Goal: Communication & Community: Answer question/provide support

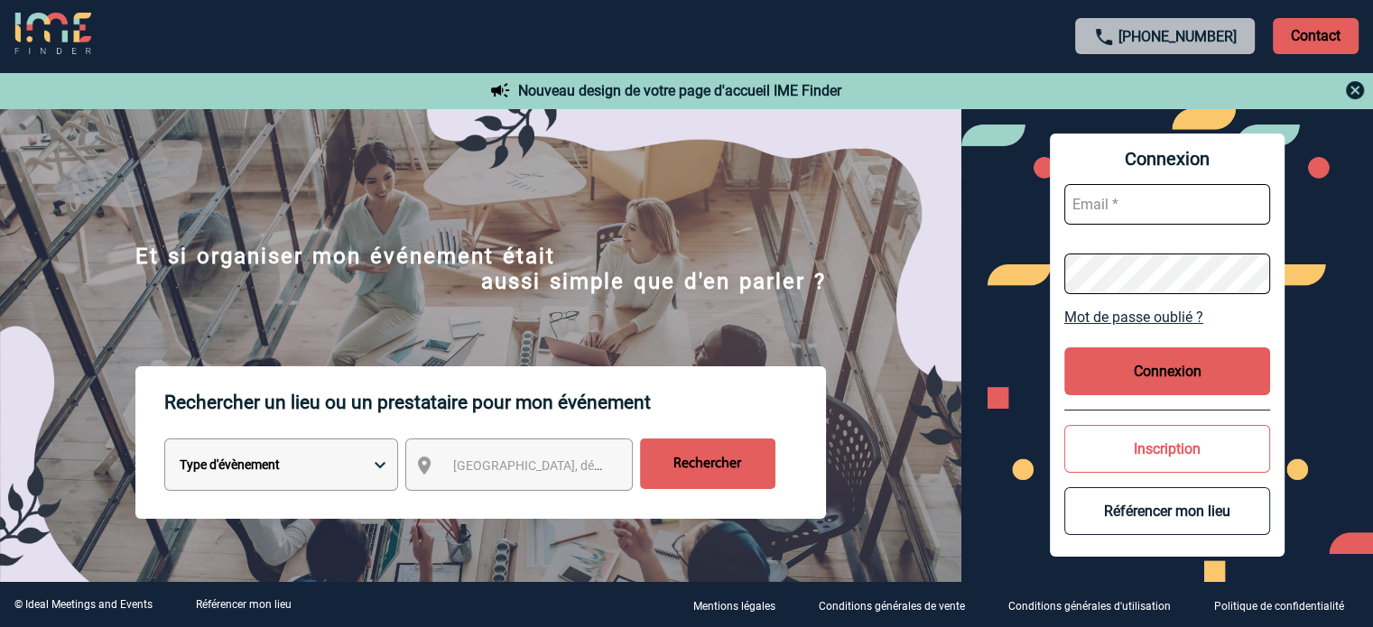
type input "[EMAIL_ADDRESS][DOMAIN_NAME]"
click at [1187, 391] on button "Connexion" at bounding box center [1167, 371] width 206 height 48
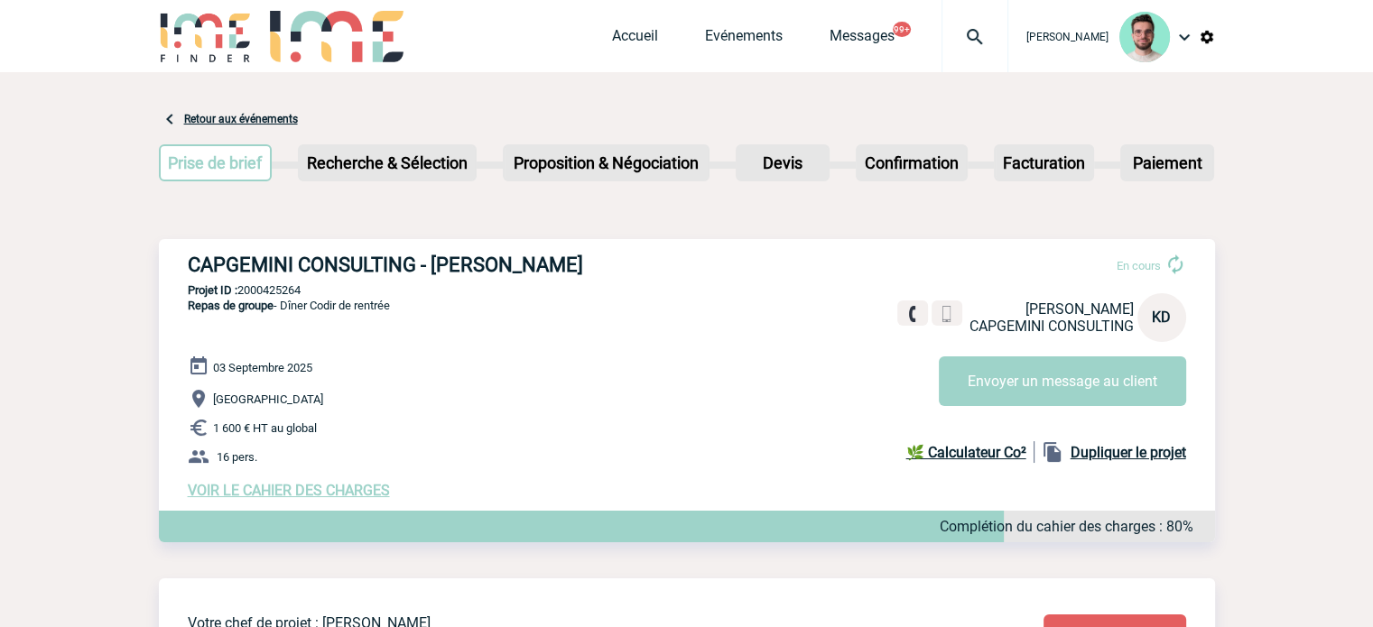
click at [316, 494] on span "VOIR LE CAHIER DES CHARGES" at bounding box center [289, 490] width 202 height 17
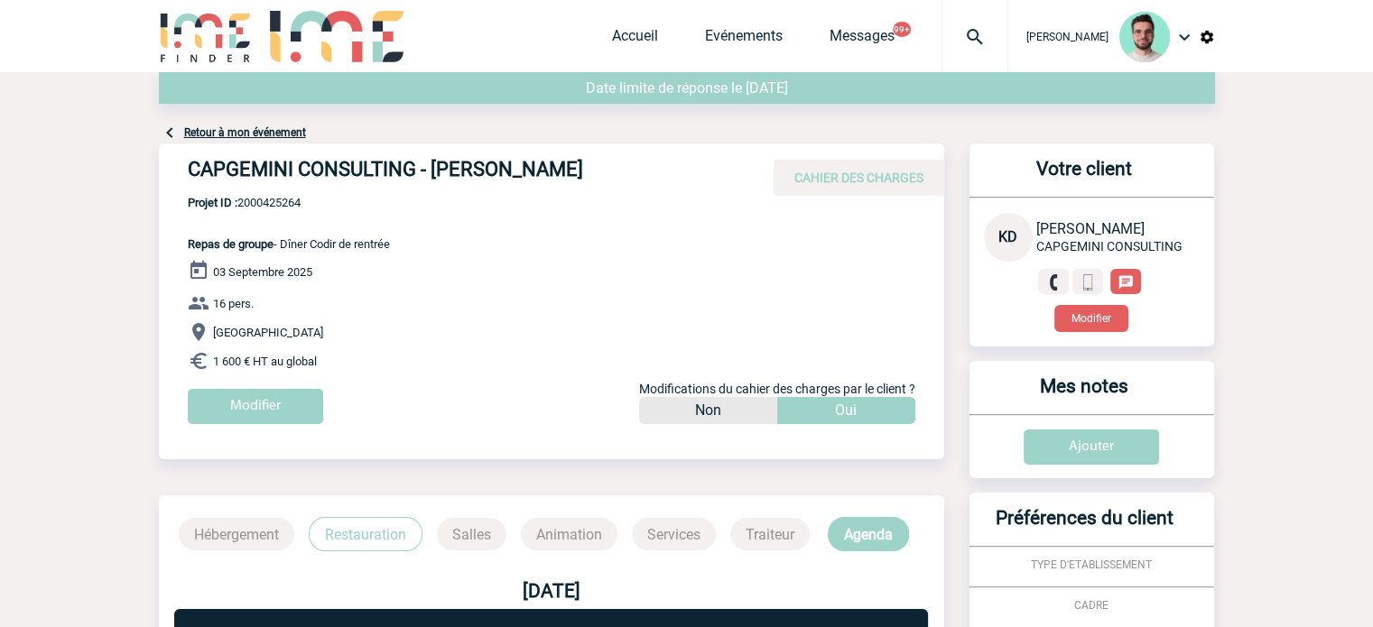
click at [248, 134] on link "Retour à mon événement" at bounding box center [245, 132] width 122 height 13
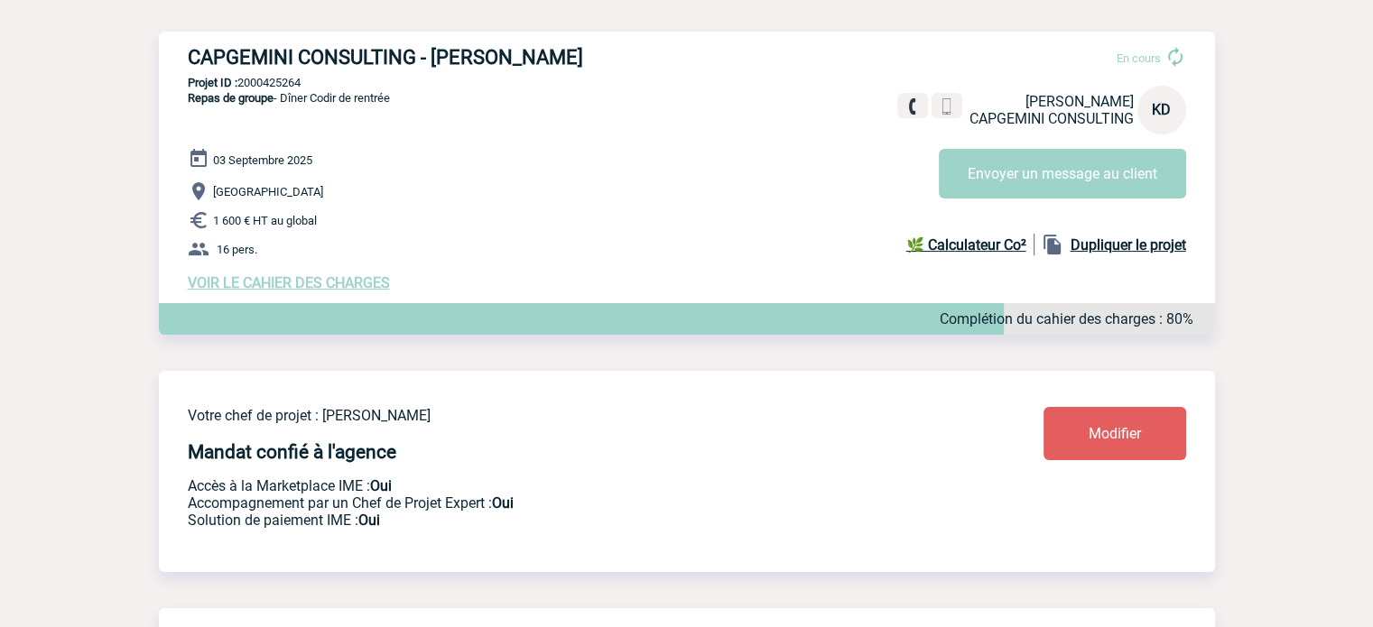
scroll to position [90, 0]
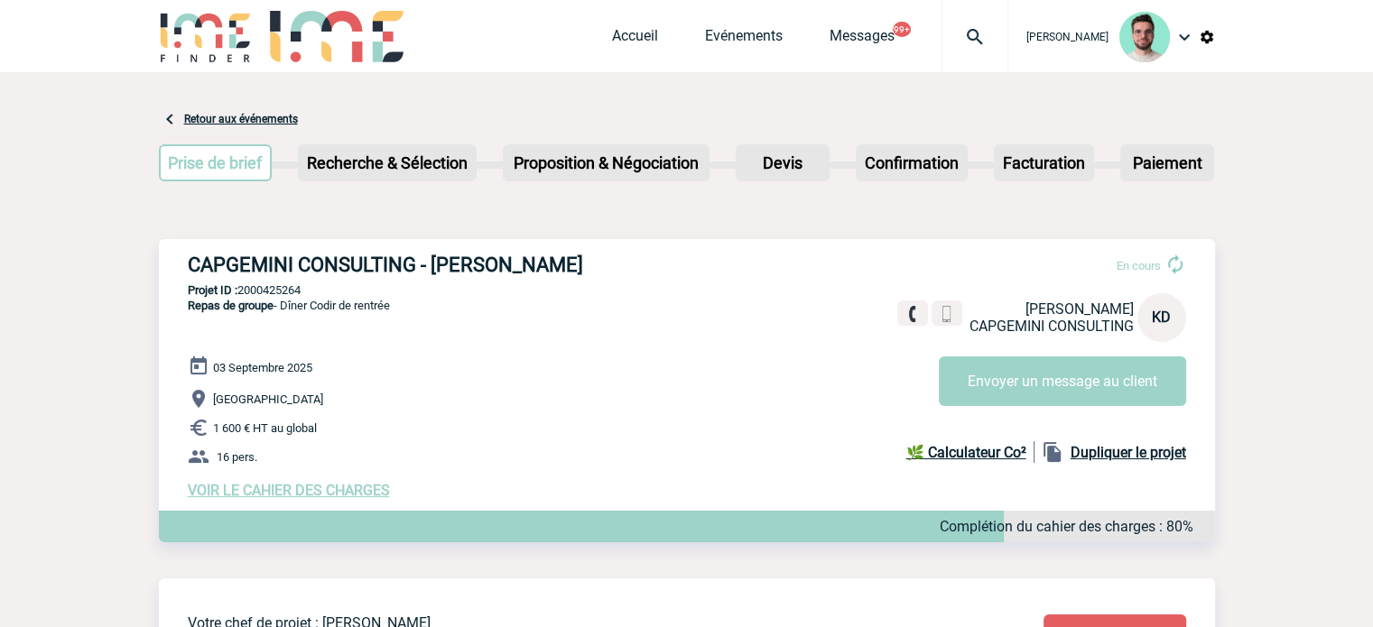
click at [426, 263] on h3 "CAPGEMINI CONSULTING - Ketty DANICAN" at bounding box center [458, 265] width 541 height 23
click at [425, 263] on h3 "CAPGEMINI CONSULTING - Ketty DANICAN" at bounding box center [458, 265] width 541 height 23
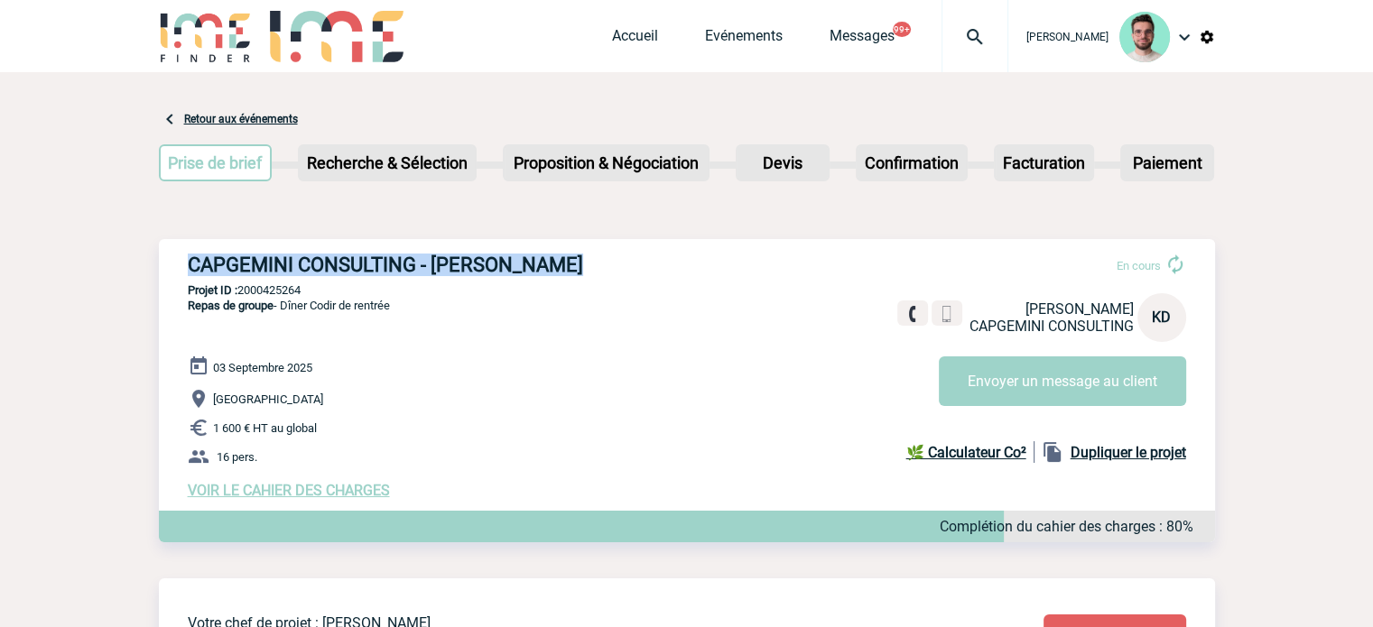
click at [425, 263] on h3 "CAPGEMINI CONSULTING - Ketty DANICAN" at bounding box center [458, 265] width 541 height 23
copy div "CAPGEMINI CONSULTING - Ketty DANICAN"
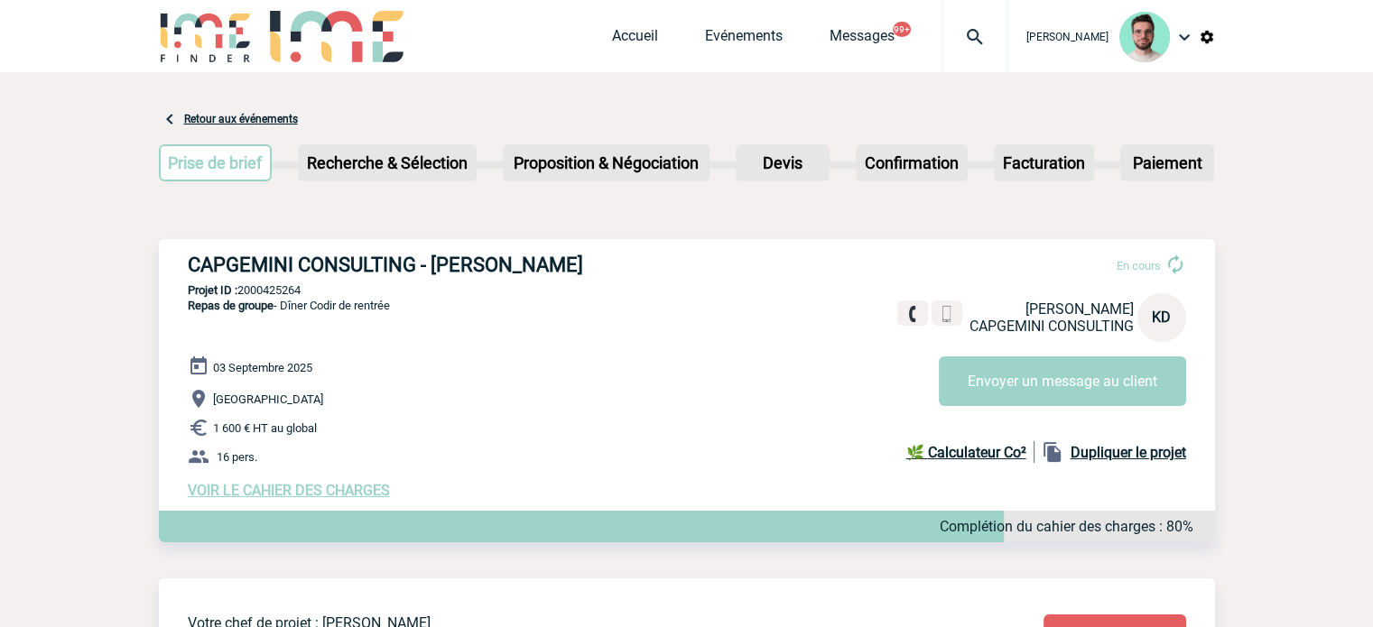
click at [280, 291] on p "Projet ID : 2000425264" at bounding box center [687, 290] width 1056 height 14
copy p "2000425264"
click at [314, 497] on span "VOIR LE CAHIER DES CHARGES" at bounding box center [289, 490] width 202 height 17
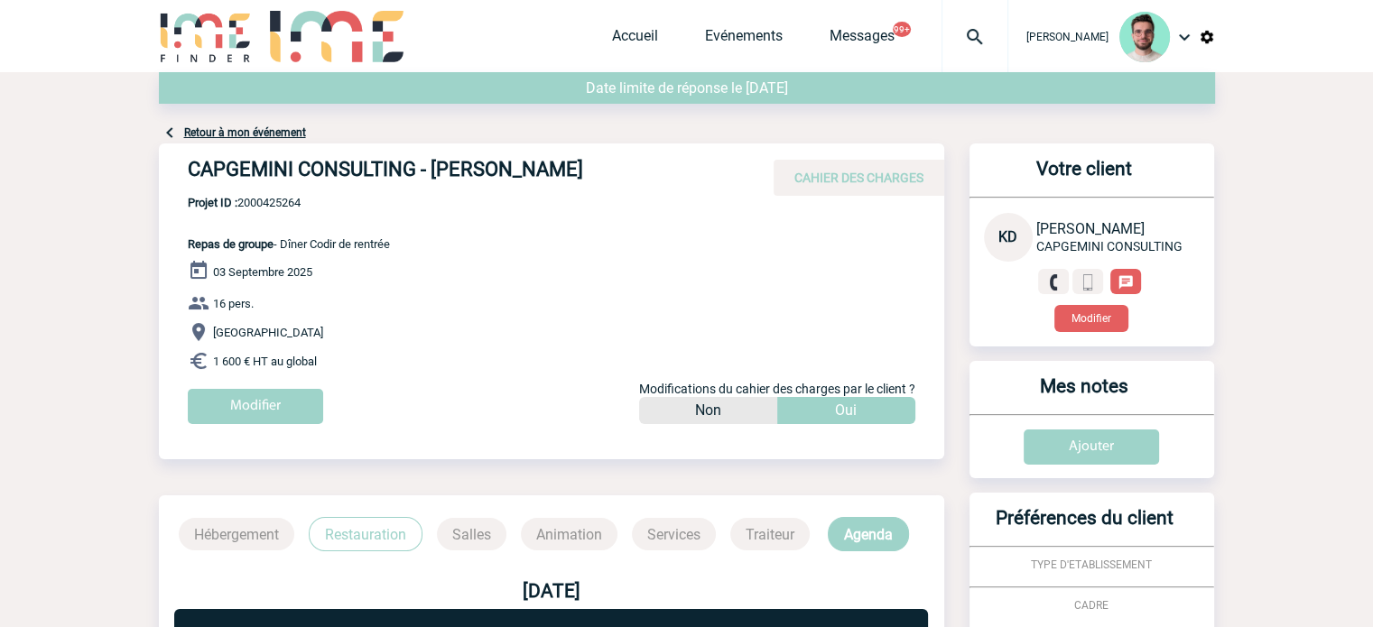
click at [229, 136] on link "Retour à mon événement" at bounding box center [245, 132] width 122 height 13
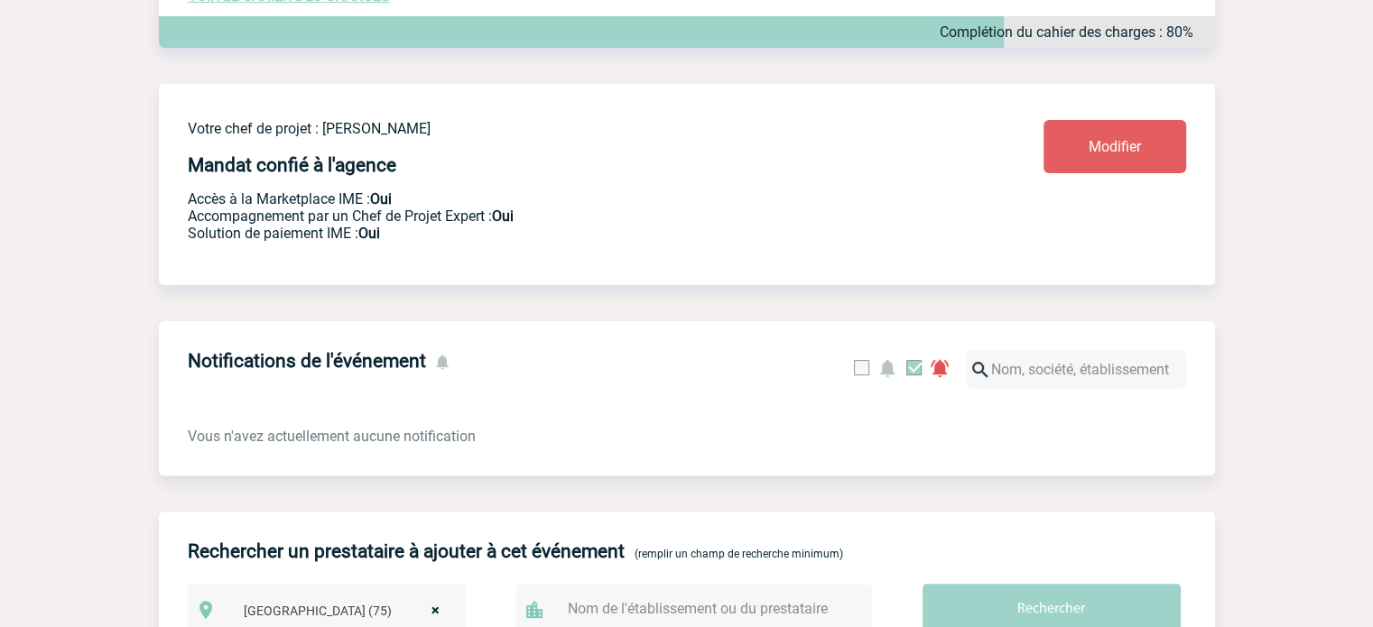
scroll to position [722, 0]
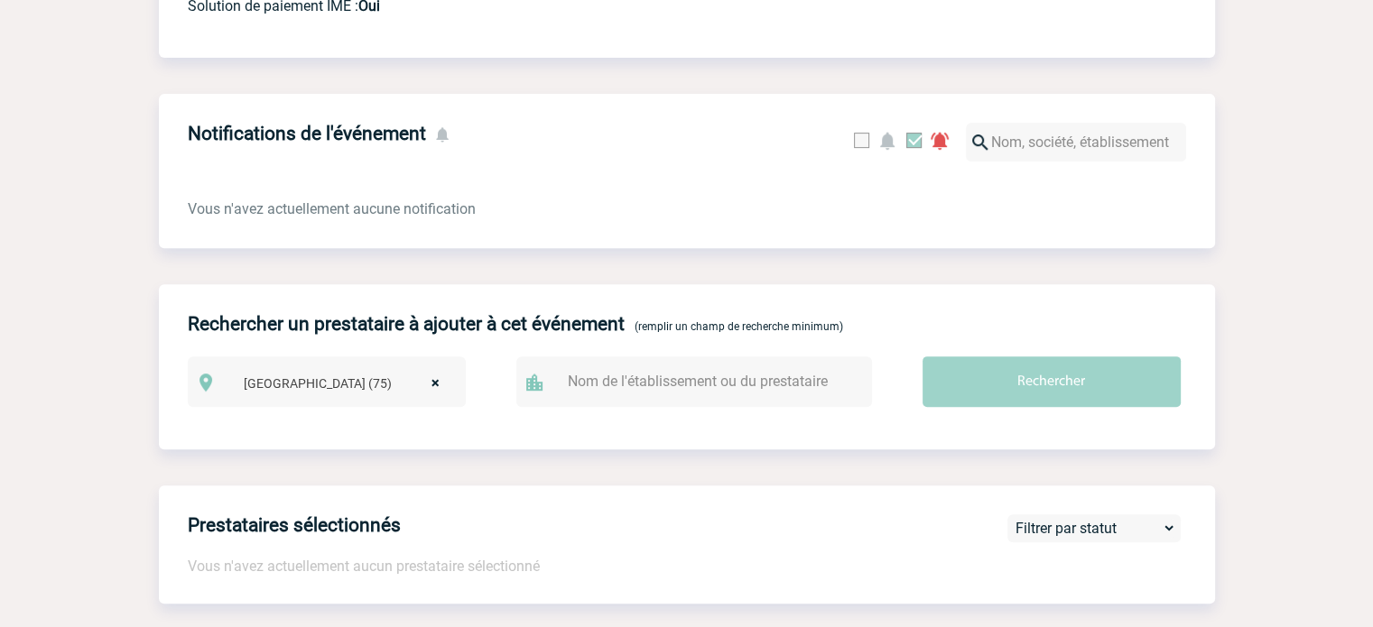
drag, startPoint x: 440, startPoint y: 396, endPoint x: 436, endPoint y: 384, distance: 13.4
click at [440, 394] on span "× Paris (75)" at bounding box center [346, 383] width 221 height 25
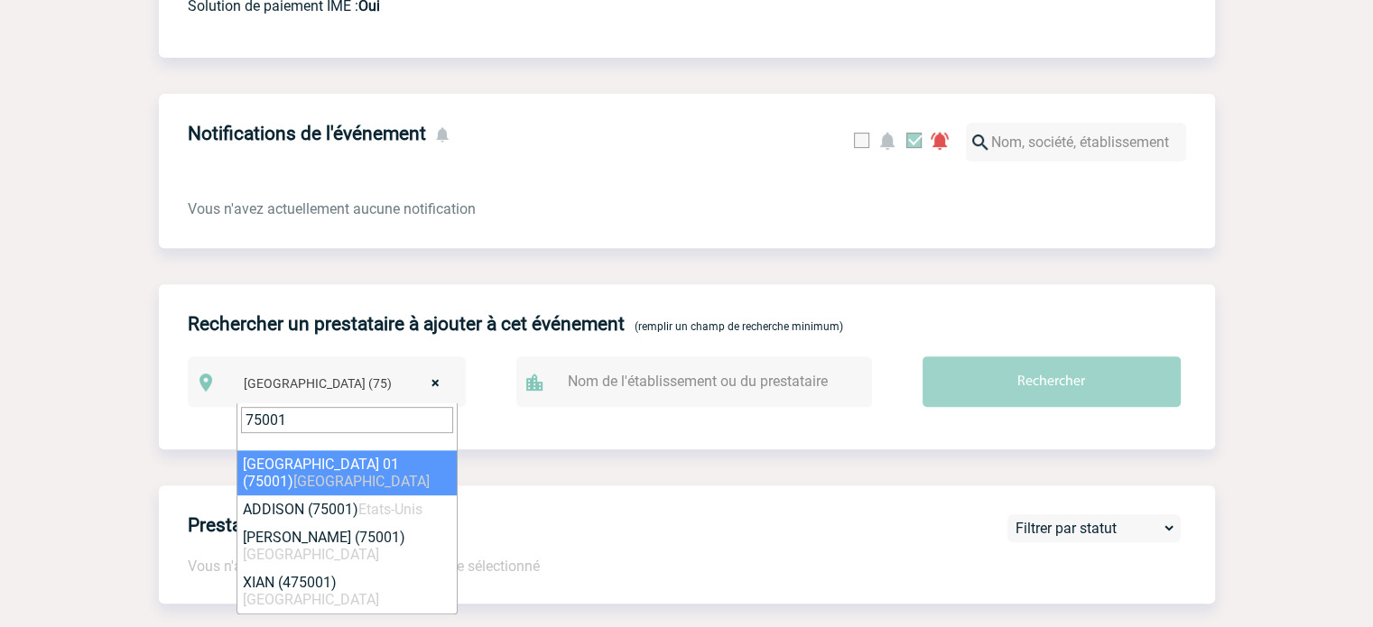
type input "75001"
select select "4"
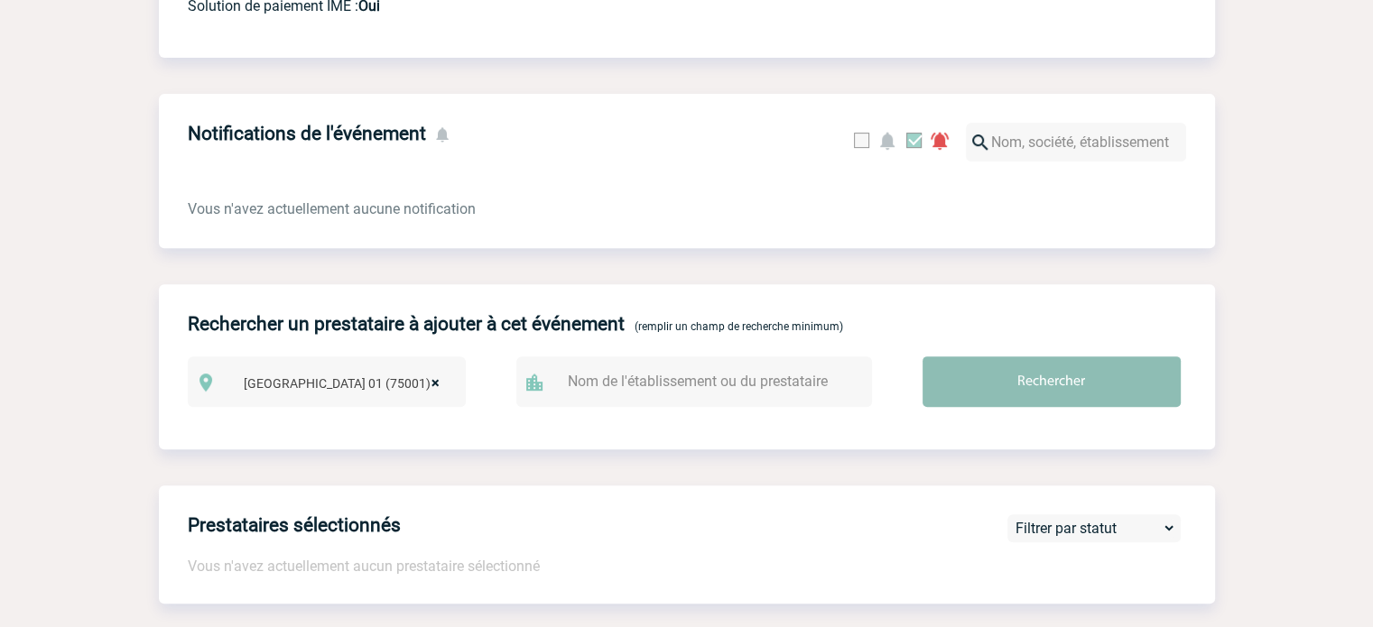
click at [1041, 379] on input "Rechercher" at bounding box center [1051, 381] width 258 height 51
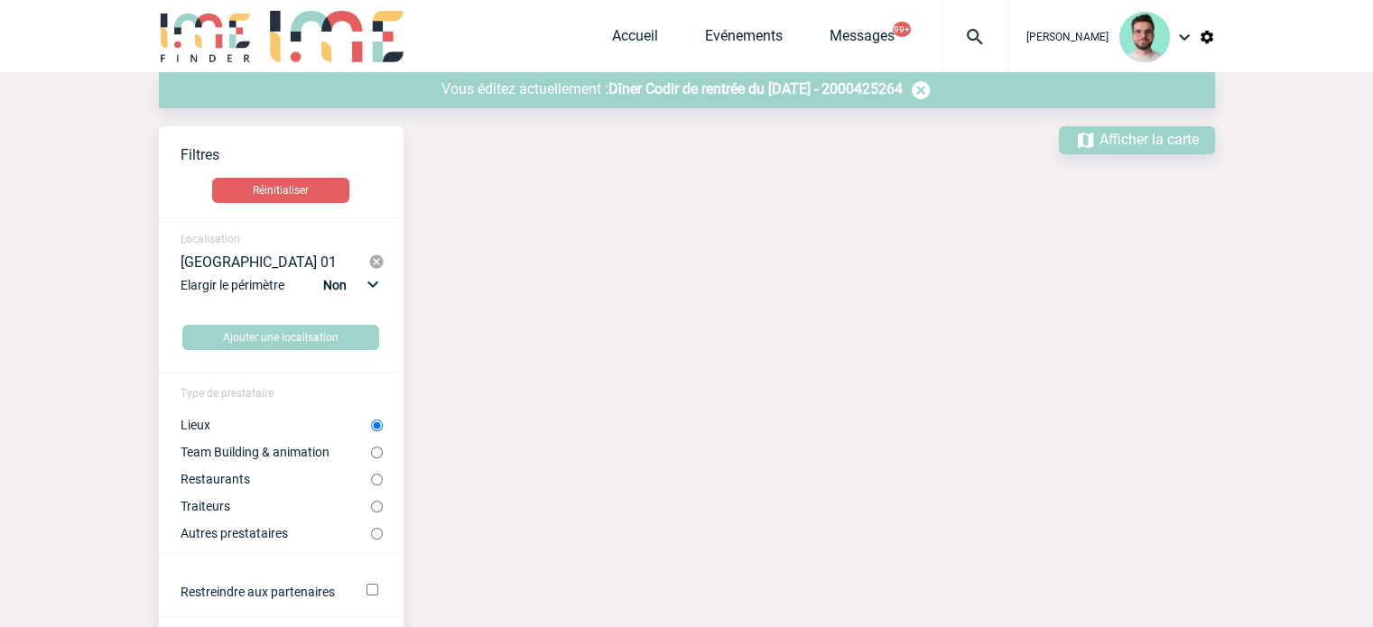
click at [221, 419] on label "Lieux" at bounding box center [275, 425] width 190 height 14
click at [371, 420] on input "Lieux" at bounding box center [377, 426] width 12 height 12
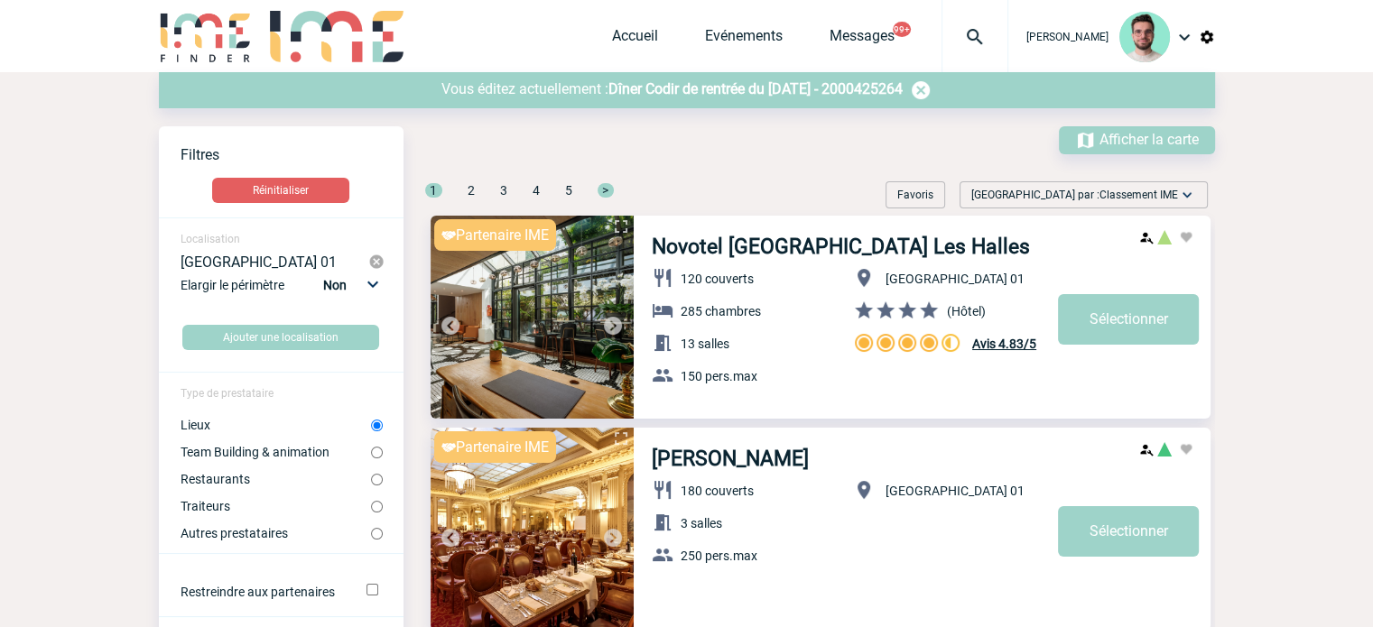
click at [609, 324] on img at bounding box center [613, 326] width 22 height 22
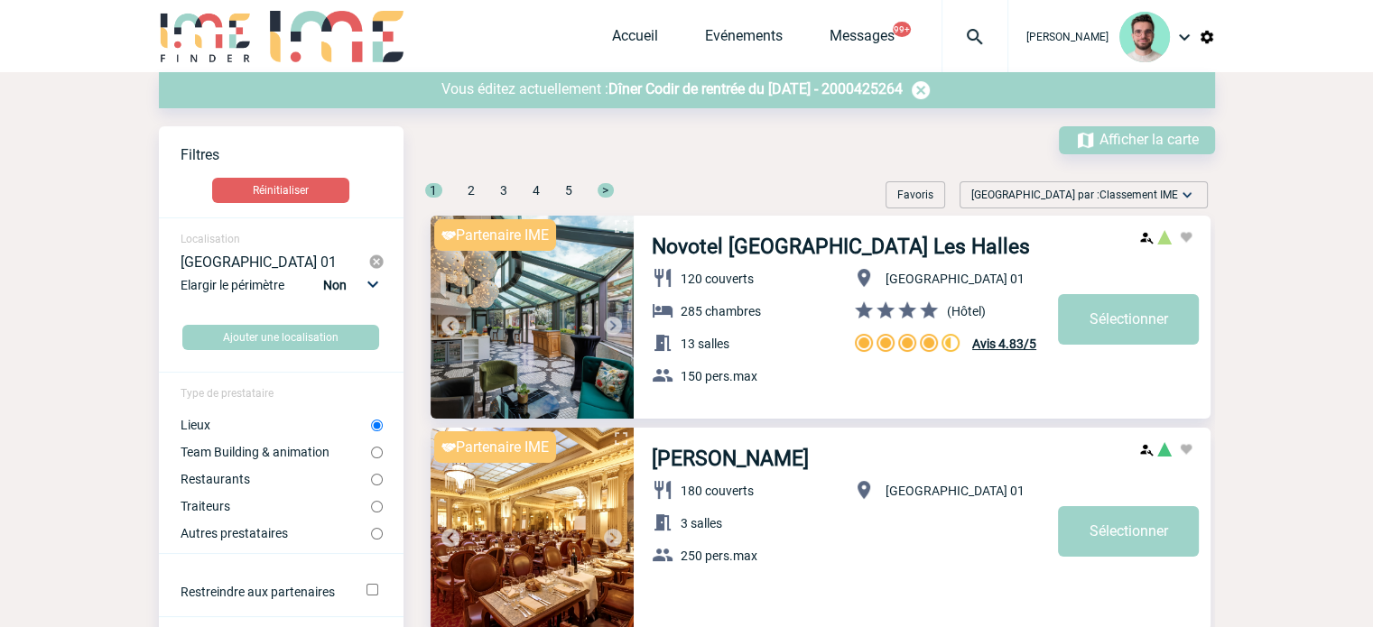
click at [610, 325] on img at bounding box center [613, 326] width 22 height 22
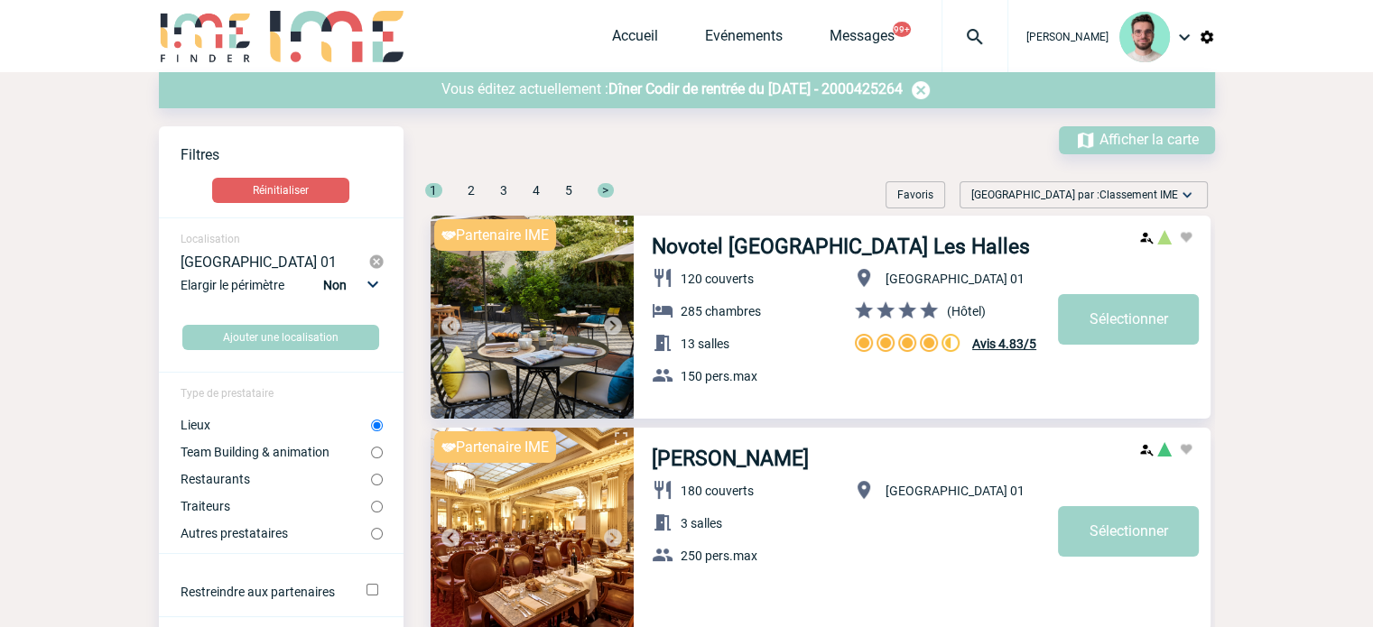
click at [610, 325] on img at bounding box center [613, 326] width 22 height 22
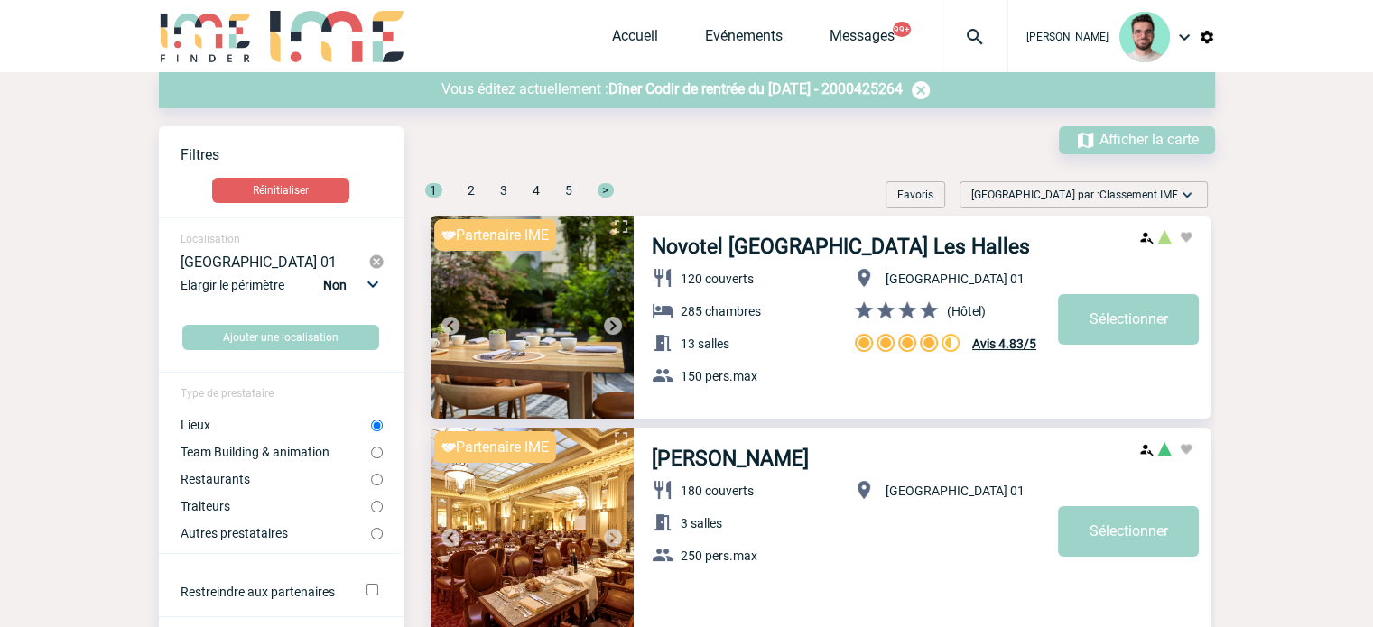
click at [610, 325] on img at bounding box center [613, 326] width 22 height 22
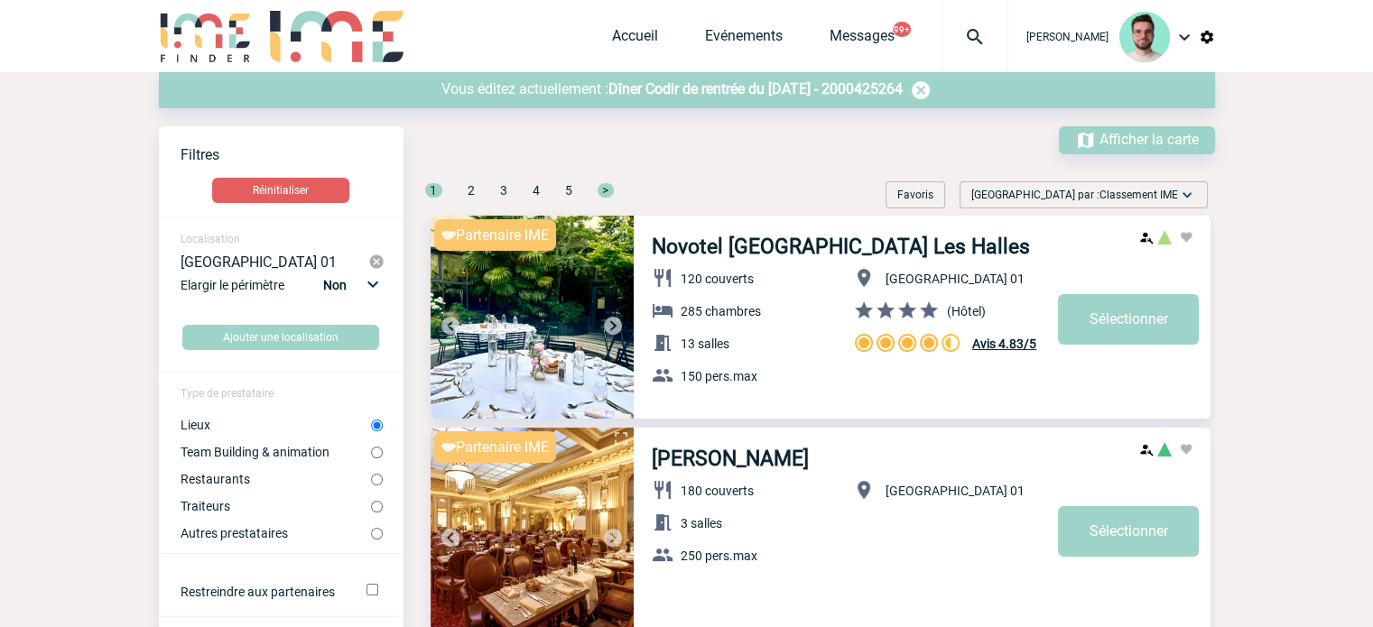
click at [610, 325] on img at bounding box center [613, 326] width 22 height 22
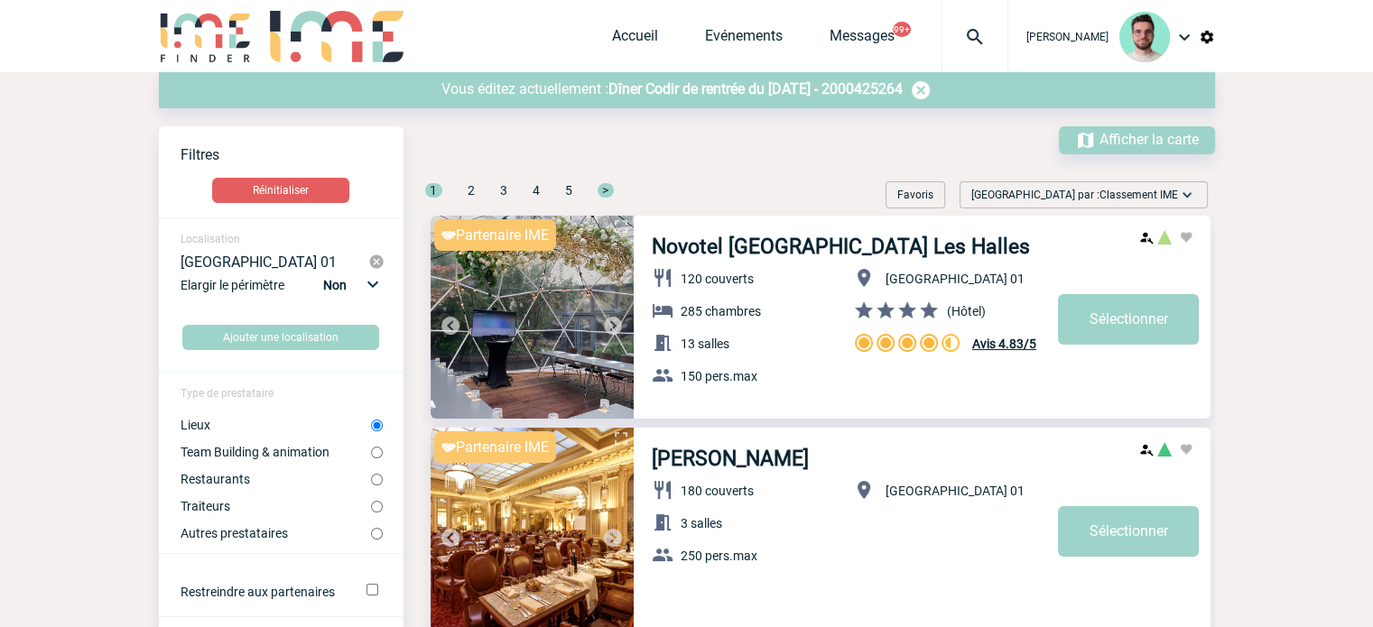
click at [374, 255] on img at bounding box center [376, 262] width 16 height 16
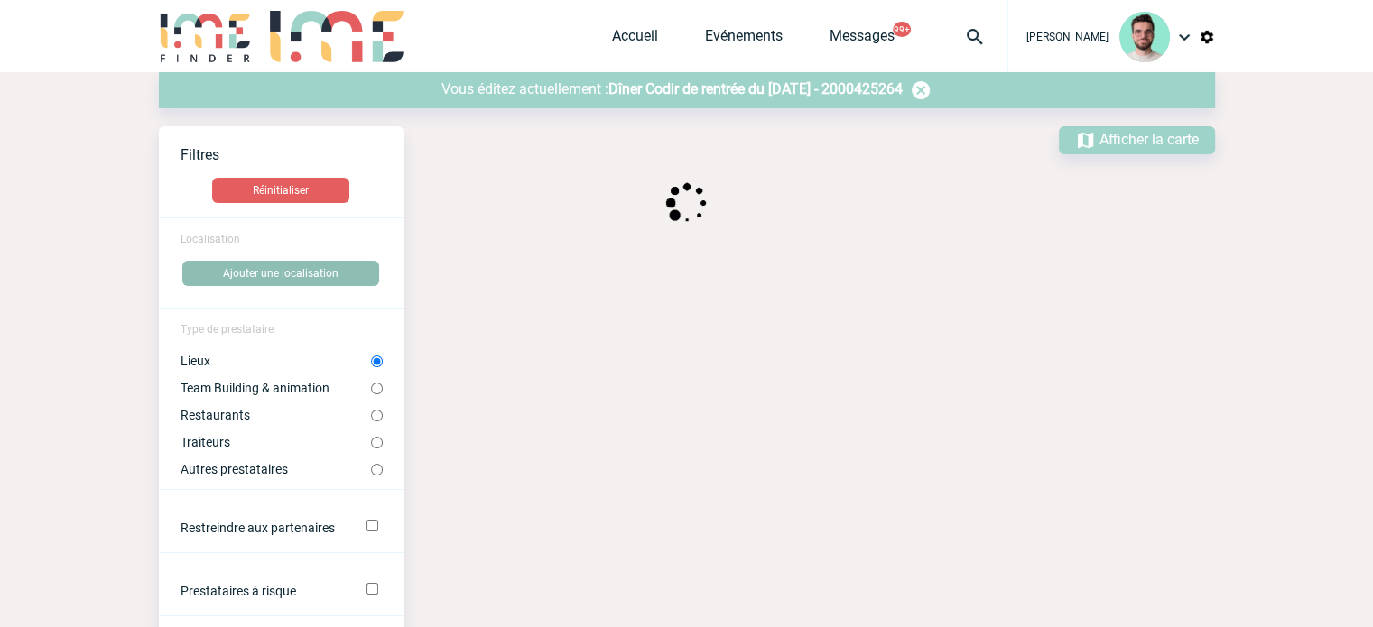
click at [282, 281] on button "Ajouter une localisation" at bounding box center [280, 273] width 197 height 25
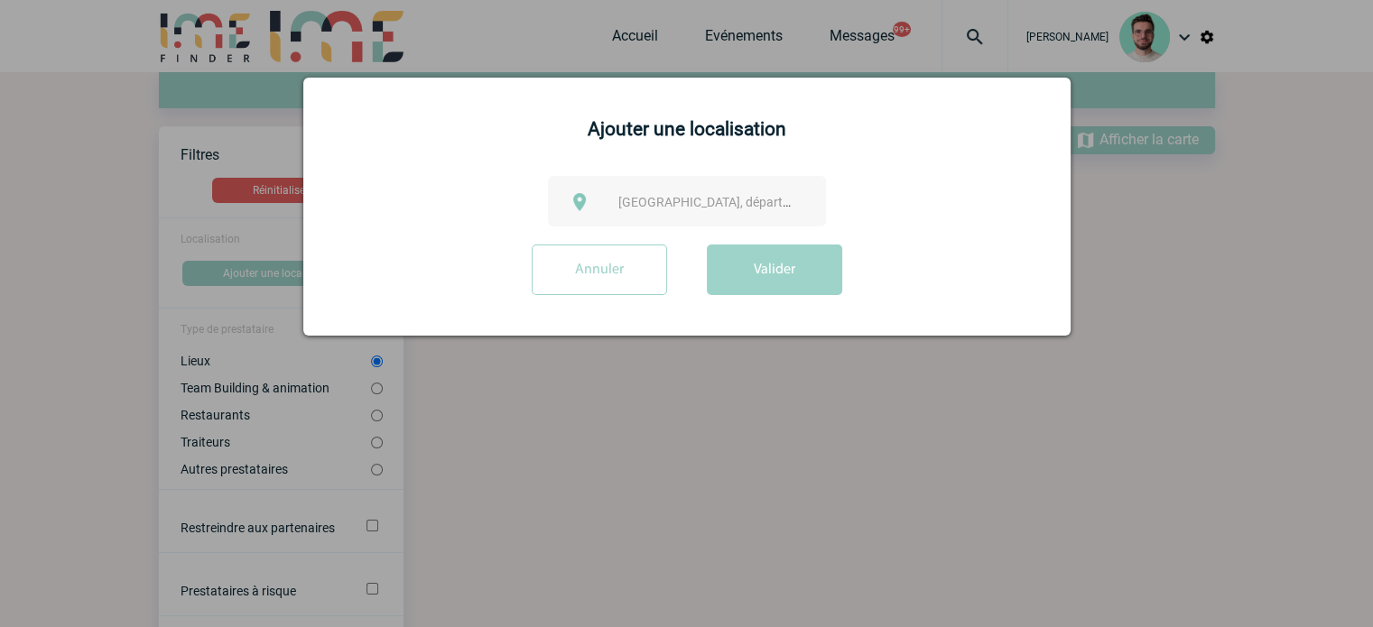
click at [622, 204] on span "Ville, département, région..." at bounding box center [743, 202] width 251 height 14
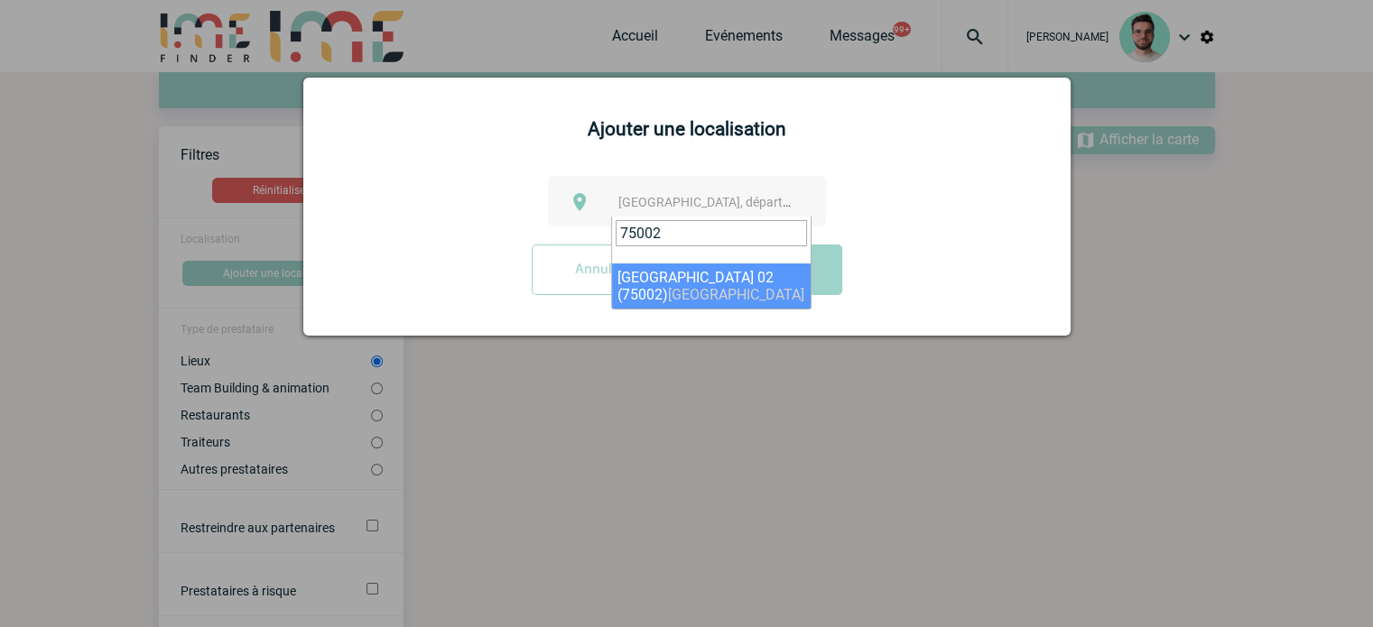
type input "75002"
select select "5"
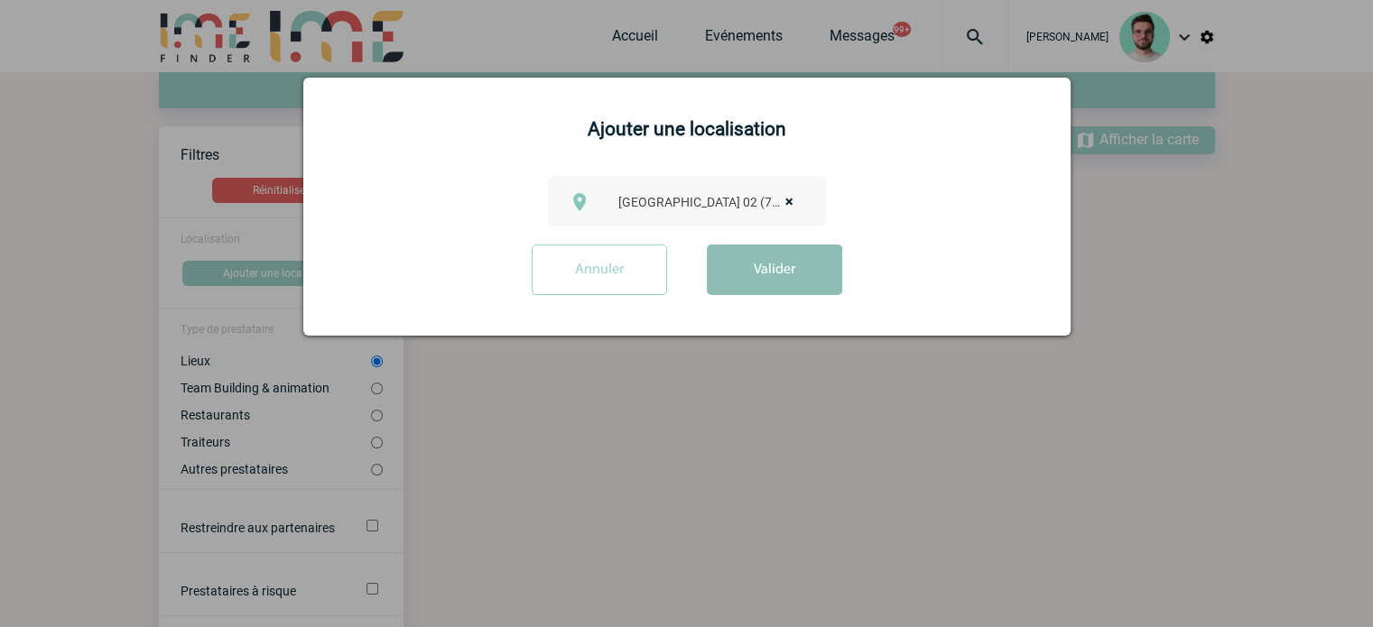
click at [801, 282] on button "Valider" at bounding box center [774, 270] width 135 height 51
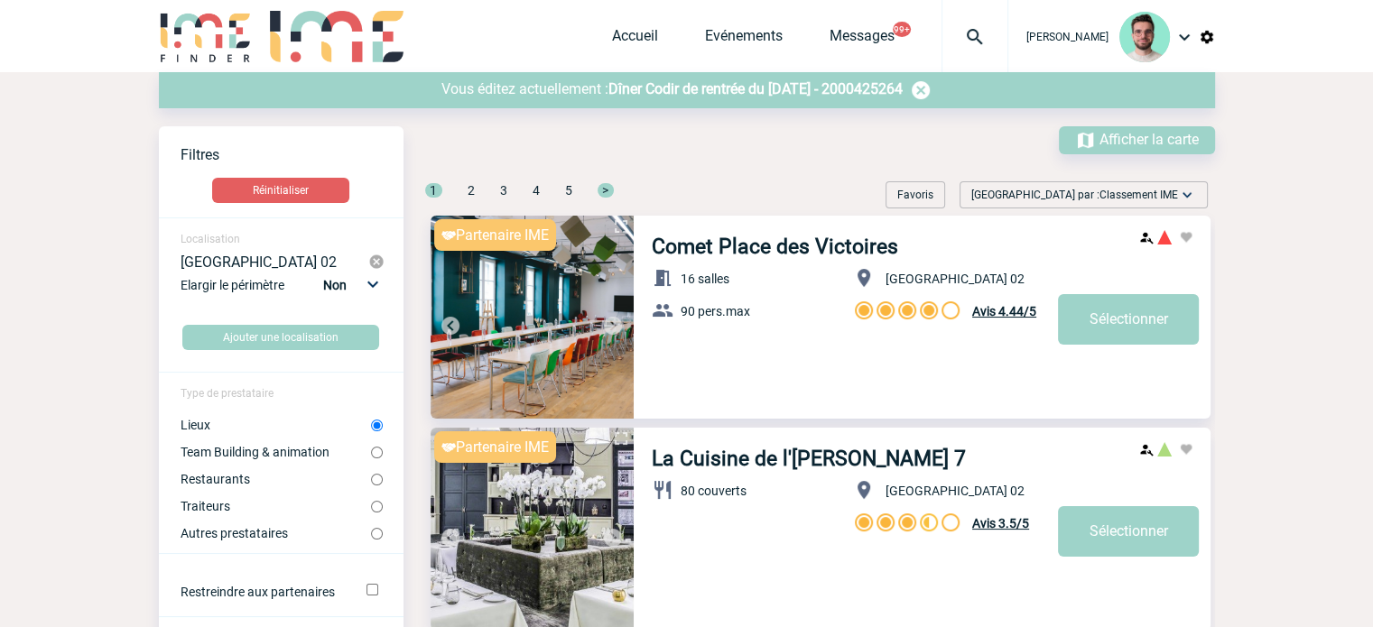
scroll to position [271, 0]
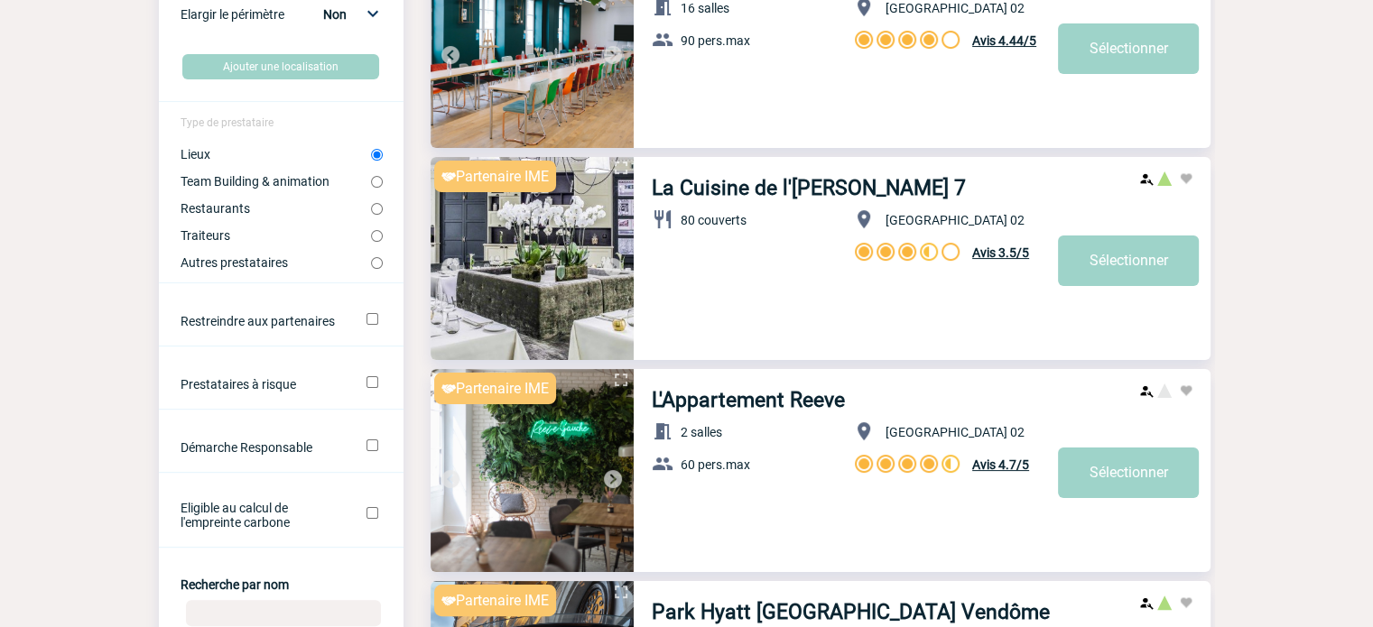
click at [615, 273] on img at bounding box center [613, 267] width 22 height 22
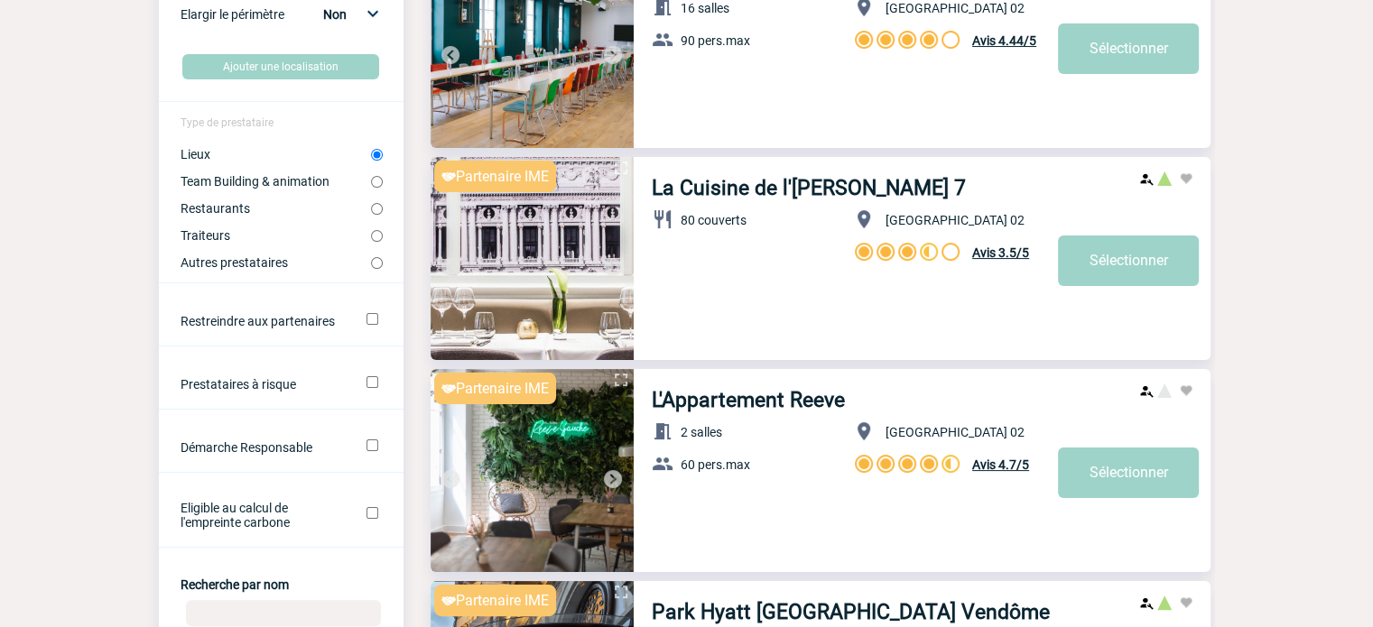
click at [615, 273] on img at bounding box center [613, 267] width 22 height 22
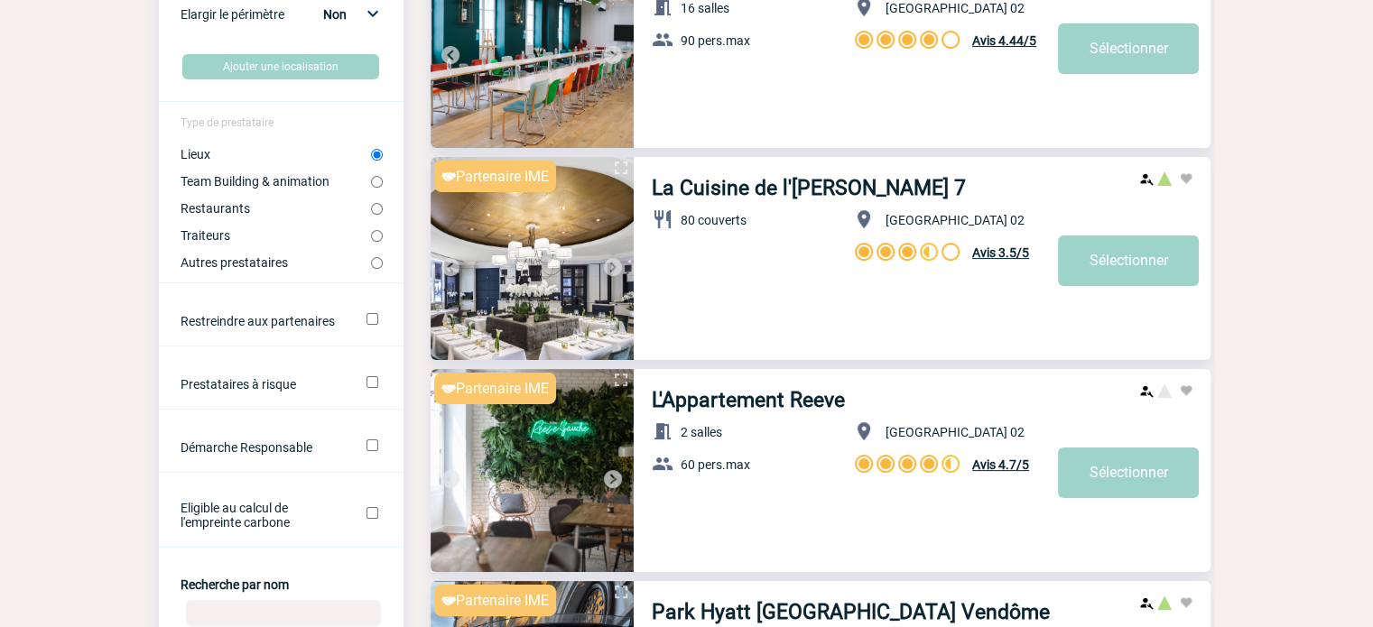
click at [615, 273] on img at bounding box center [613, 267] width 22 height 22
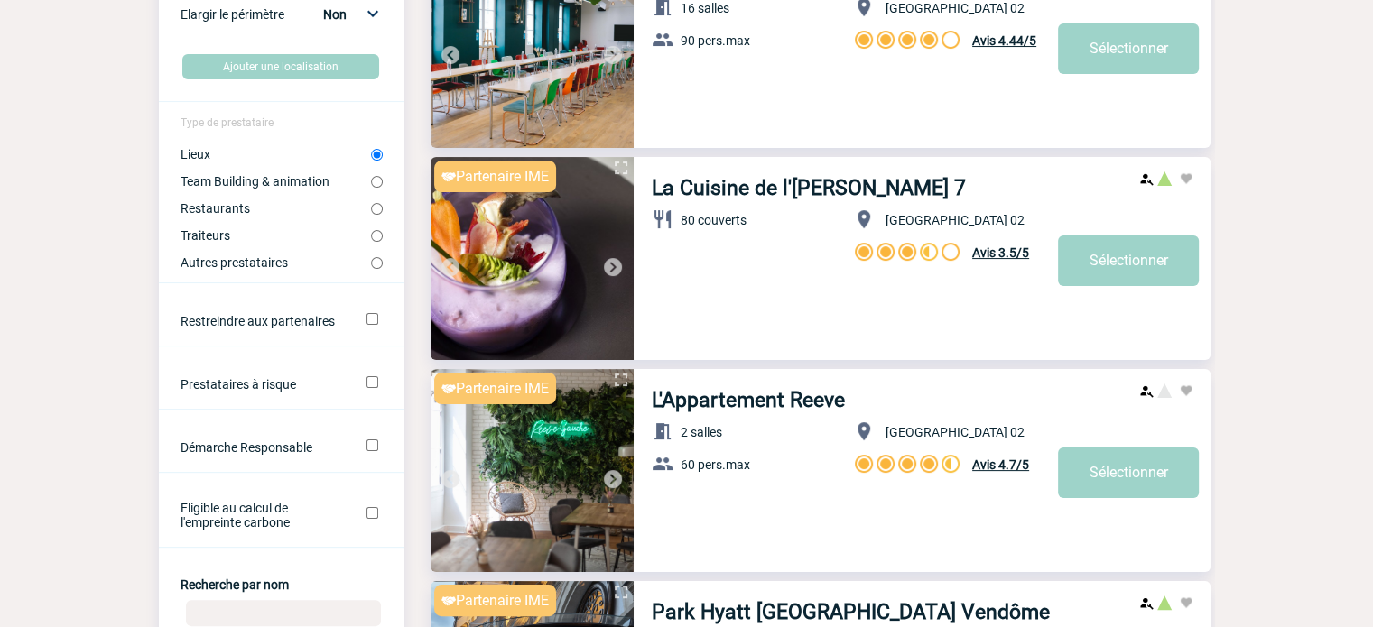
click at [615, 273] on img at bounding box center [613, 267] width 22 height 22
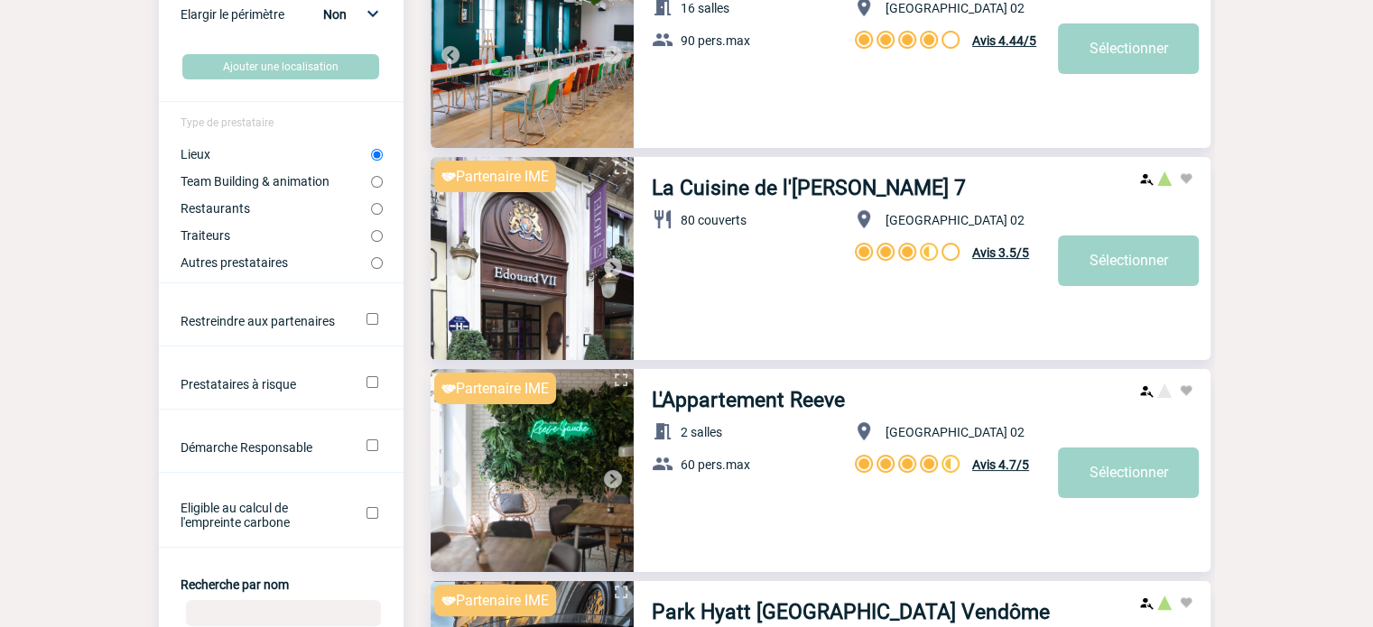
click at [615, 273] on img at bounding box center [613, 267] width 22 height 22
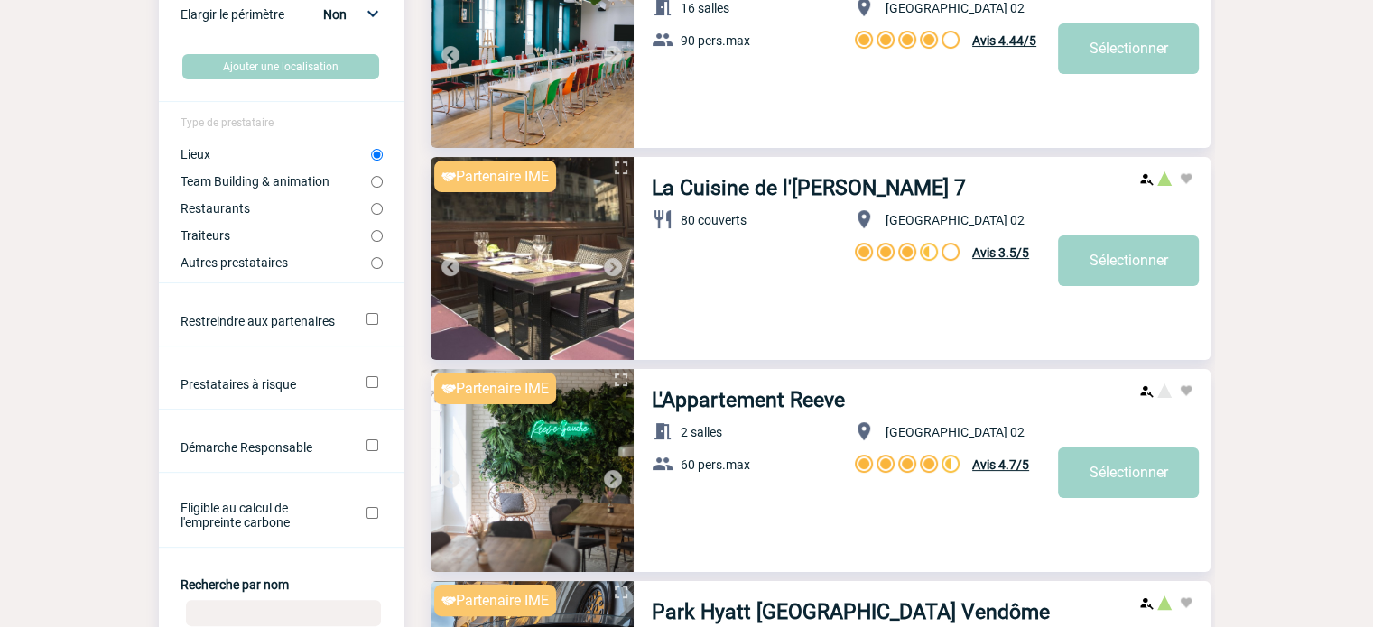
click at [611, 472] on img at bounding box center [613, 479] width 22 height 22
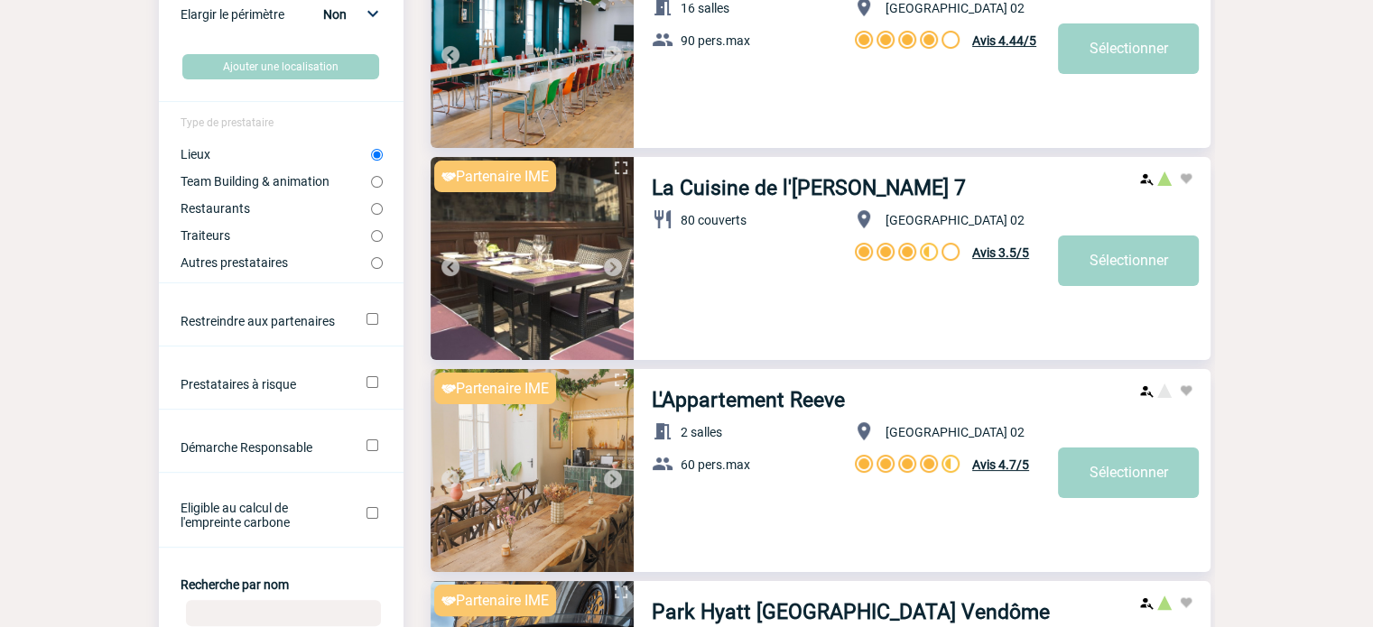
click at [611, 472] on img at bounding box center [613, 479] width 22 height 22
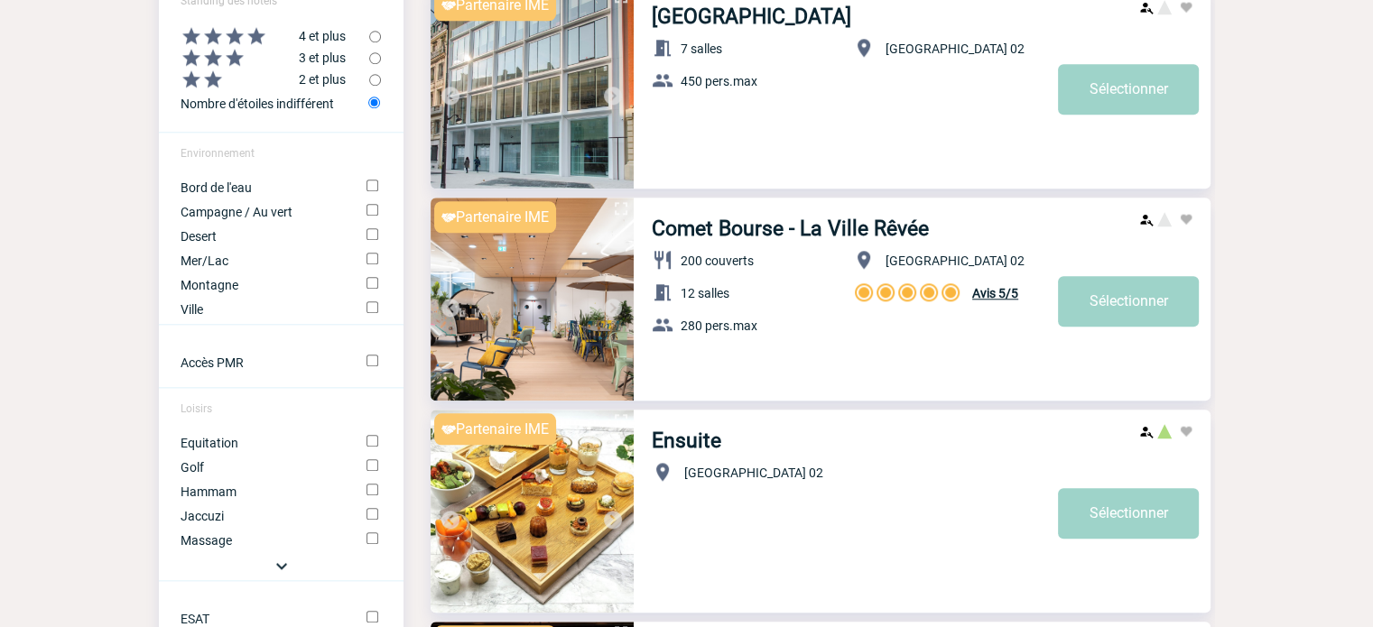
scroll to position [1263, 0]
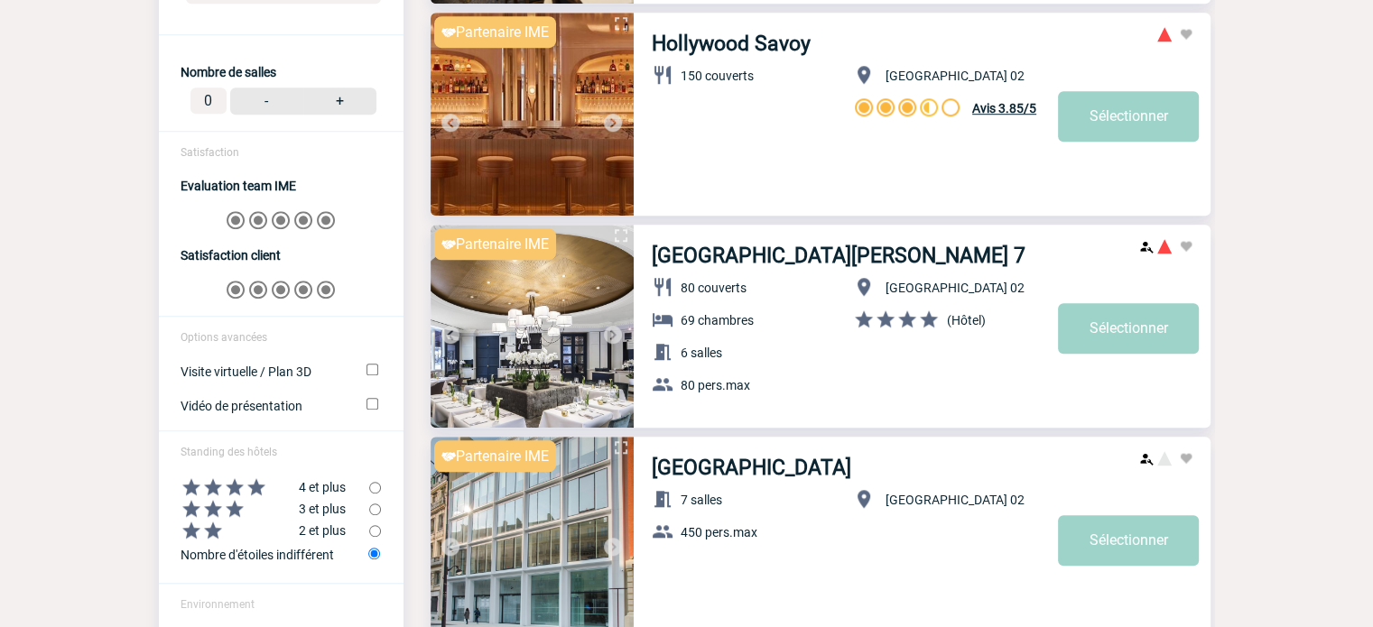
click at [608, 335] on img at bounding box center [613, 335] width 22 height 22
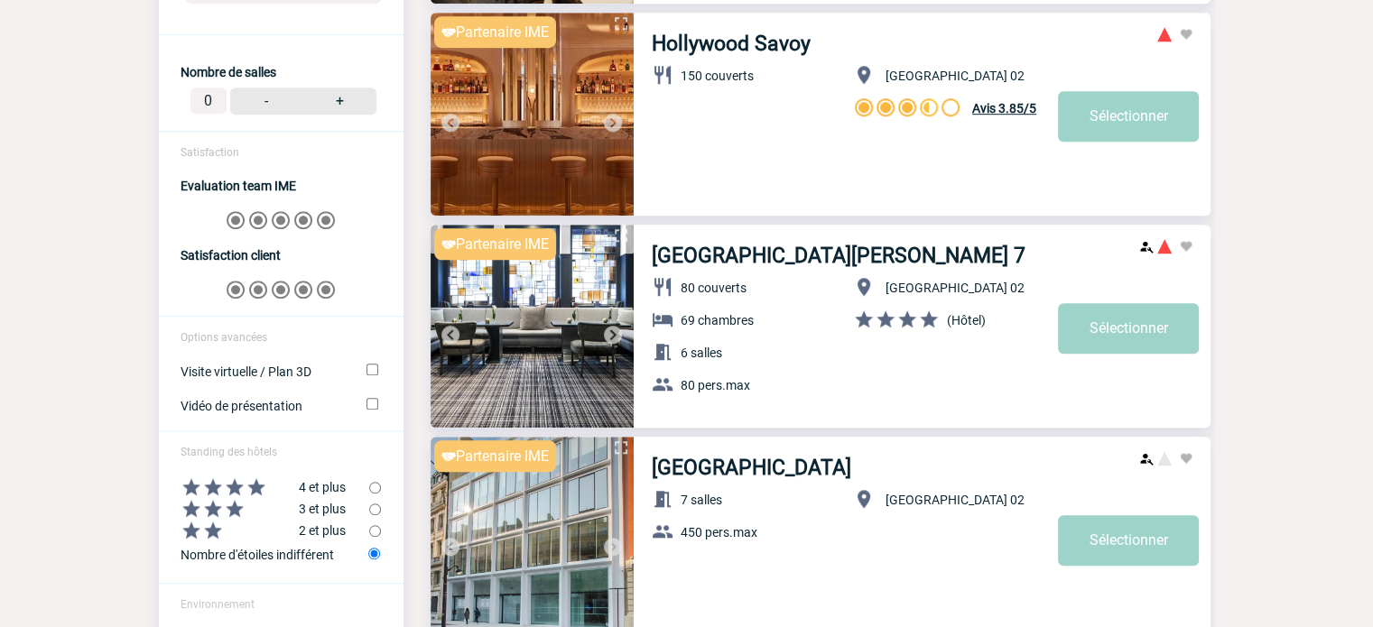
click at [615, 331] on img at bounding box center [613, 335] width 22 height 22
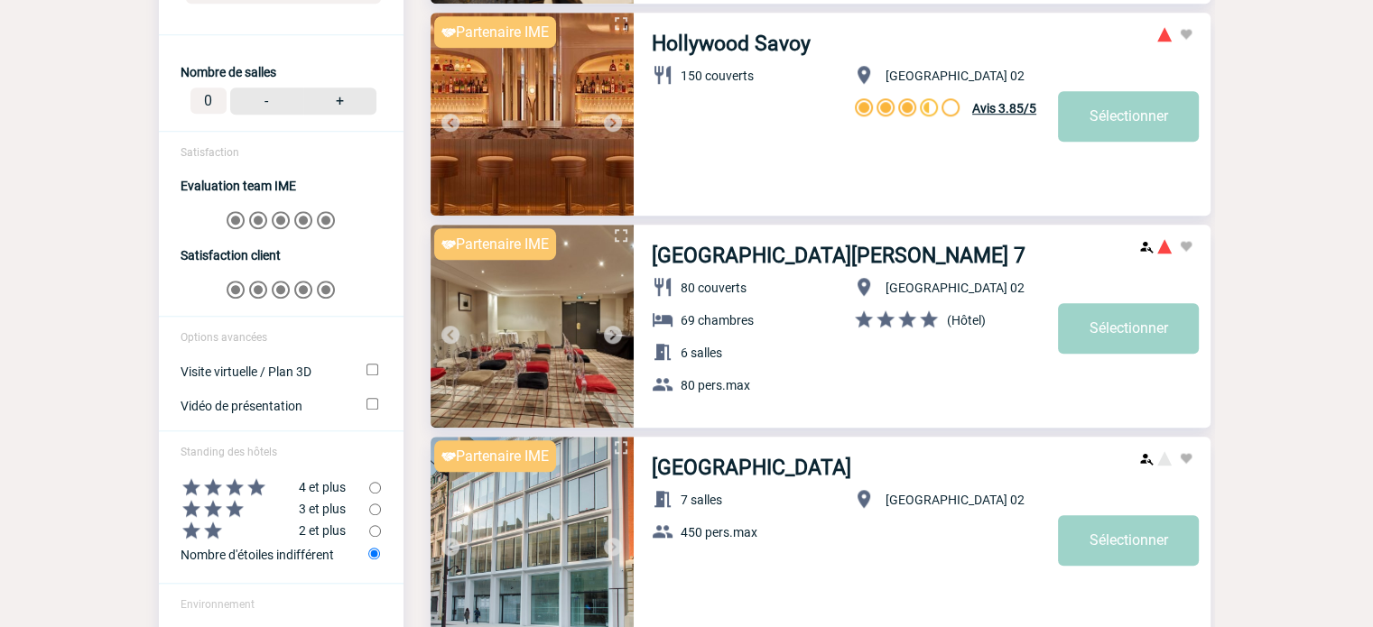
click at [615, 331] on img at bounding box center [613, 335] width 22 height 22
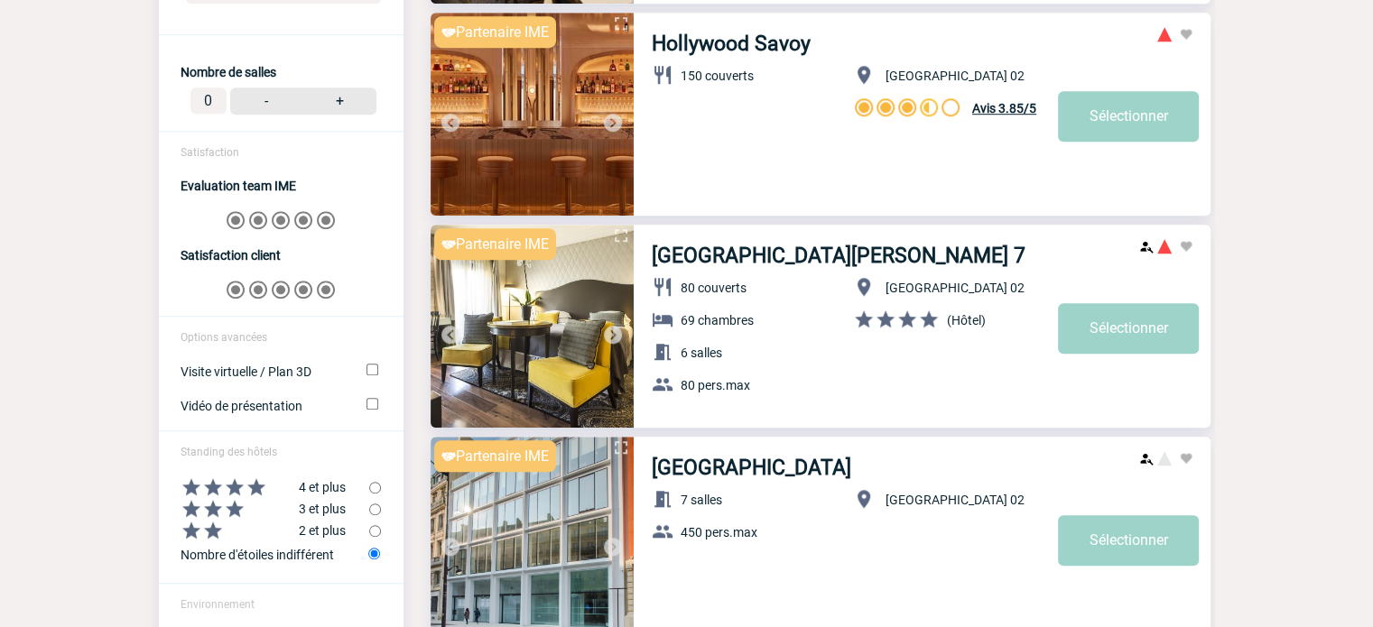
click at [615, 331] on img at bounding box center [613, 335] width 22 height 22
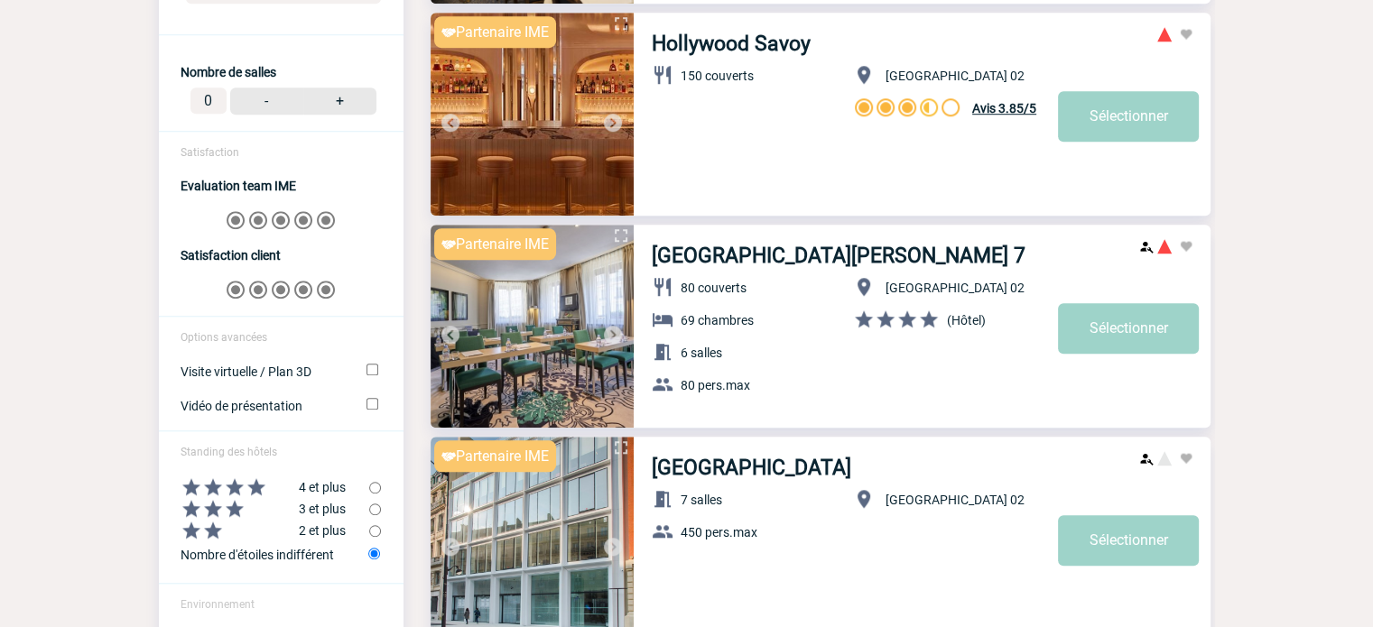
click at [615, 331] on img at bounding box center [613, 335] width 22 height 22
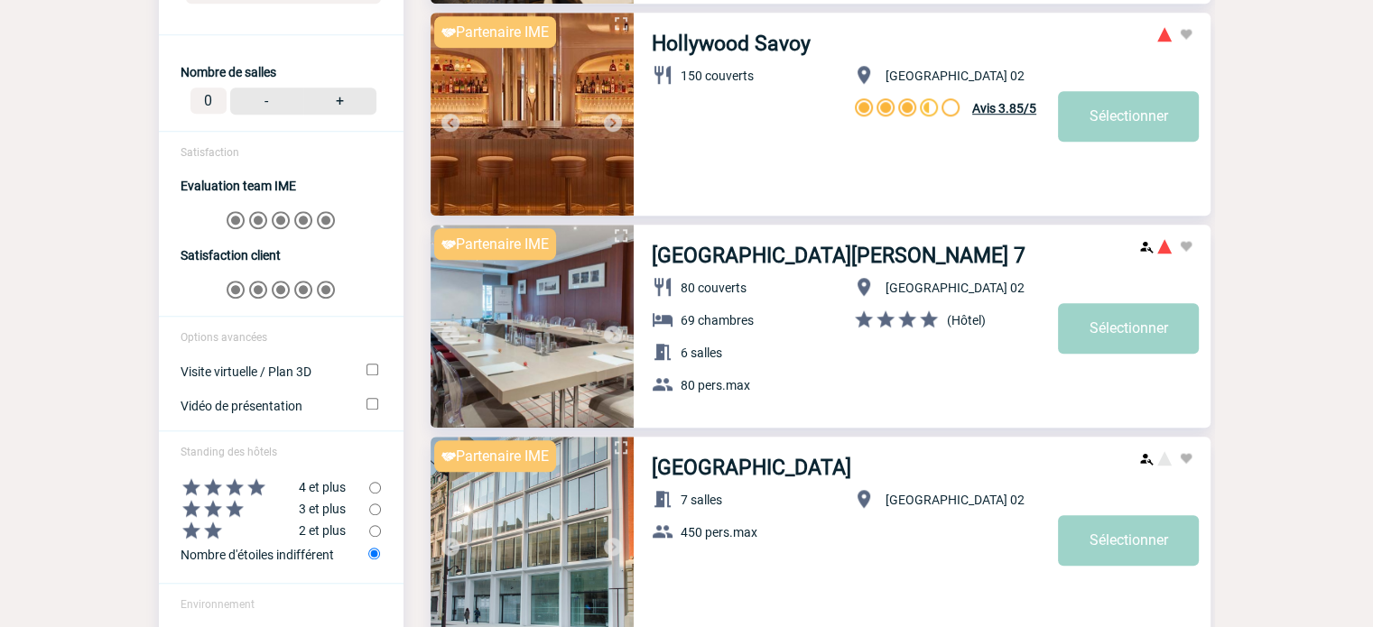
click at [615, 331] on img at bounding box center [613, 335] width 22 height 22
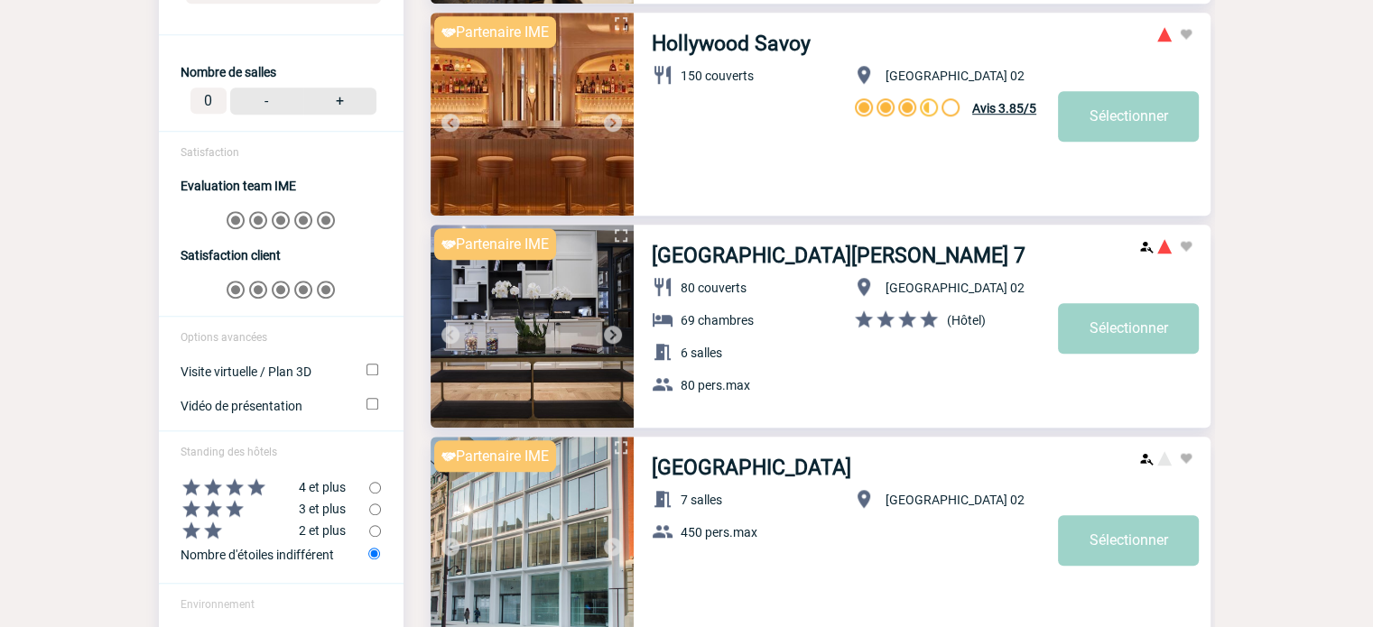
click at [615, 331] on img at bounding box center [613, 335] width 22 height 22
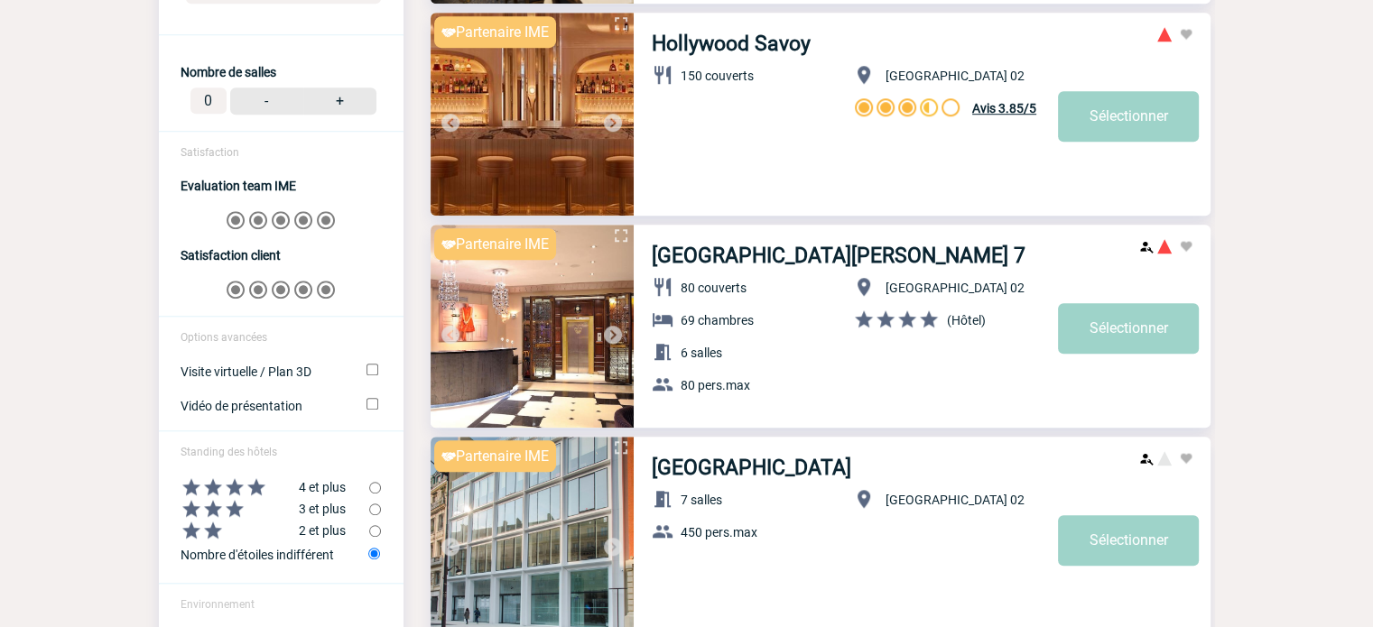
click at [615, 331] on img at bounding box center [613, 335] width 22 height 22
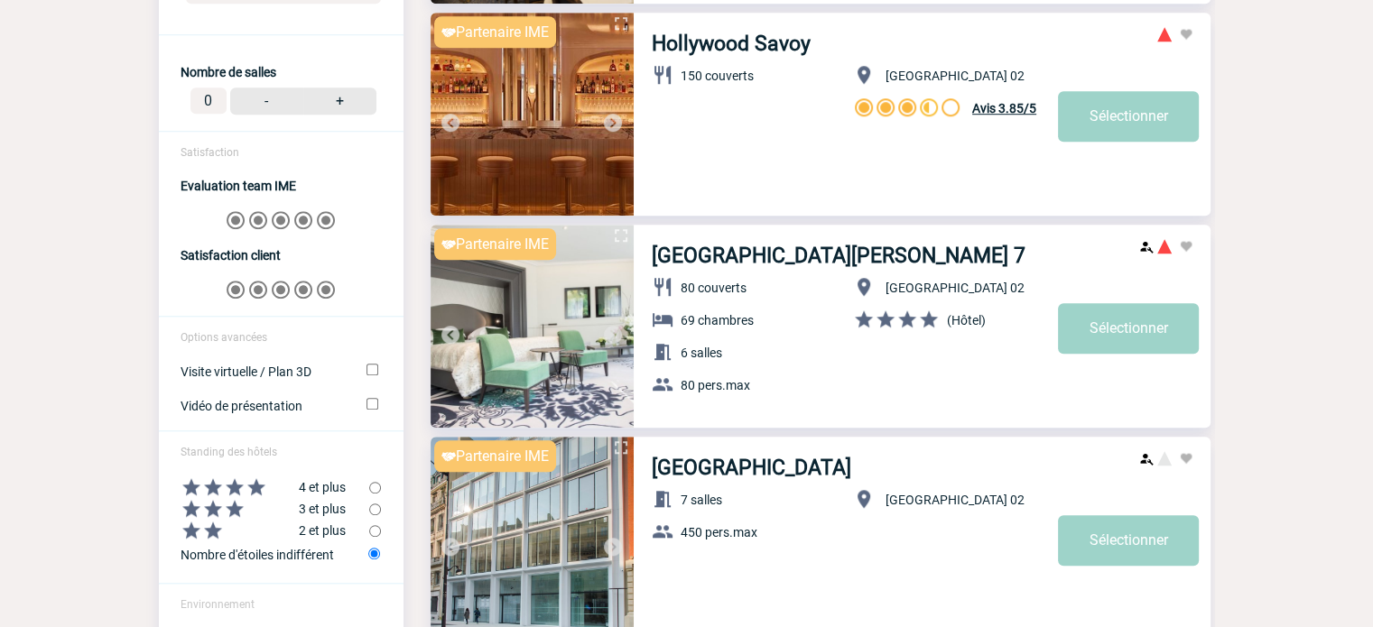
click at [615, 331] on img at bounding box center [613, 335] width 22 height 22
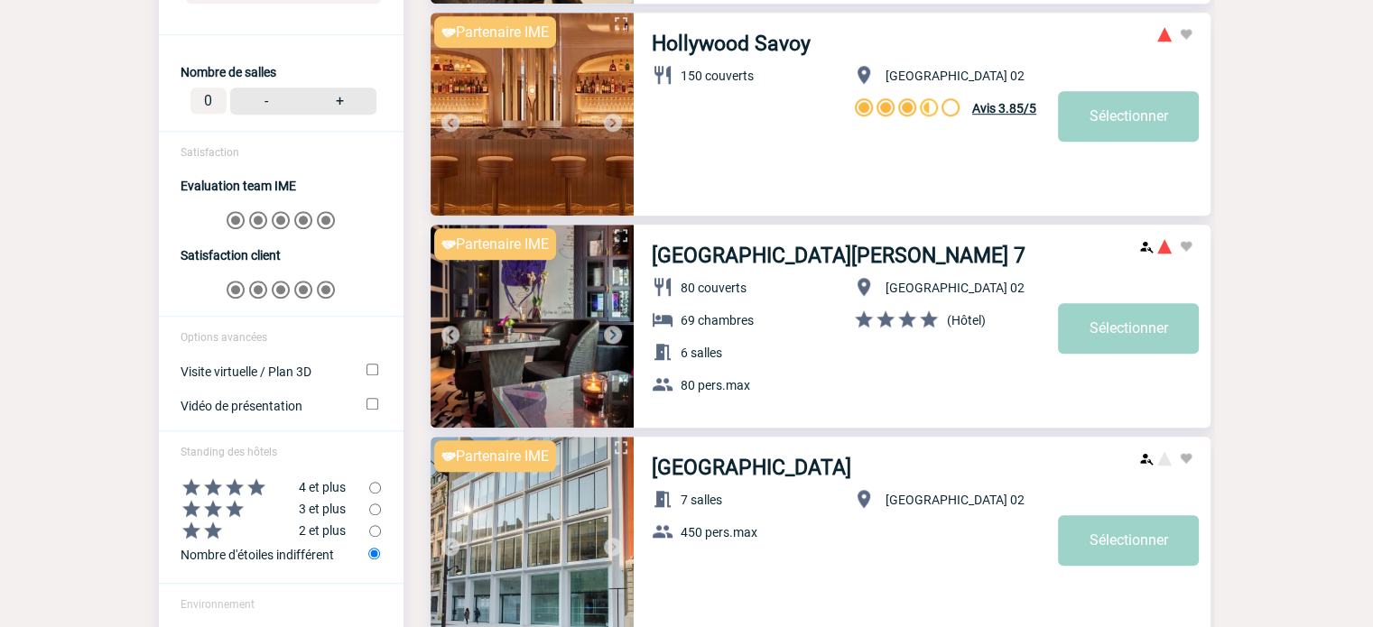
click at [615, 331] on img at bounding box center [613, 335] width 22 height 22
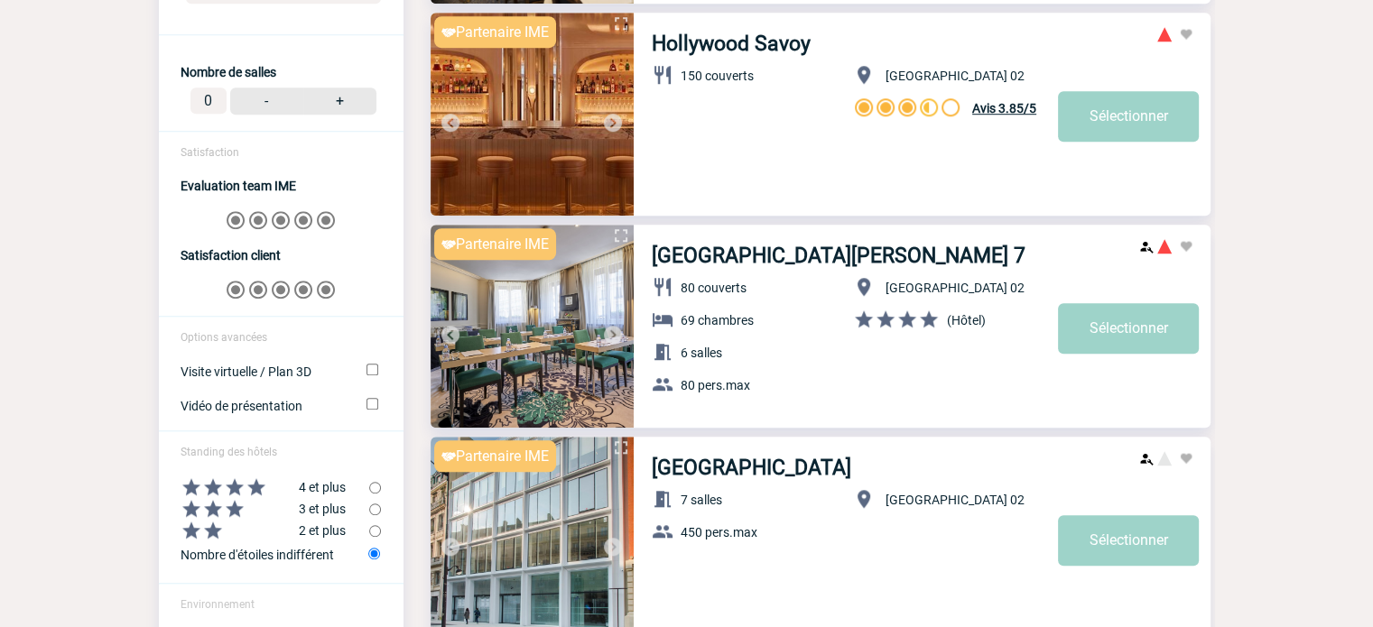
click at [615, 331] on img at bounding box center [613, 335] width 22 height 22
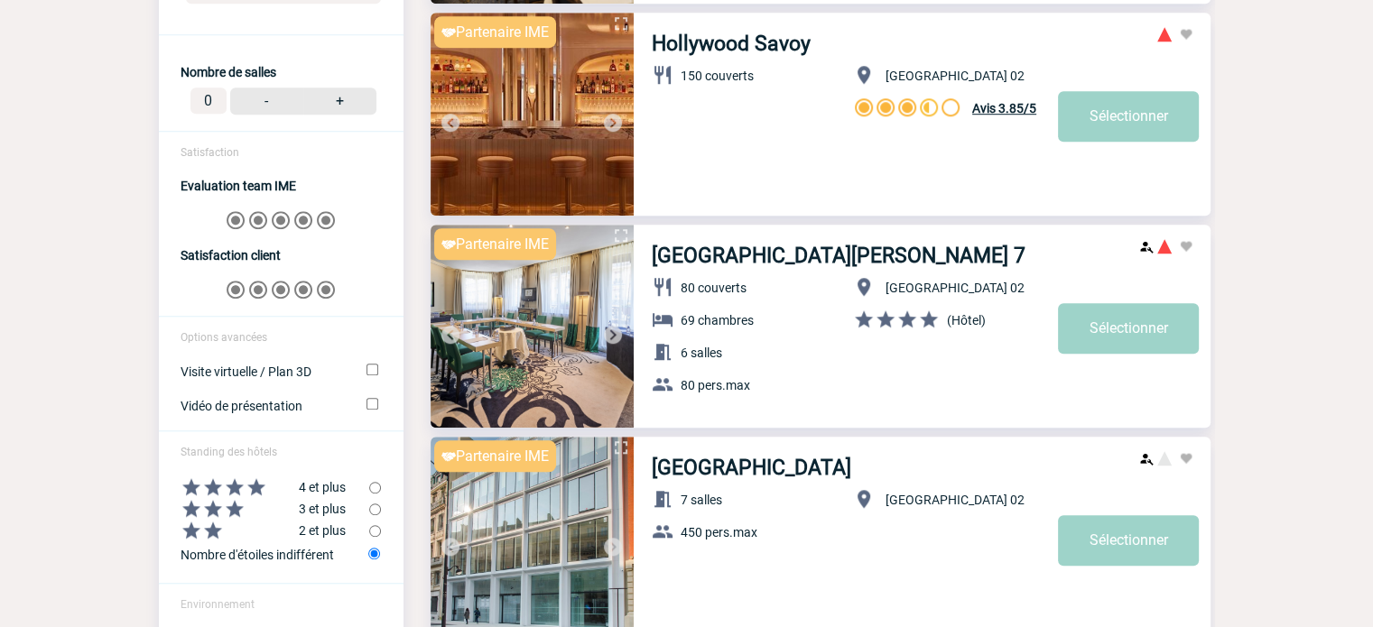
click at [615, 331] on img at bounding box center [613, 335] width 22 height 22
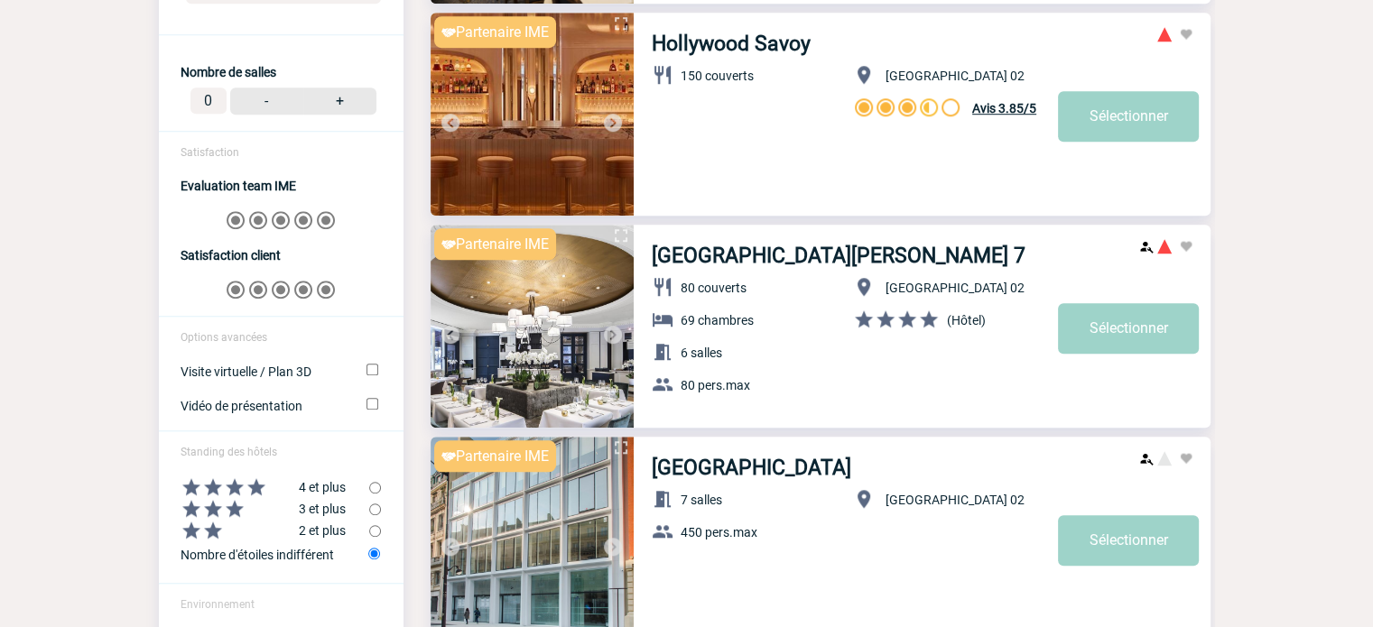
click at [615, 331] on img at bounding box center [613, 335] width 22 height 22
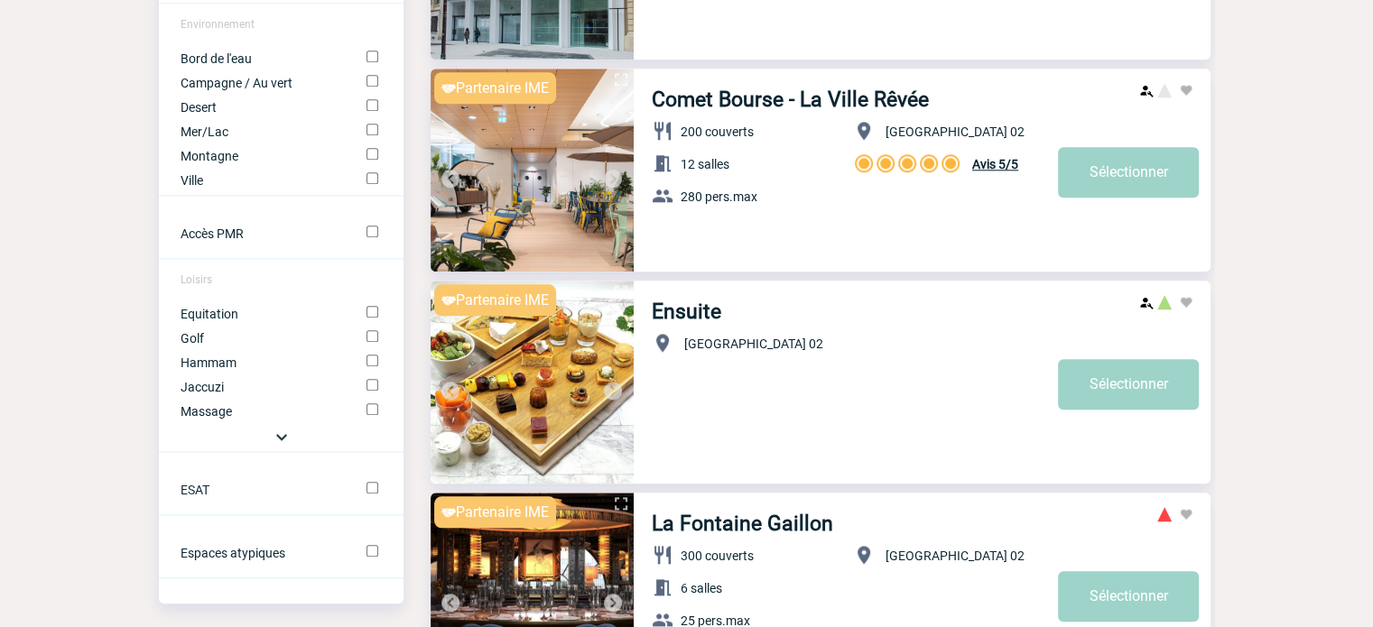
scroll to position [2075, 0]
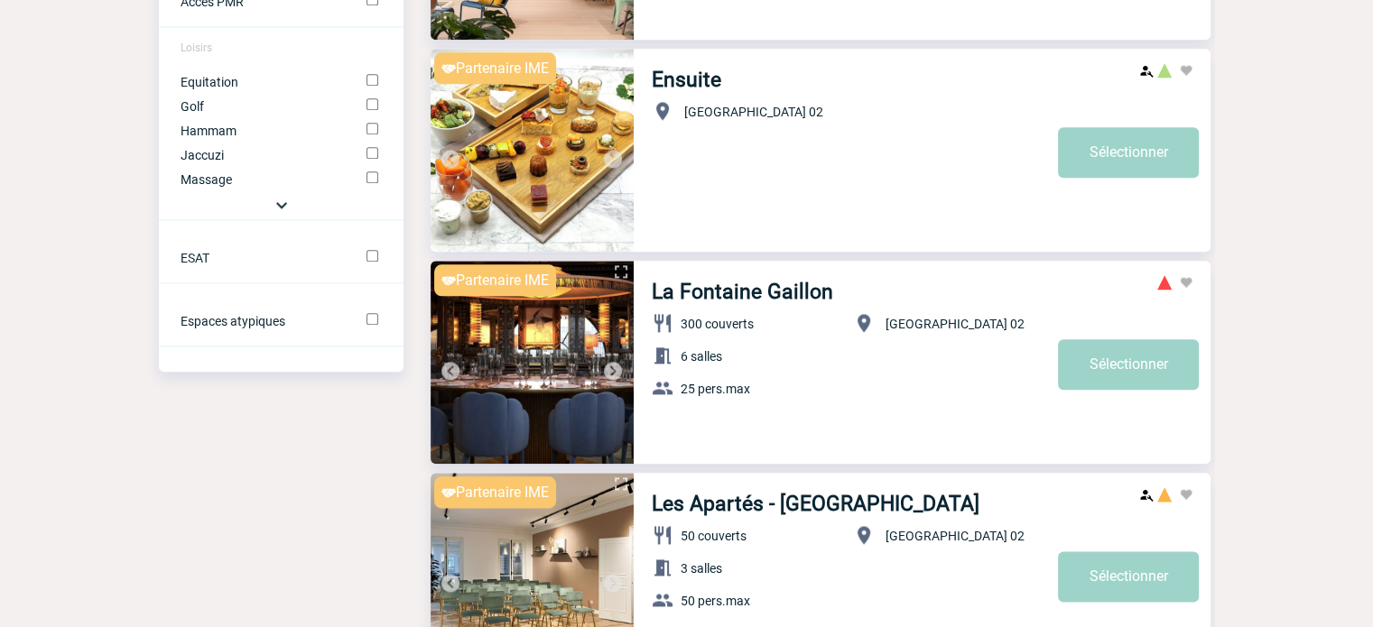
click at [614, 366] on img at bounding box center [613, 371] width 22 height 22
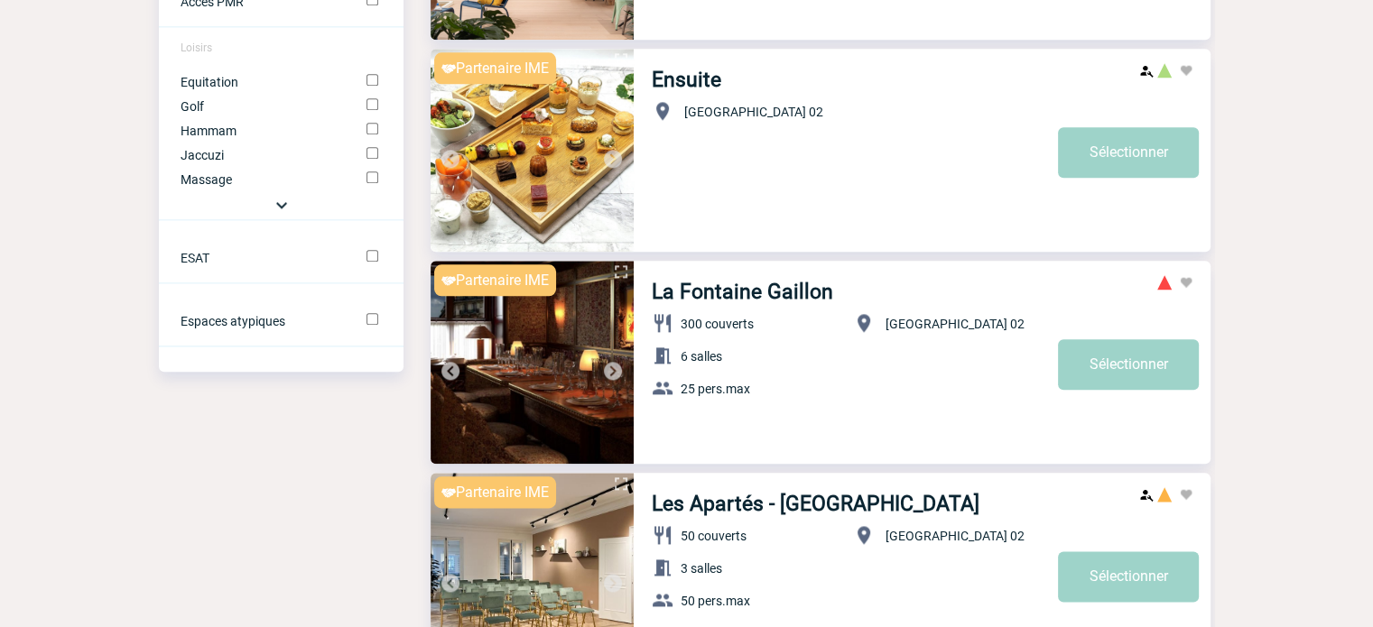
click at [614, 366] on img at bounding box center [613, 371] width 22 height 22
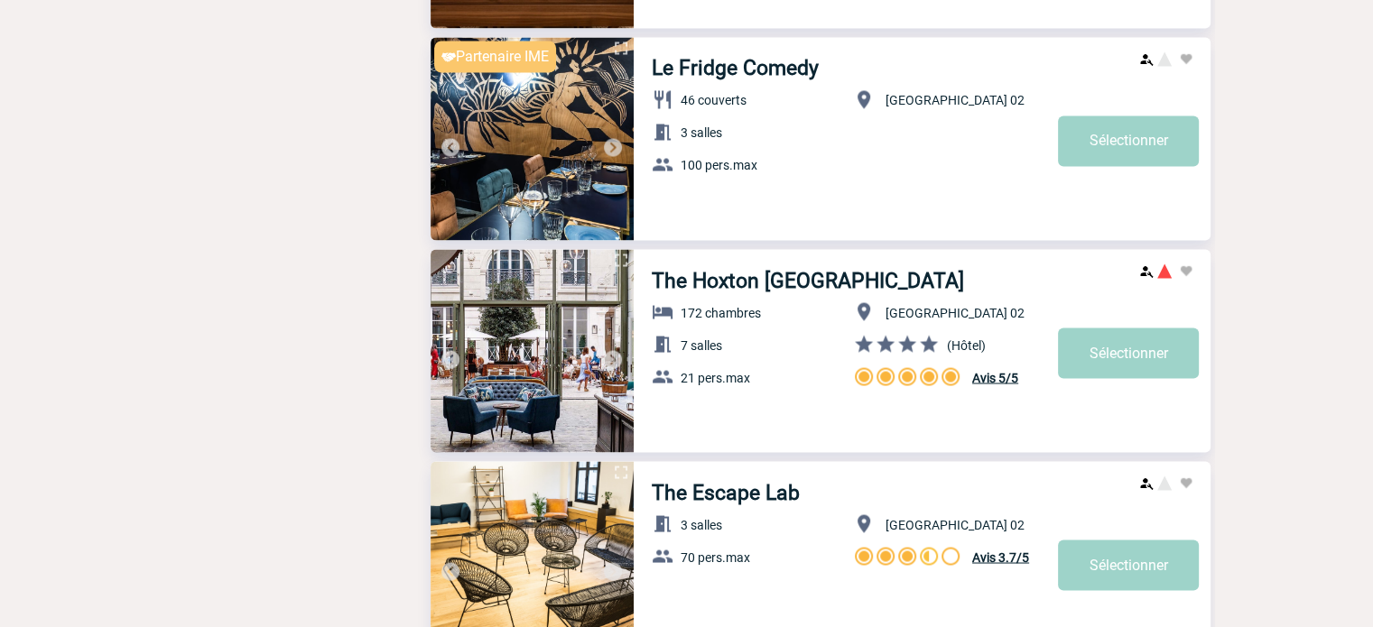
scroll to position [3249, 0]
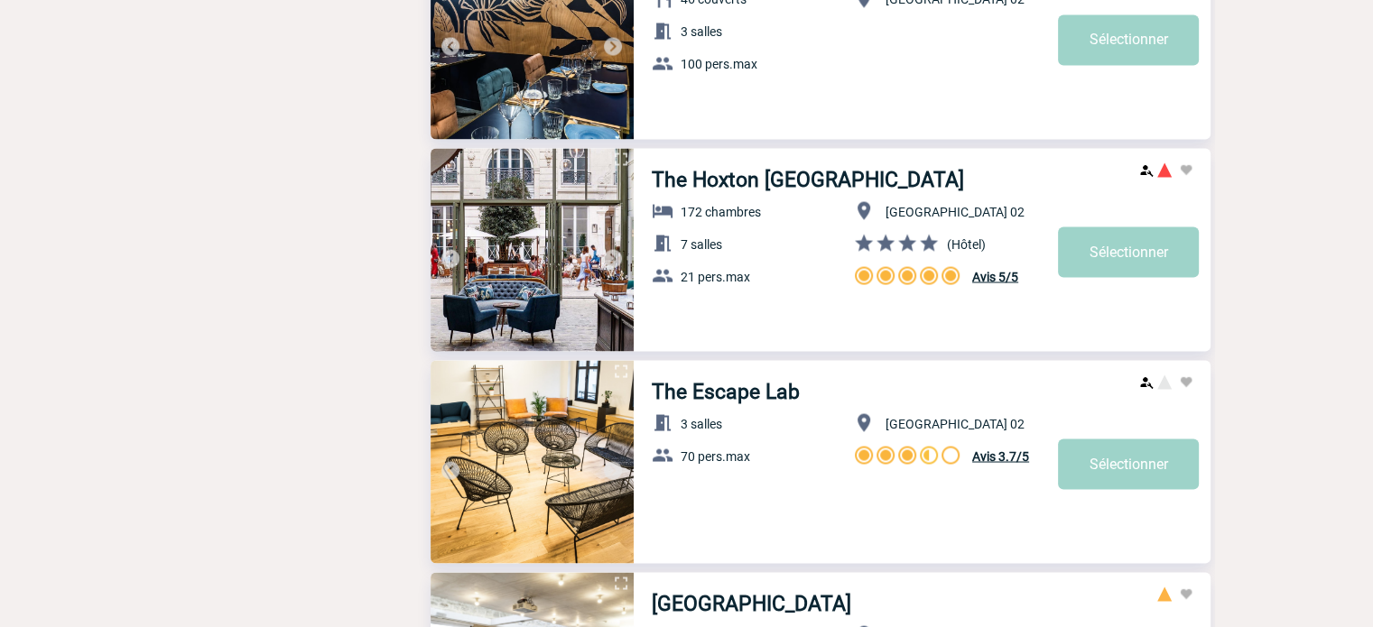
click at [609, 255] on img at bounding box center [613, 258] width 22 height 22
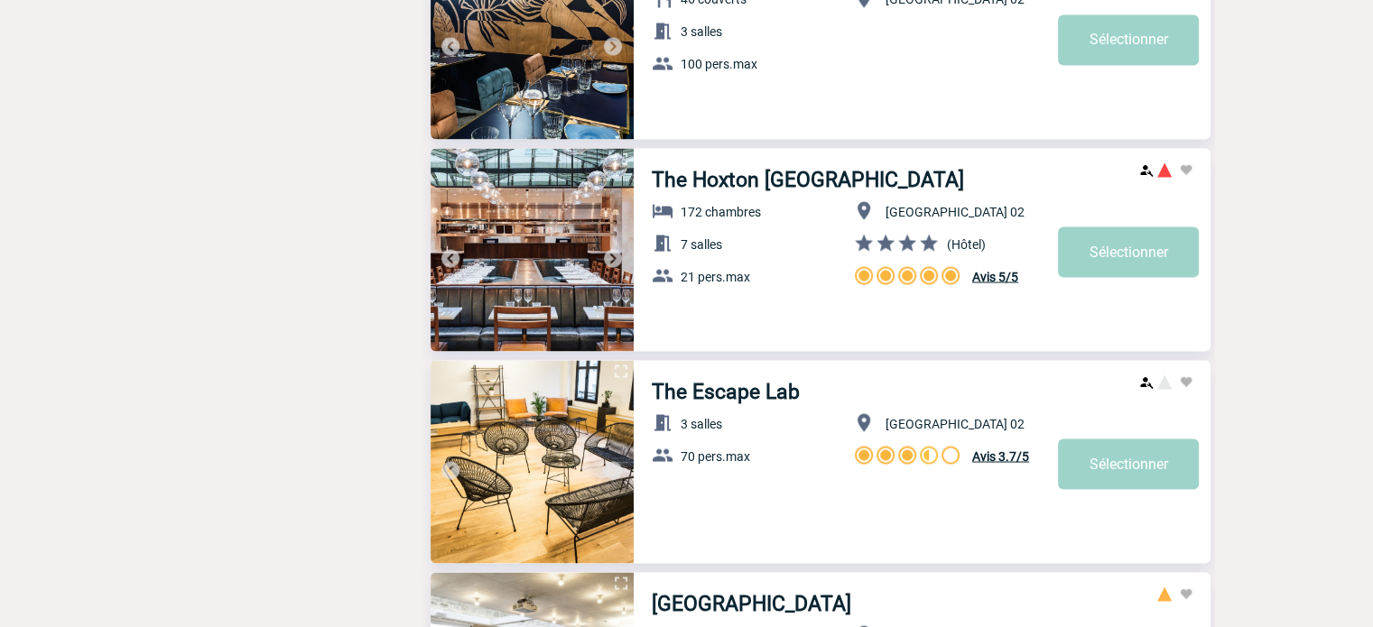
click at [610, 259] on img at bounding box center [613, 258] width 22 height 22
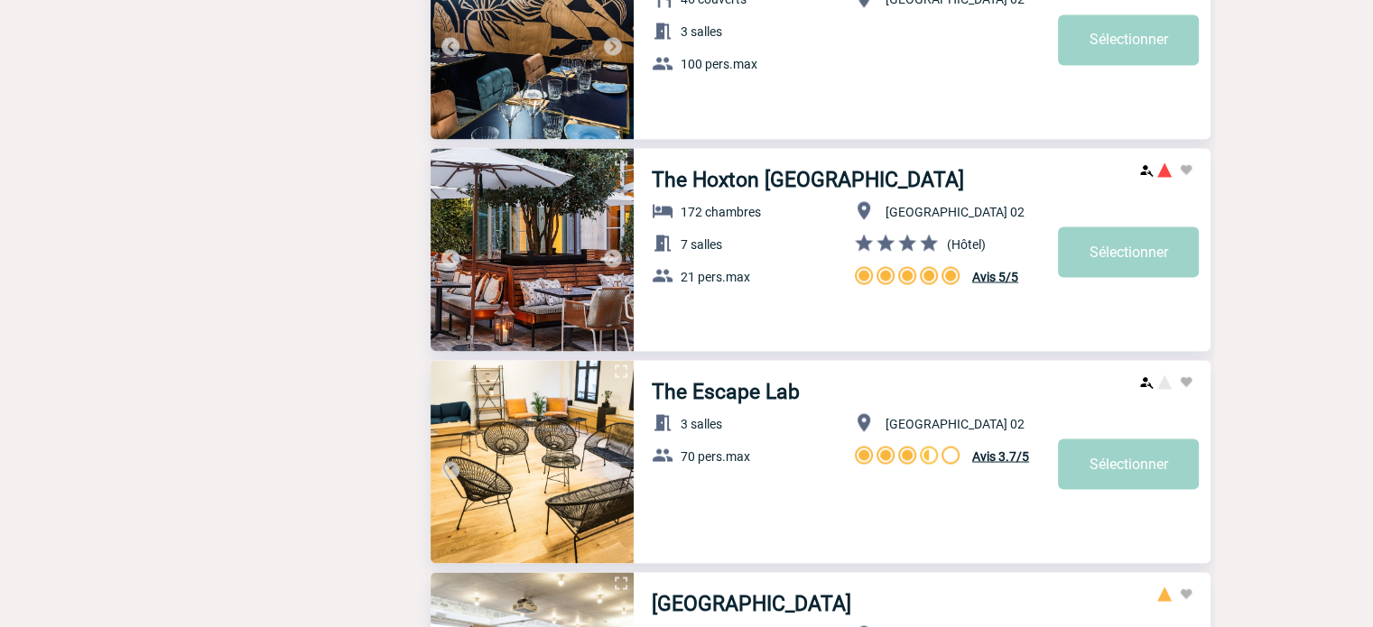
click at [610, 259] on img at bounding box center [613, 258] width 22 height 22
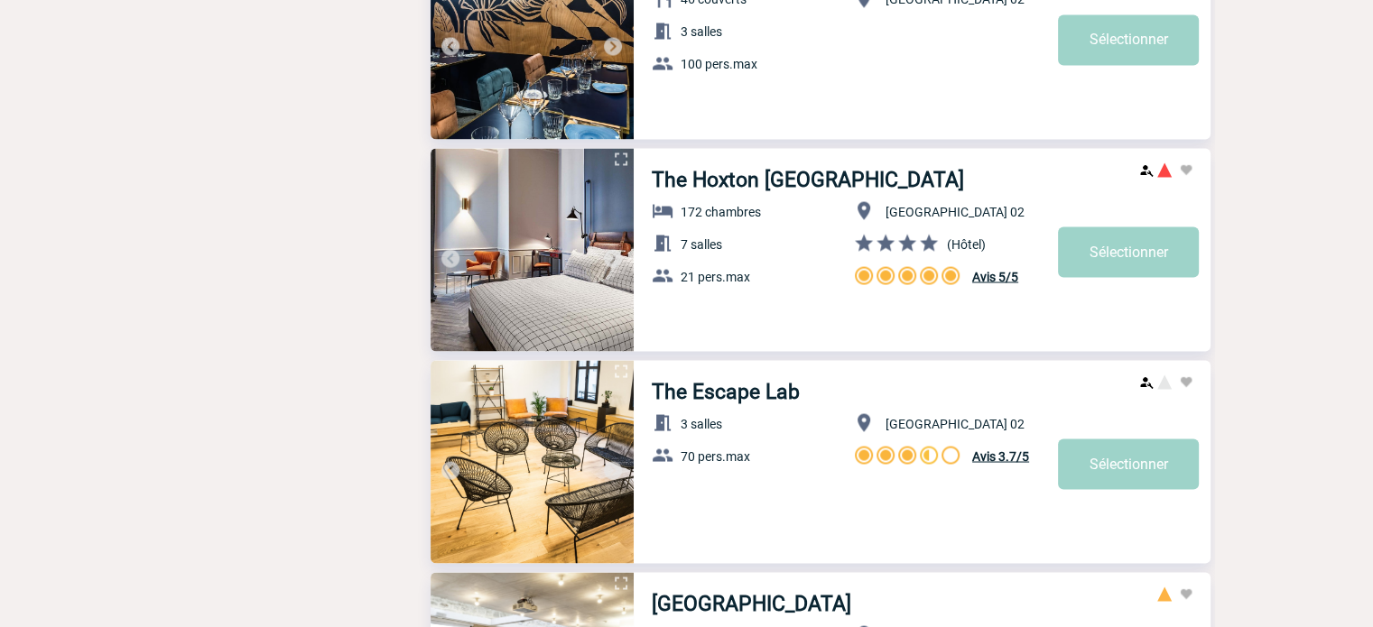
click at [610, 259] on img at bounding box center [613, 258] width 22 height 22
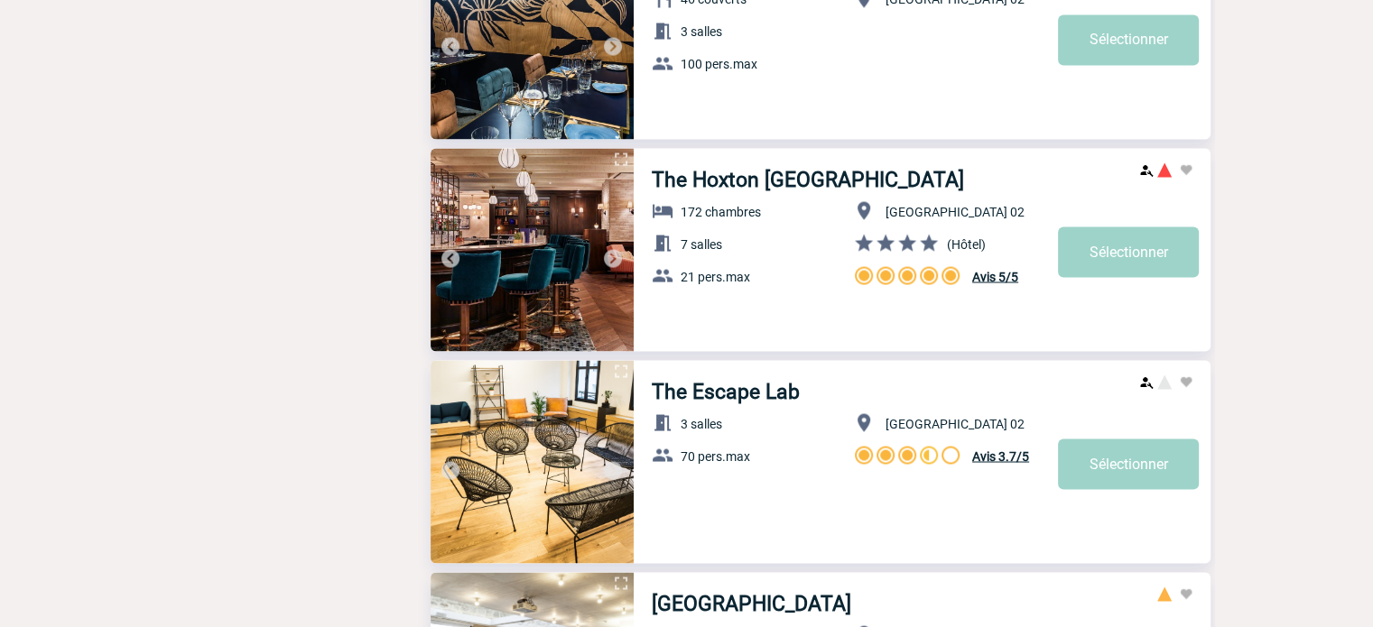
click at [610, 259] on img at bounding box center [613, 258] width 22 height 22
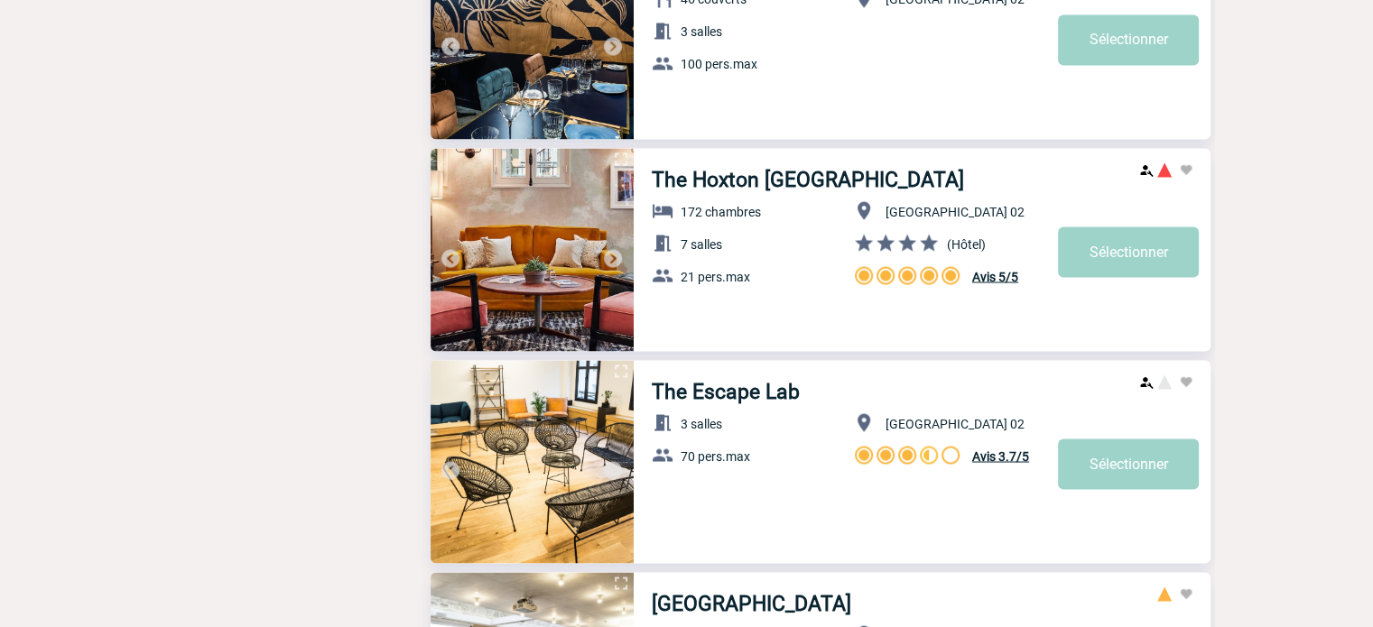
click at [610, 259] on img at bounding box center [613, 258] width 22 height 22
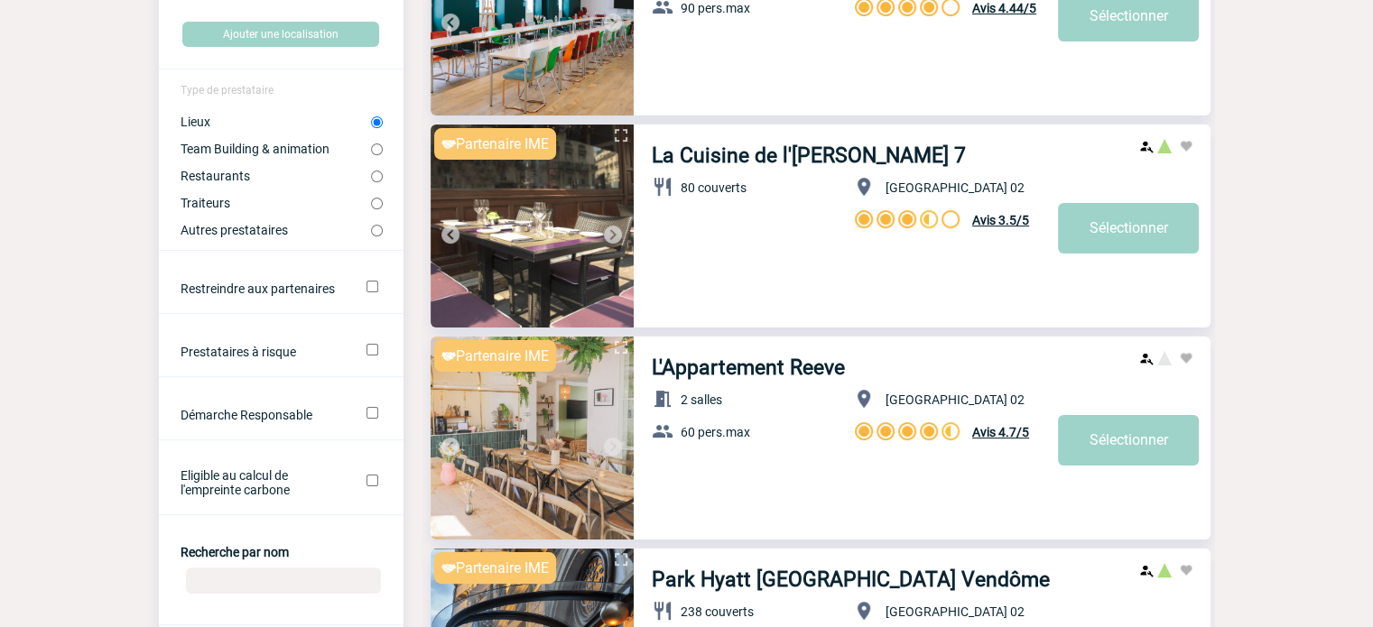
scroll to position [0, 0]
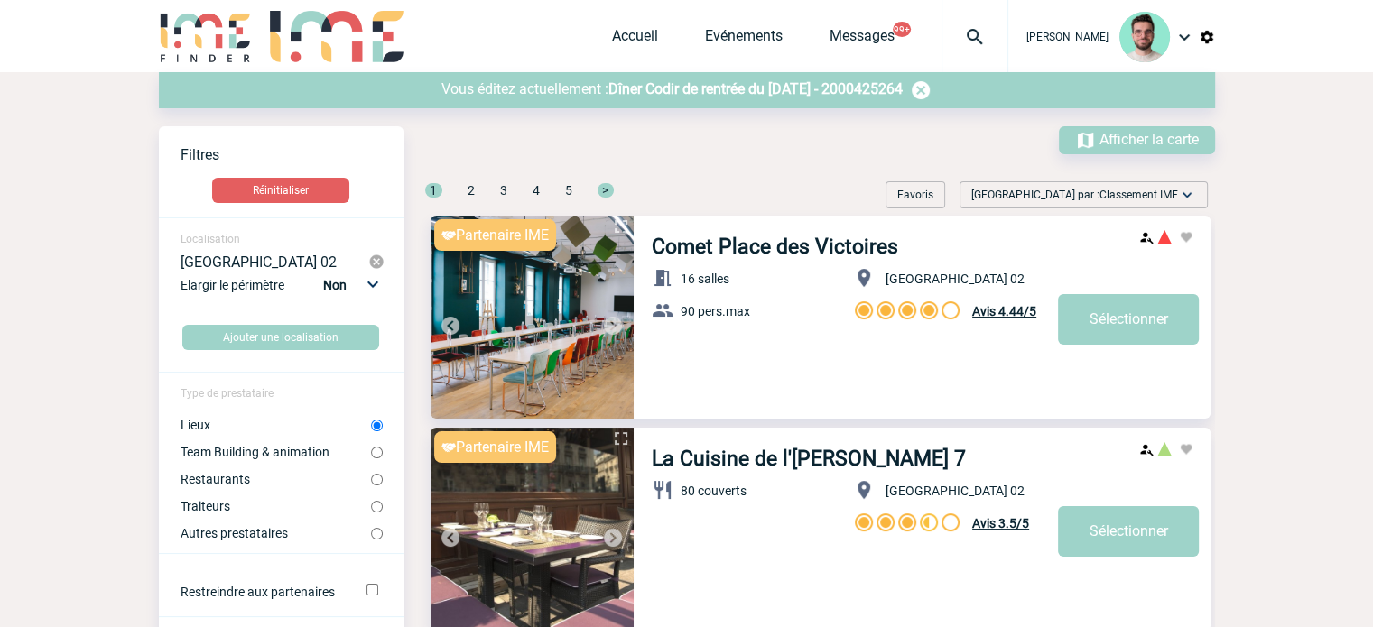
click at [249, 486] on label "Restaurants" at bounding box center [275, 479] width 190 height 14
click at [371, 485] on input "Restaurants" at bounding box center [377, 480] width 12 height 12
radio input "true"
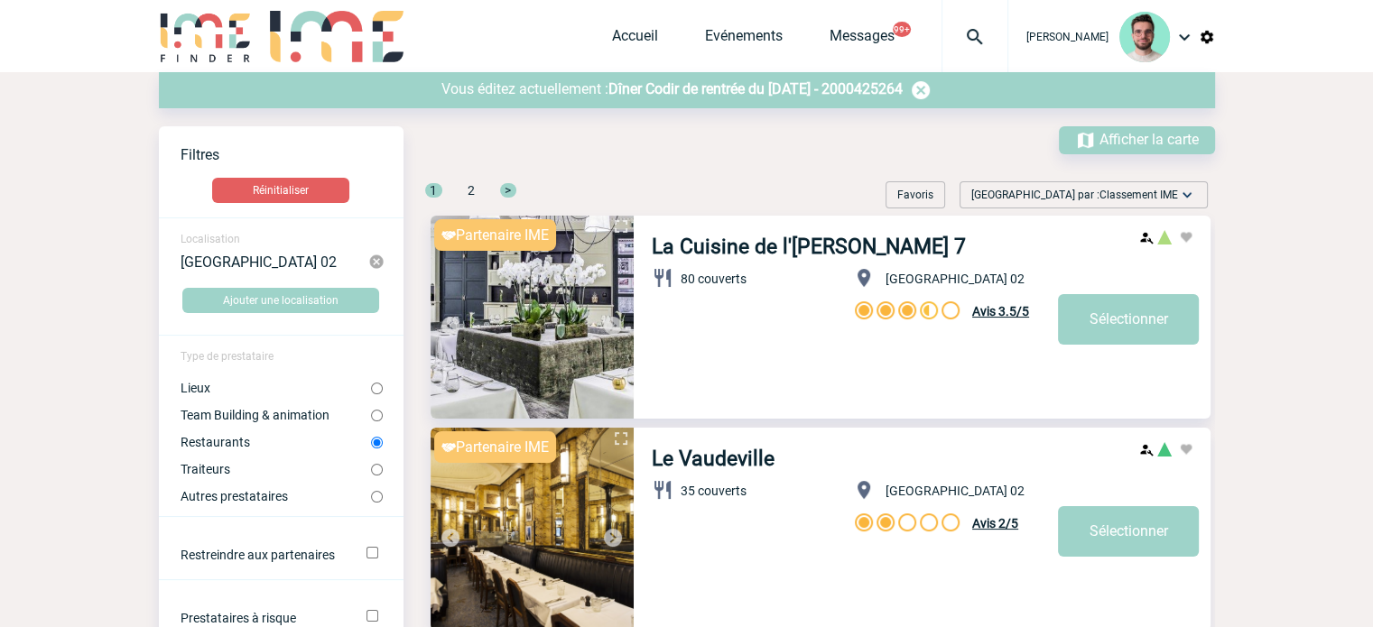
click at [697, 93] on span "Dîner Codir de rentrée du 03 Septembre 2025 - 2000425264" at bounding box center [755, 88] width 294 height 17
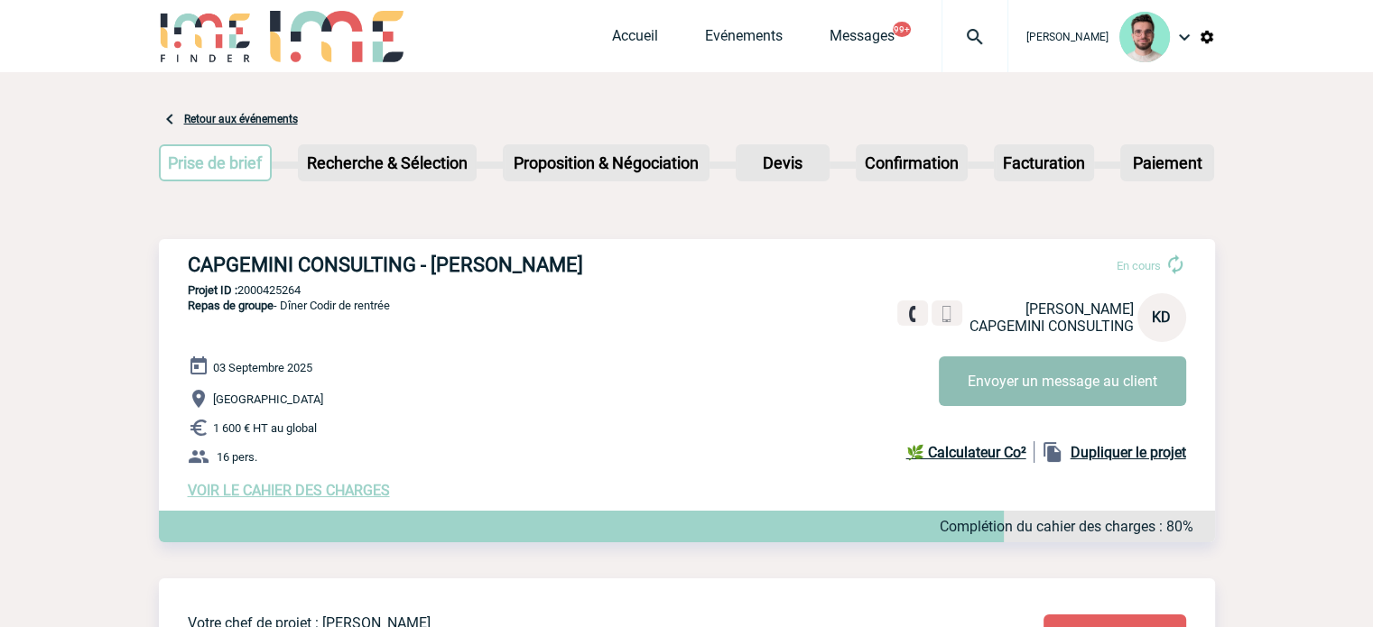
click at [1042, 367] on button "Envoyer un message au client" at bounding box center [1061, 381] width 247 height 50
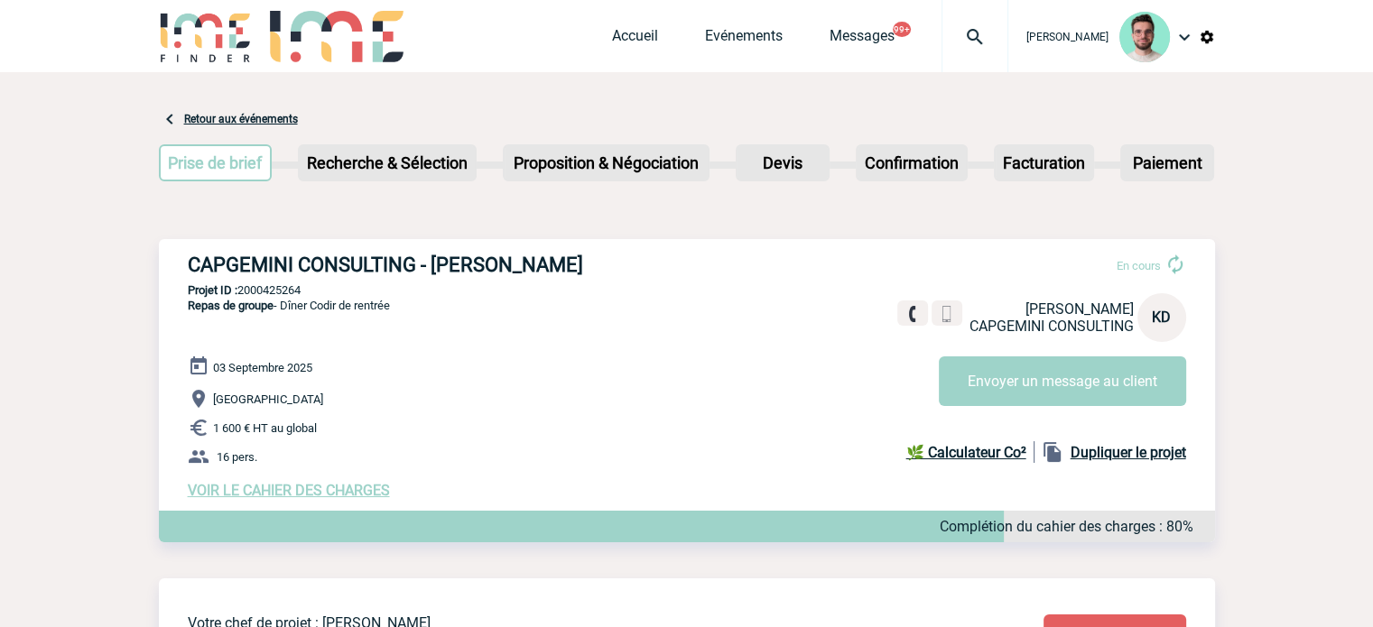
drag, startPoint x: 243, startPoint y: 490, endPoint x: 259, endPoint y: 436, distance: 56.5
click at [243, 490] on span "VOIR LE CAHIER DES CHARGES" at bounding box center [289, 490] width 202 height 17
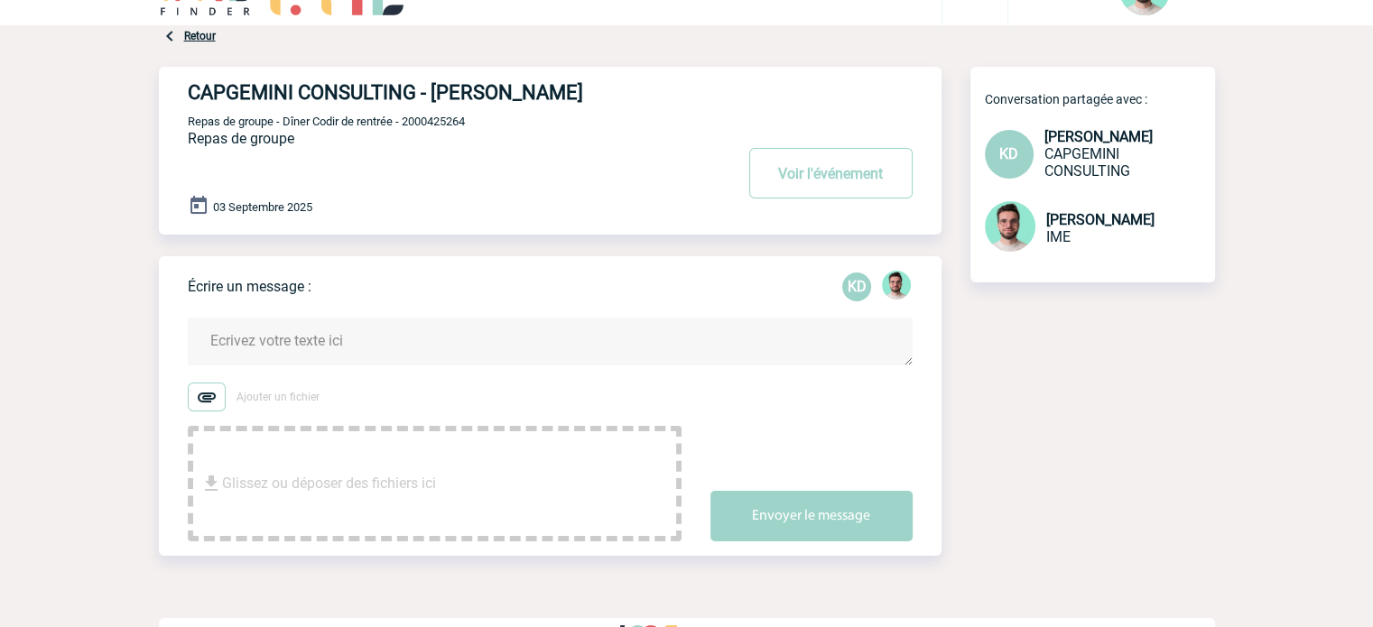
scroll to position [91, 0]
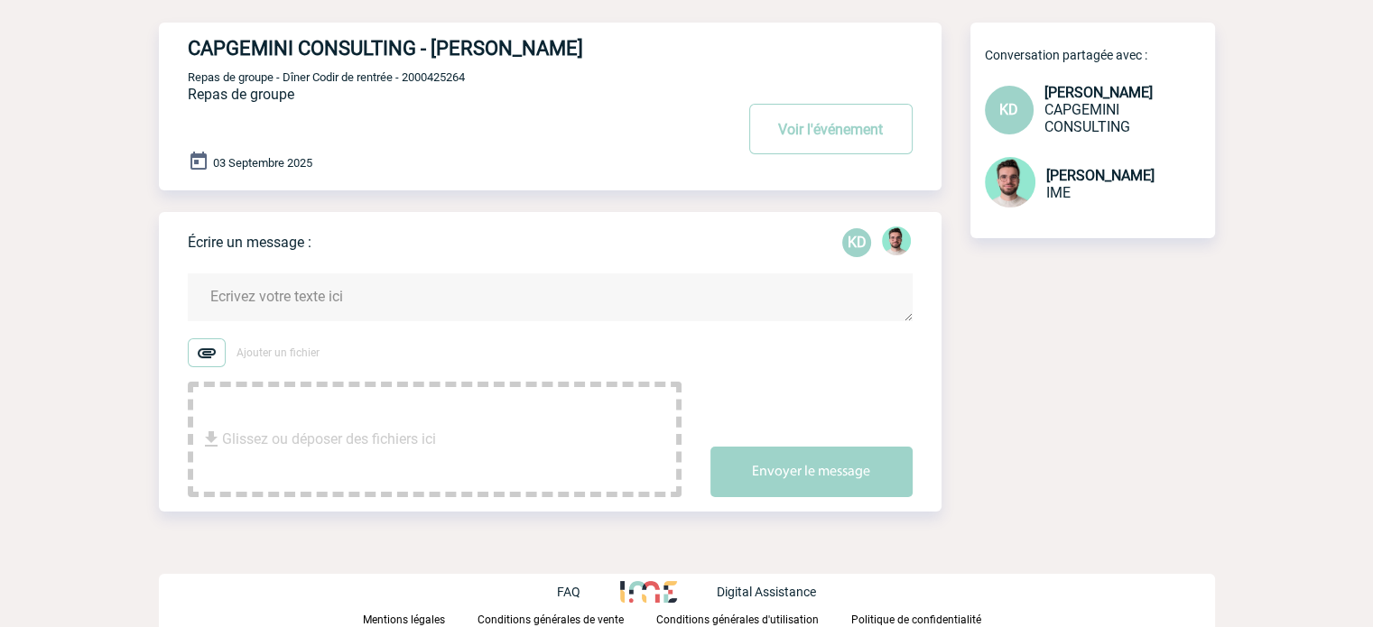
click at [302, 294] on textarea at bounding box center [550, 297] width 725 height 48
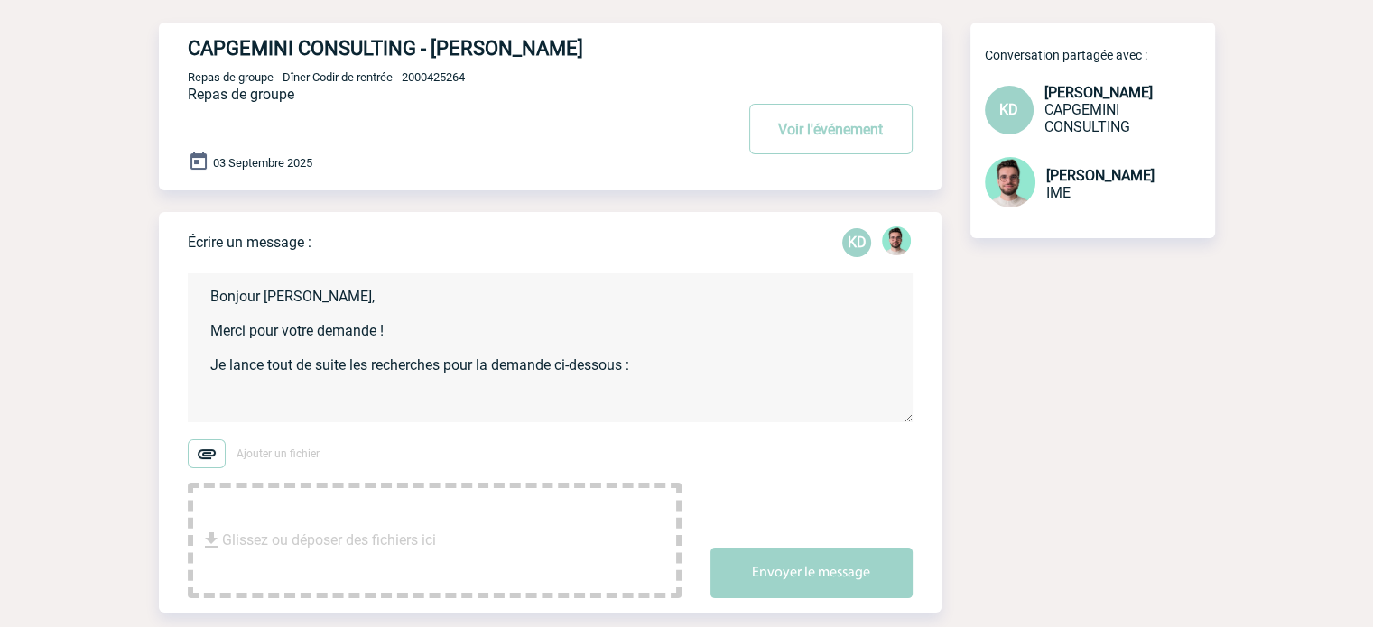
paste textarea "Société : CAPGEMINI CONSULTING Contact : Ketty DANICAN N° de demande : 20004252…"
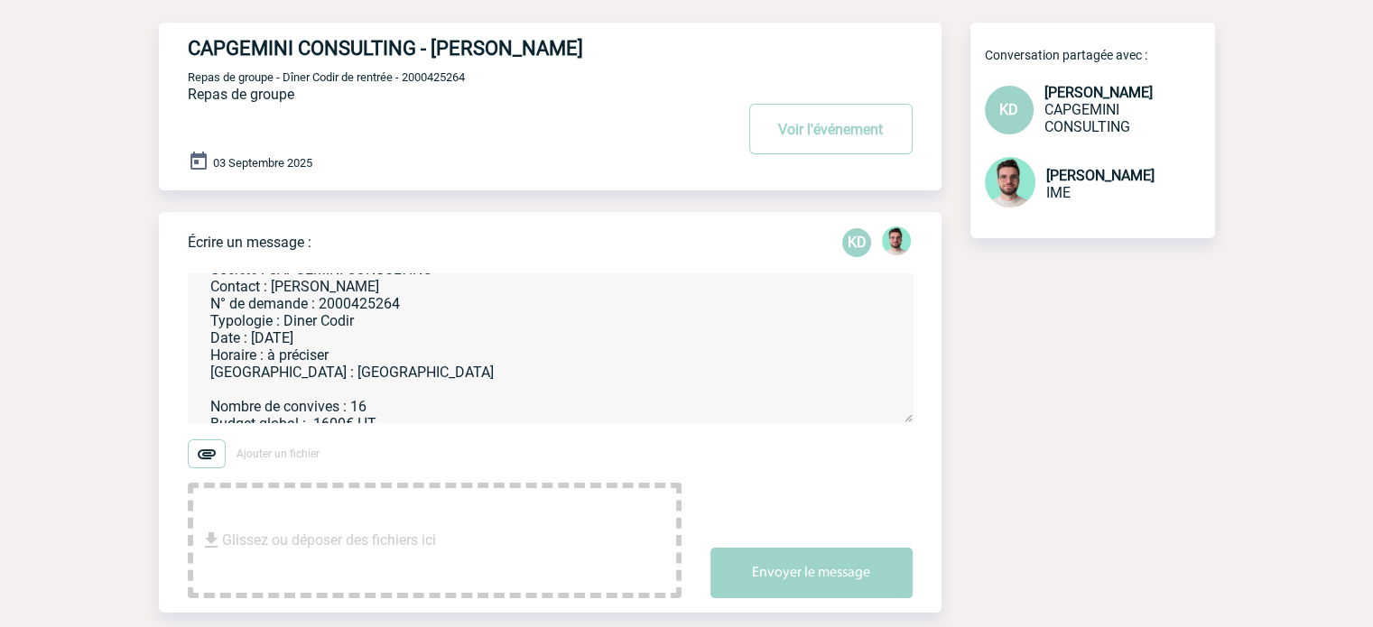
scroll to position [199, 0]
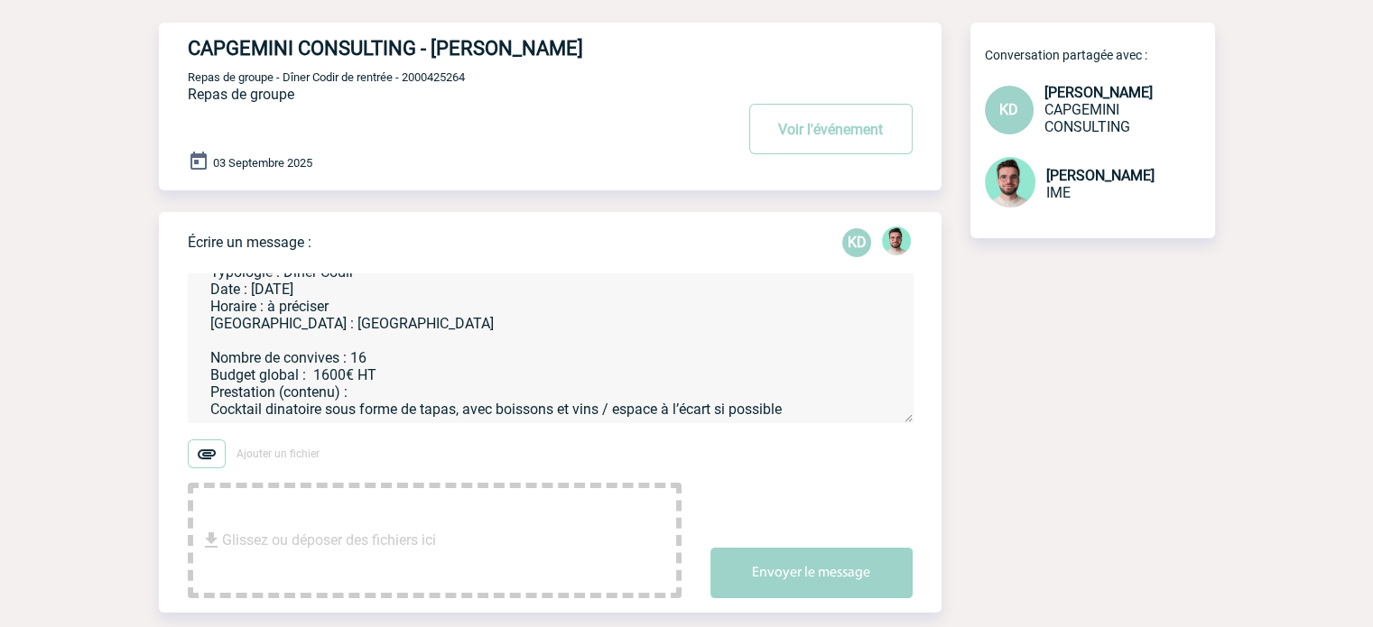
click at [808, 411] on textarea "Bonjour Ketty, Merci pour votre demande ! Je lance tout de suite les recherches…" at bounding box center [550, 347] width 725 height 149
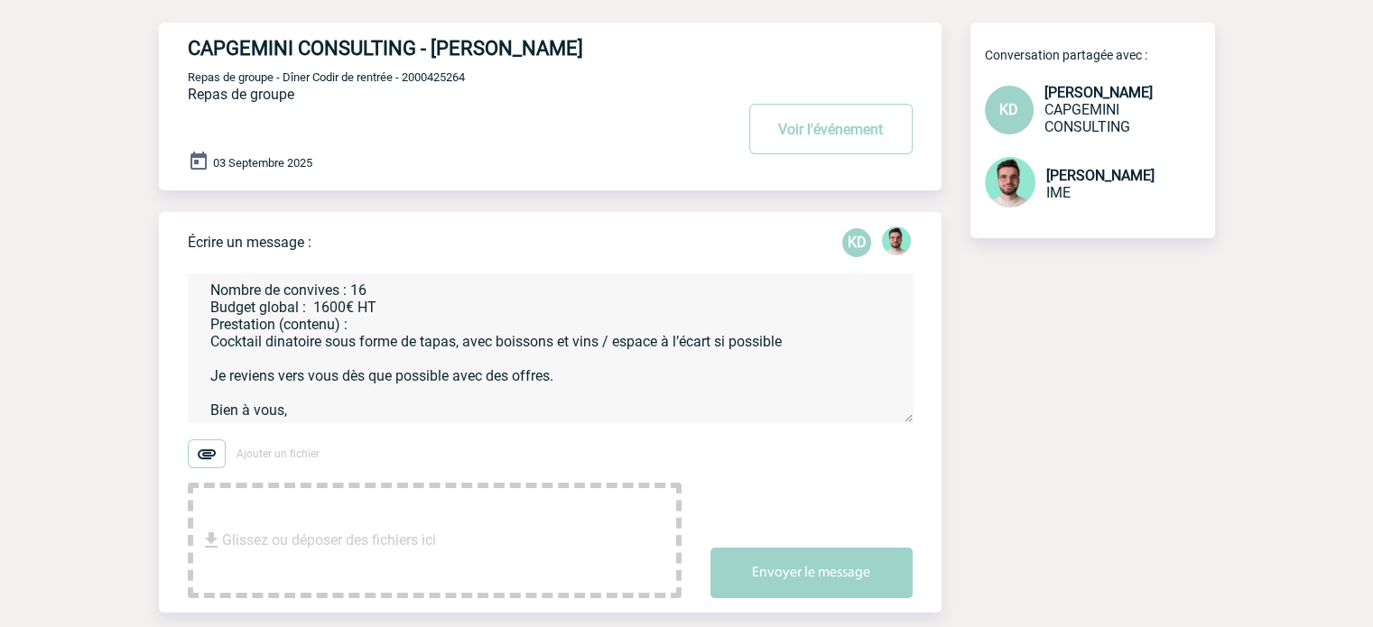
scroll to position [263, 0]
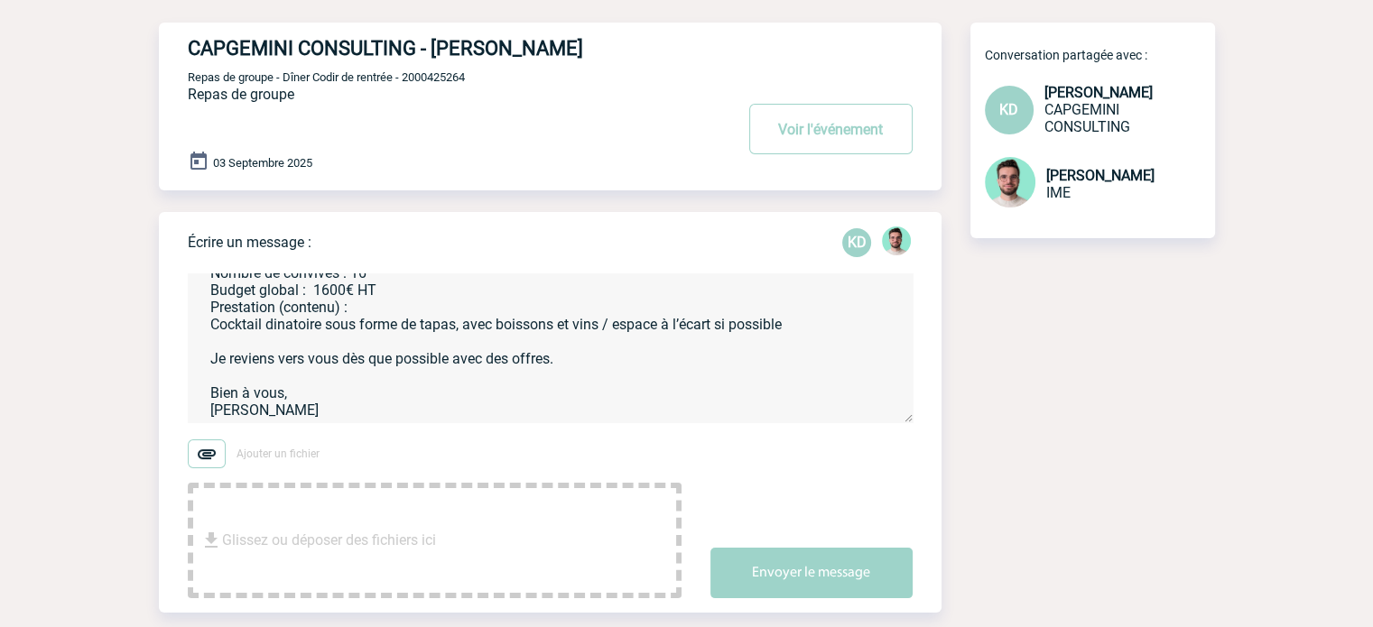
type textarea "Bonjour Ketty, Merci pour votre demande ! Je lance tout de suite les recherches…"
click at [864, 544] on div "Envoyer le message" at bounding box center [825, 557] width 231 height 81
click at [860, 551] on button "Envoyer le message" at bounding box center [811, 573] width 202 height 51
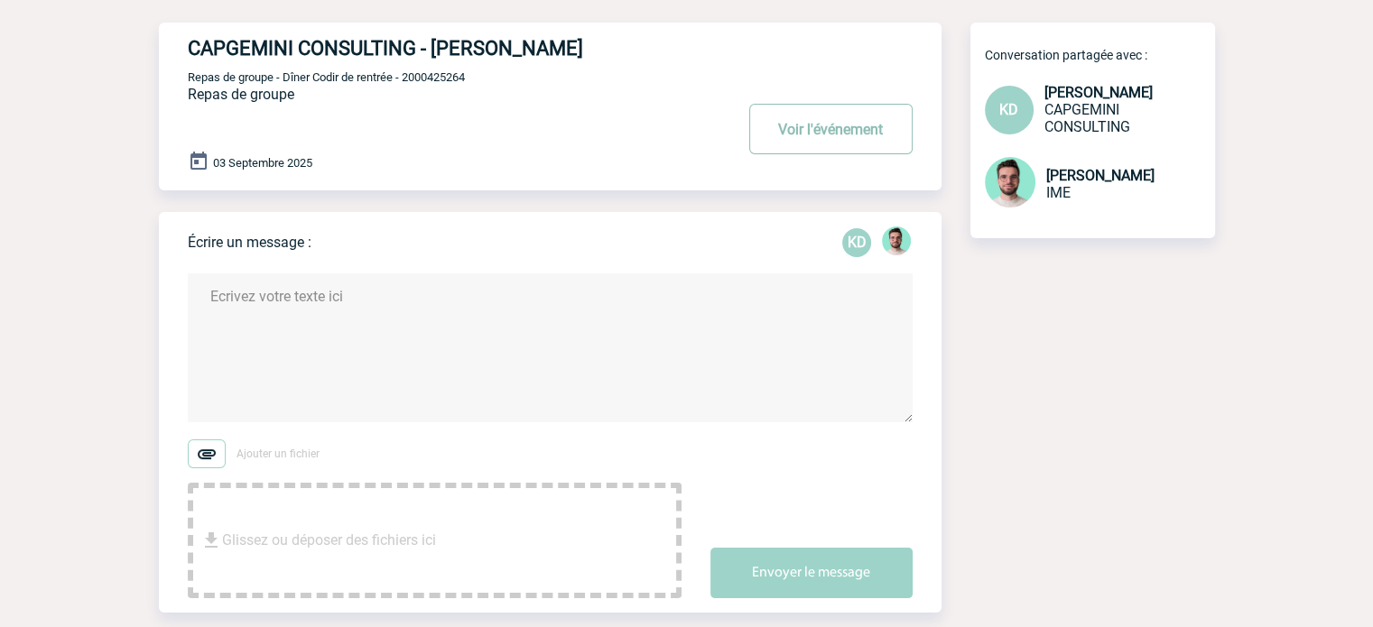
scroll to position [0, 0]
click at [814, 142] on button "Voir l'événement" at bounding box center [830, 129] width 163 height 51
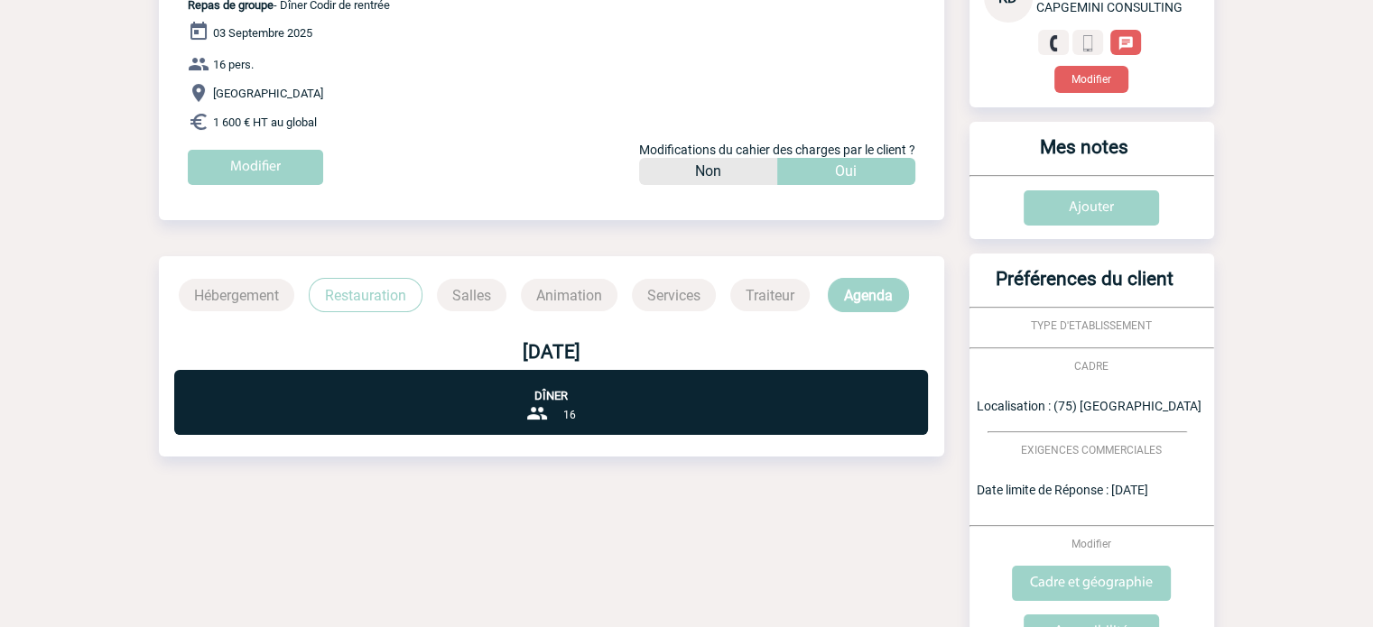
scroll to position [90, 0]
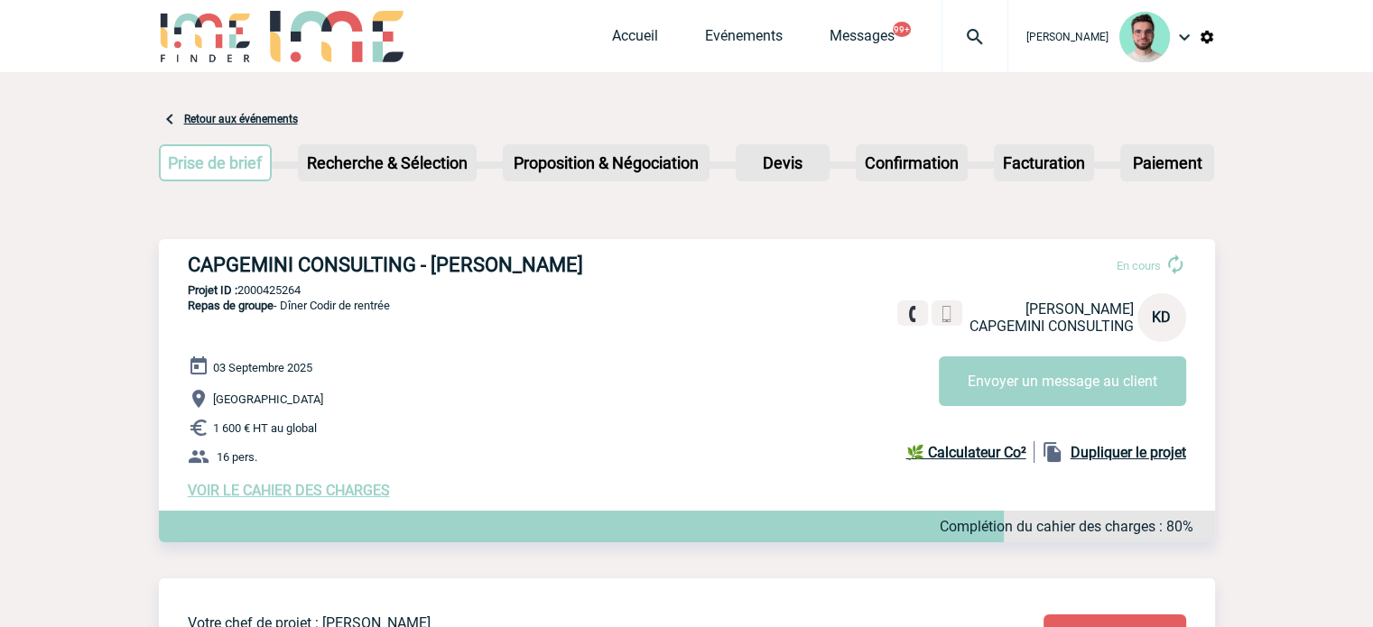
click at [988, 42] on img at bounding box center [974, 37] width 65 height 22
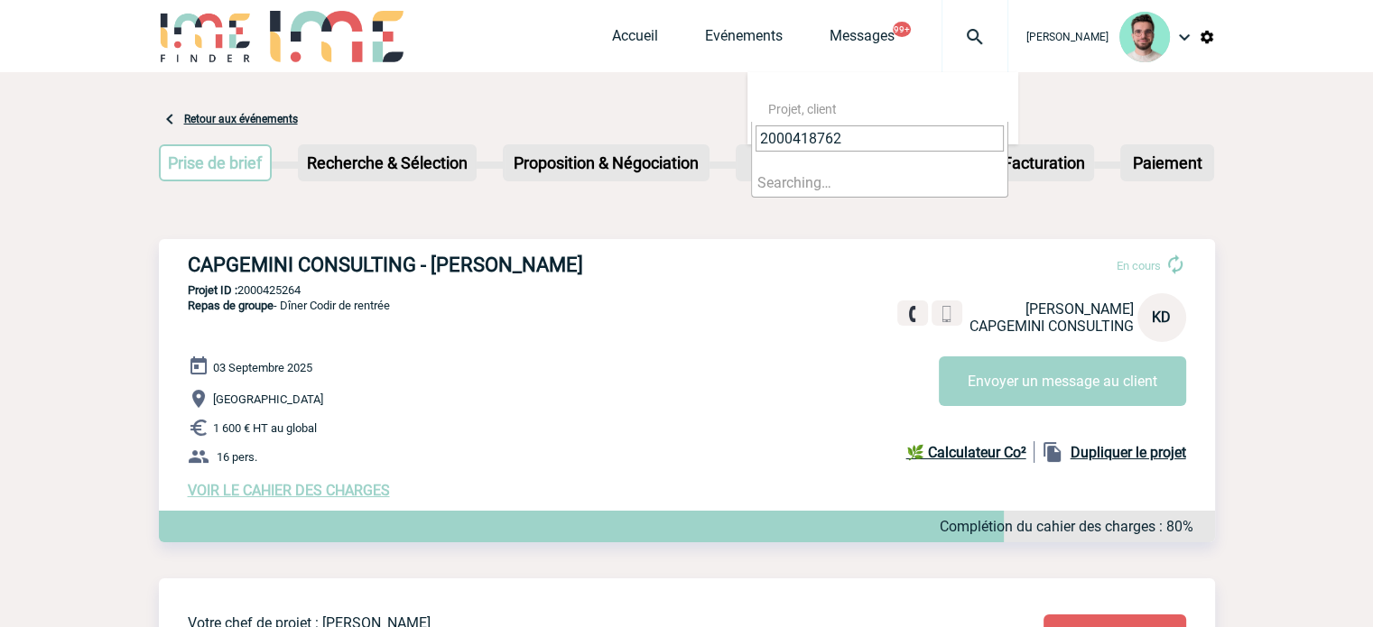
type input "2000418762"
select select "18263"
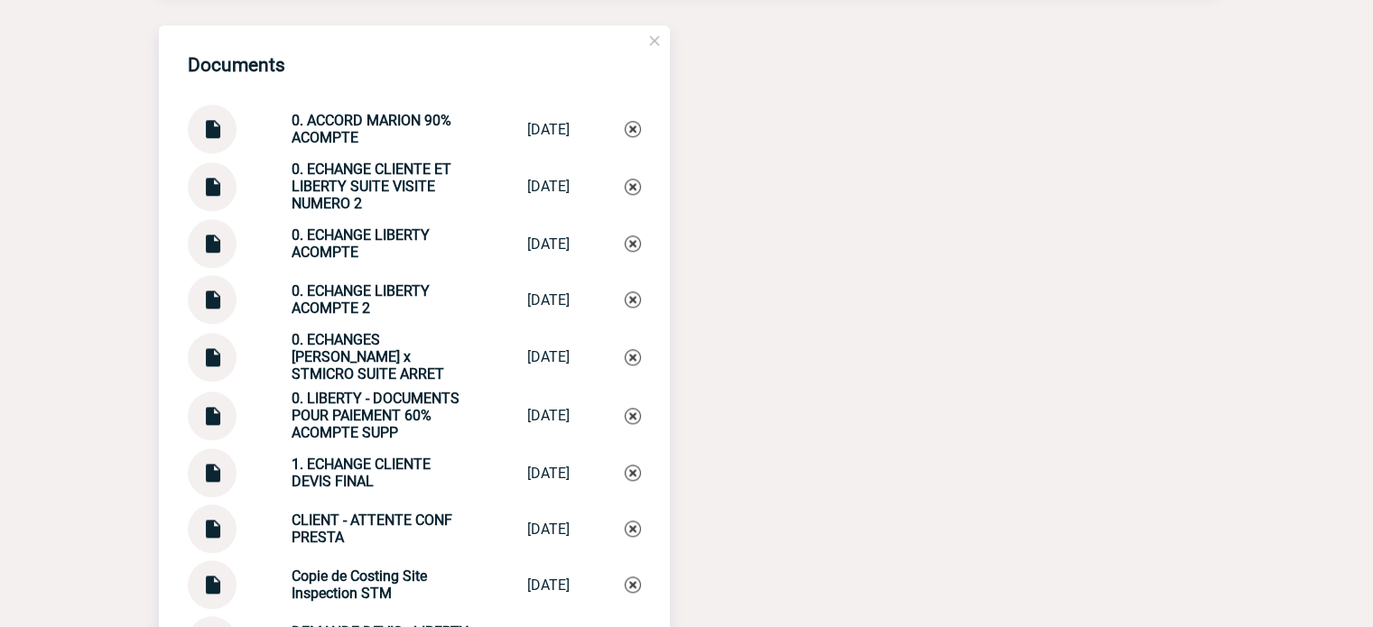
scroll to position [1955, 0]
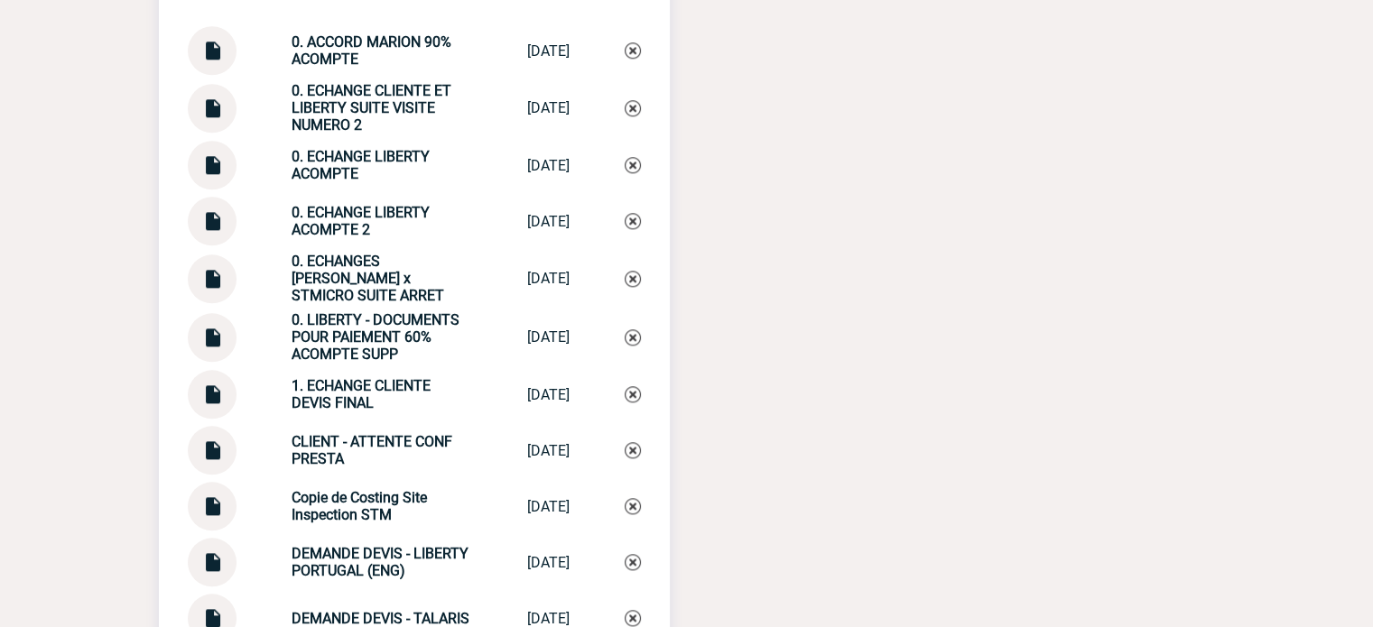
click at [368, 389] on strong "1. ECHANGE CLIENTE DEVIS FINAL" at bounding box center [360, 394] width 139 height 34
copy div "1. ECHANGE CLIENTE DEVIS FINAL 1. ECHANGE CLIE..."
click at [638, 402] on img at bounding box center [632, 394] width 16 height 16
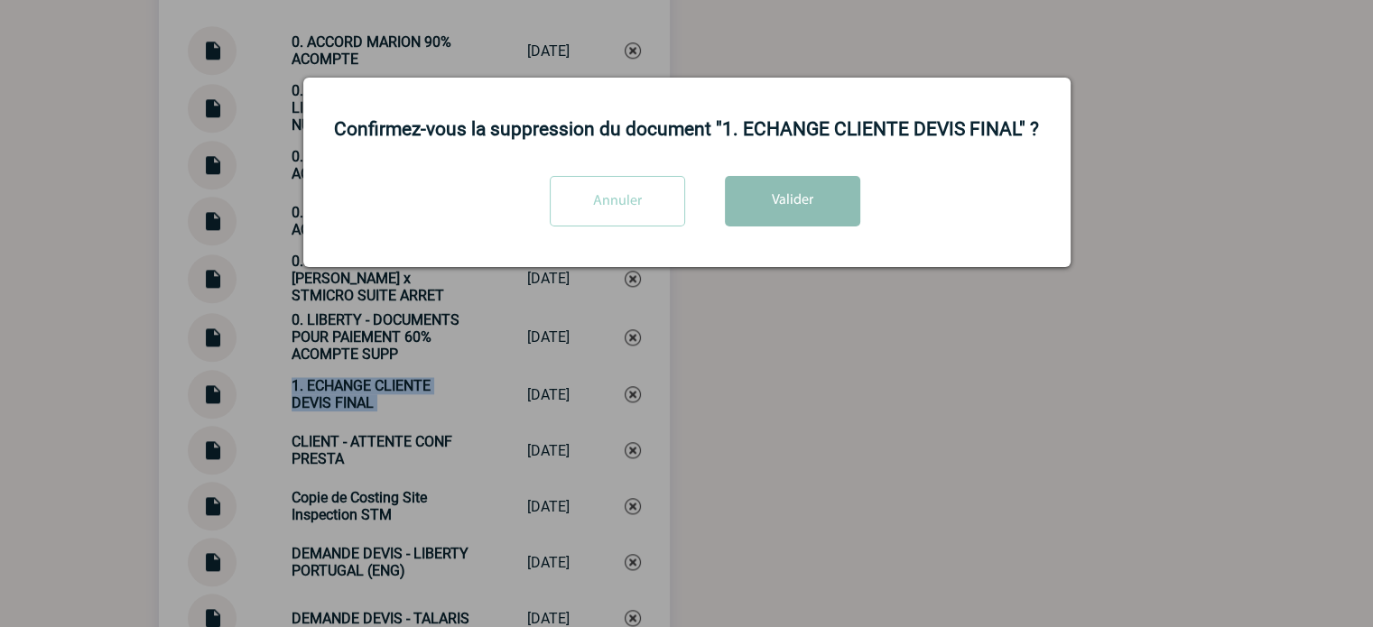
click at [763, 199] on button "Valider" at bounding box center [792, 201] width 135 height 51
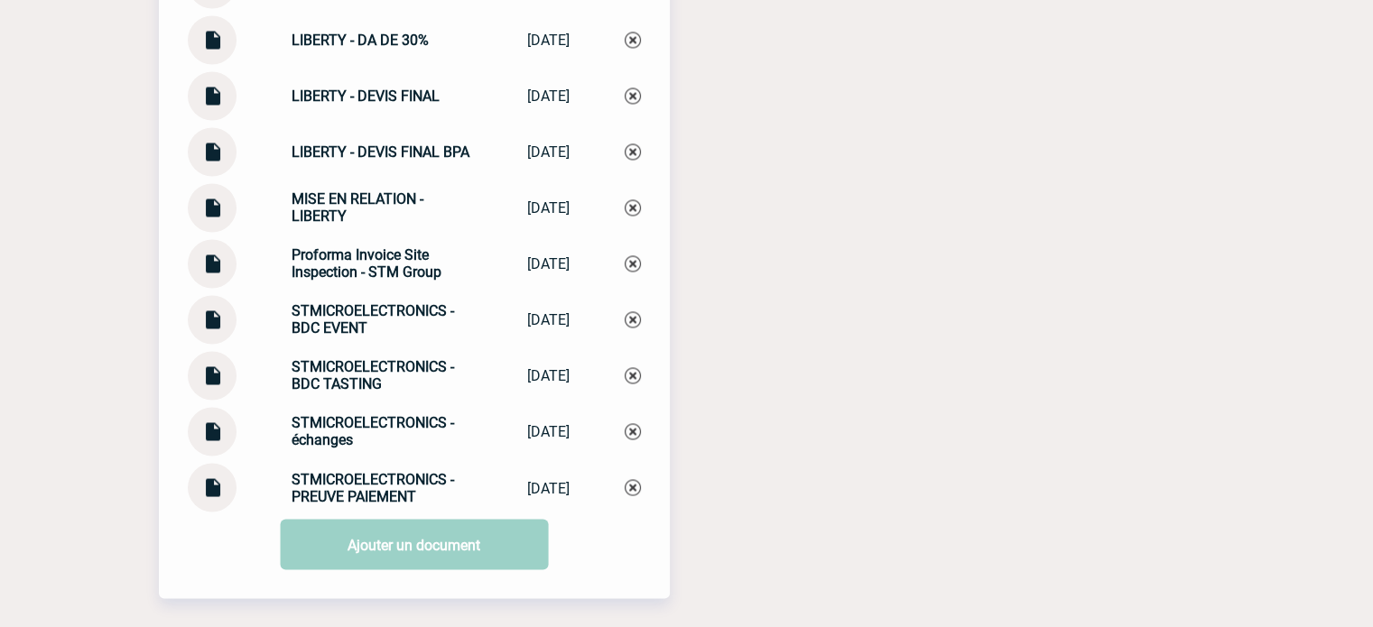
scroll to position [3125, 0]
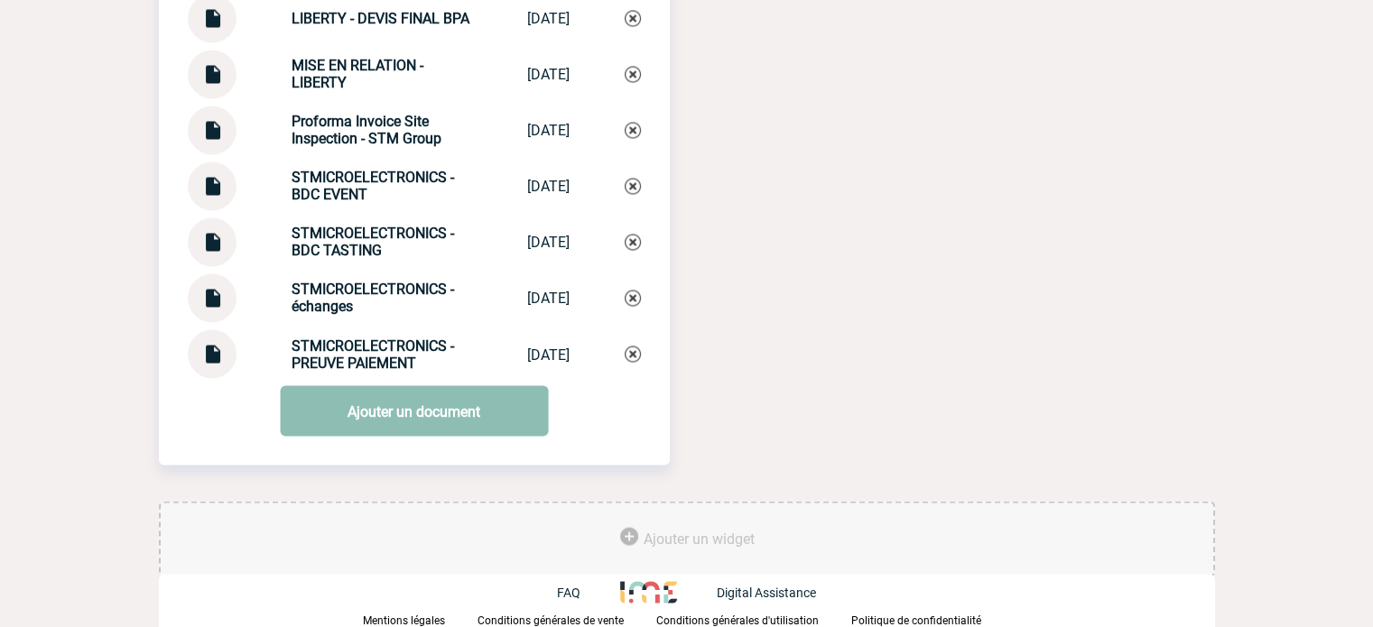
click at [430, 412] on link "Ajouter un document" at bounding box center [414, 410] width 268 height 51
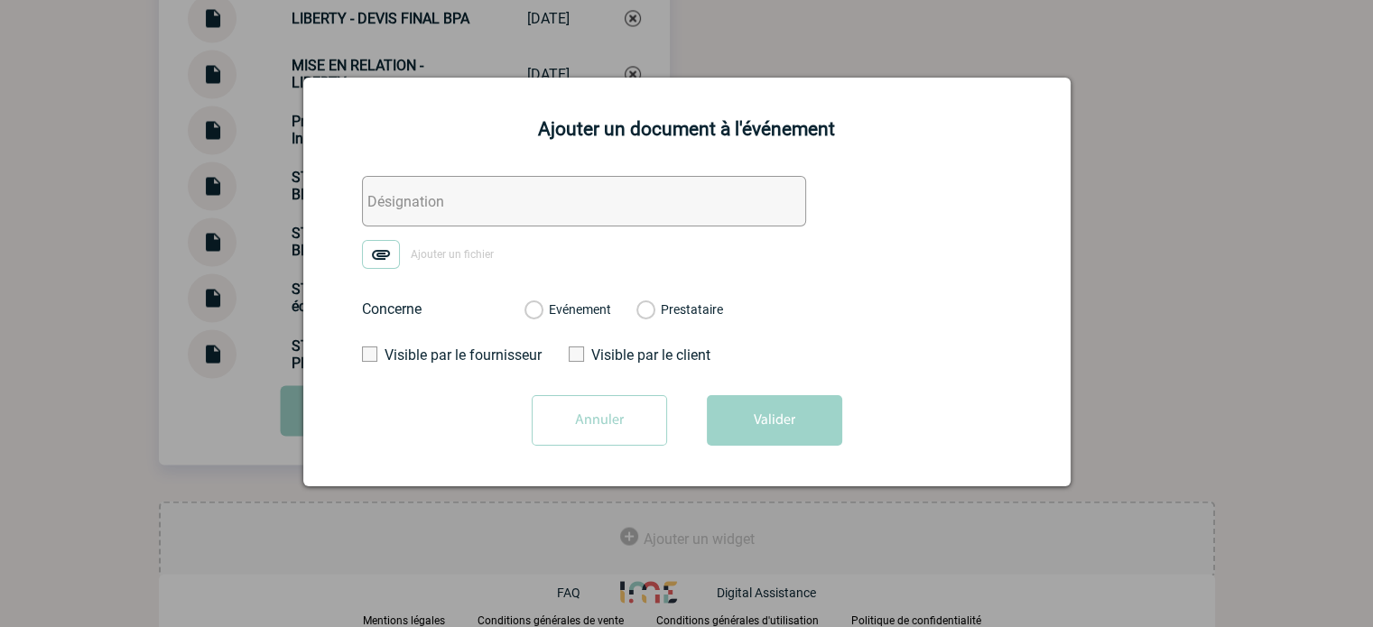
click at [473, 204] on input "text" at bounding box center [584, 201] width 444 height 51
paste input "1. ECHANGE CLIENTE DEVIS FINAL"
type input "1. ECHANGE CLIENTE DEVIS FINAL"
click at [430, 236] on form "1. ECHANGE CLIENTE DEVIS FINAL Ajouter un fichier Concerne Evénement Prestatair…" at bounding box center [687, 317] width 722 height 283
click at [430, 252] on span "Ajouter un fichier" at bounding box center [452, 255] width 83 height 13
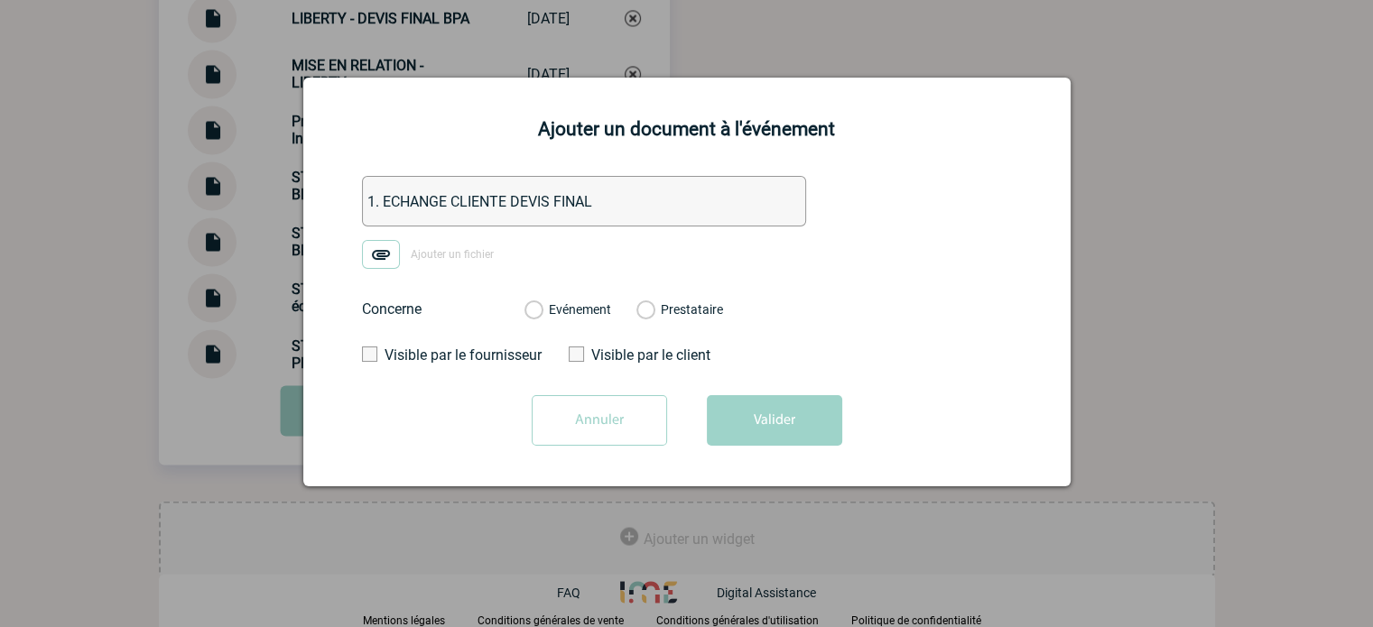
click at [0, 0] on input "Ajouter un fichier" at bounding box center [0, 0] width 0 height 0
click at [541, 317] on label "Evénement" at bounding box center [532, 310] width 17 height 16
click at [0, 0] on input "Evénement" at bounding box center [0, 0] width 0 height 0
click at [762, 421] on button "Valider" at bounding box center [774, 420] width 135 height 51
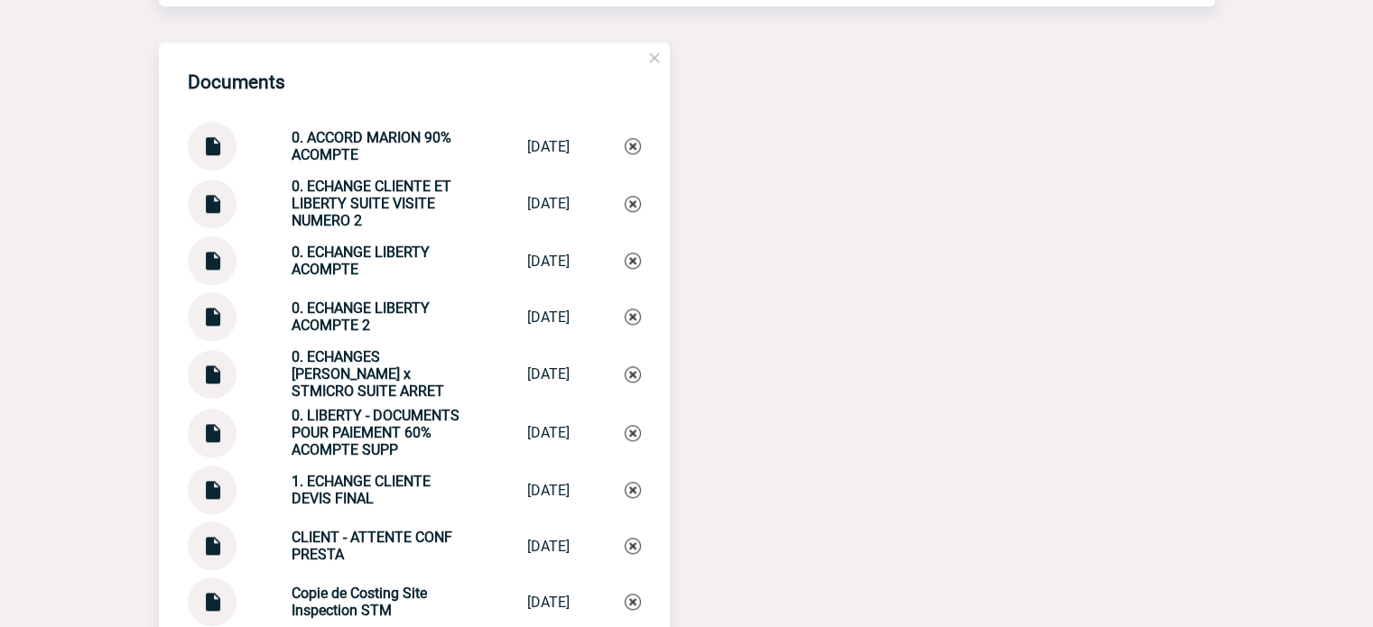
scroll to position [1771, 0]
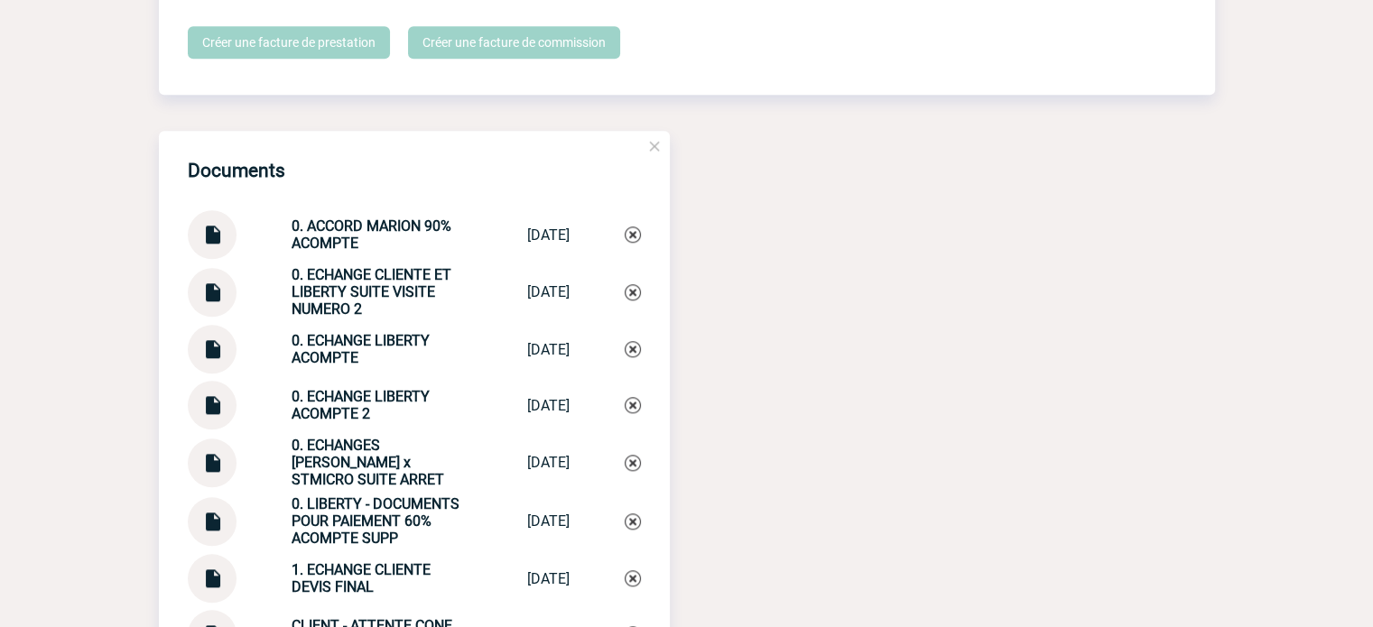
click at [356, 419] on strong "0. ECHANGE LIBERTY ACOMPTE 2" at bounding box center [360, 405] width 138 height 34
copy div "0. ECHANGE LIBERTY ACOMPTE 2 0. ECHANGE LIBE..."
click at [633, 413] on img at bounding box center [632, 405] width 16 height 16
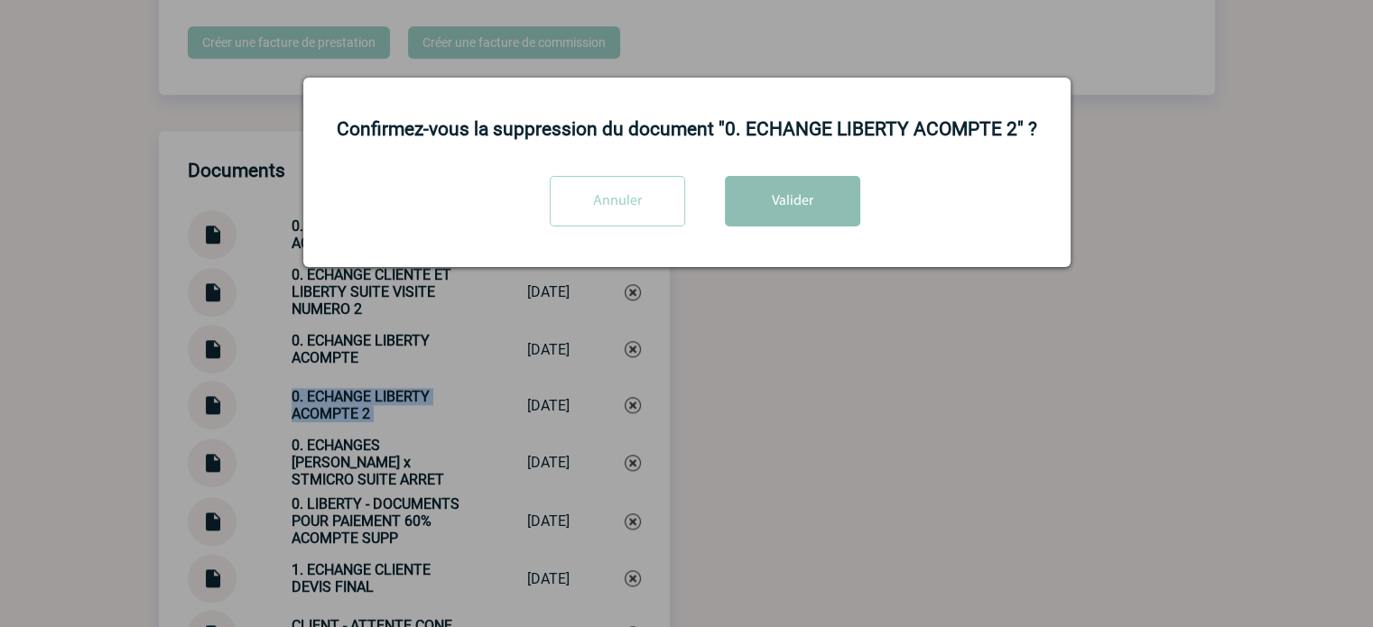
click at [760, 216] on button "Valider" at bounding box center [792, 201] width 135 height 51
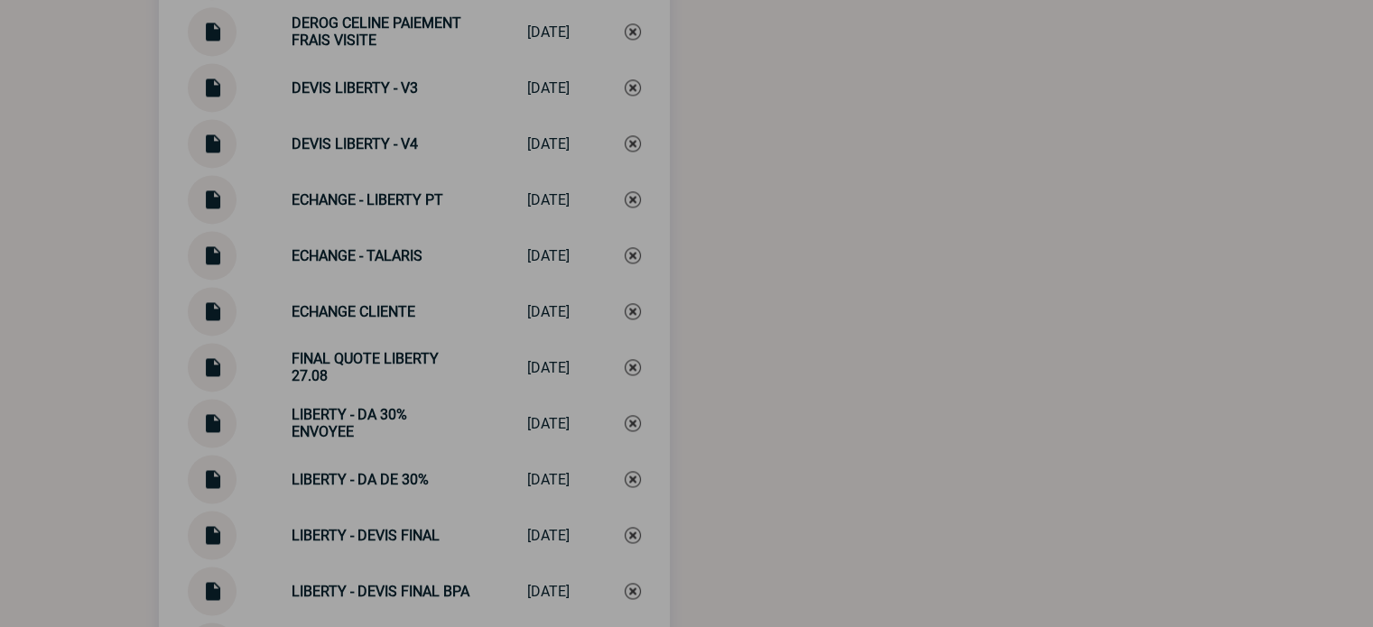
scroll to position [3125, 0]
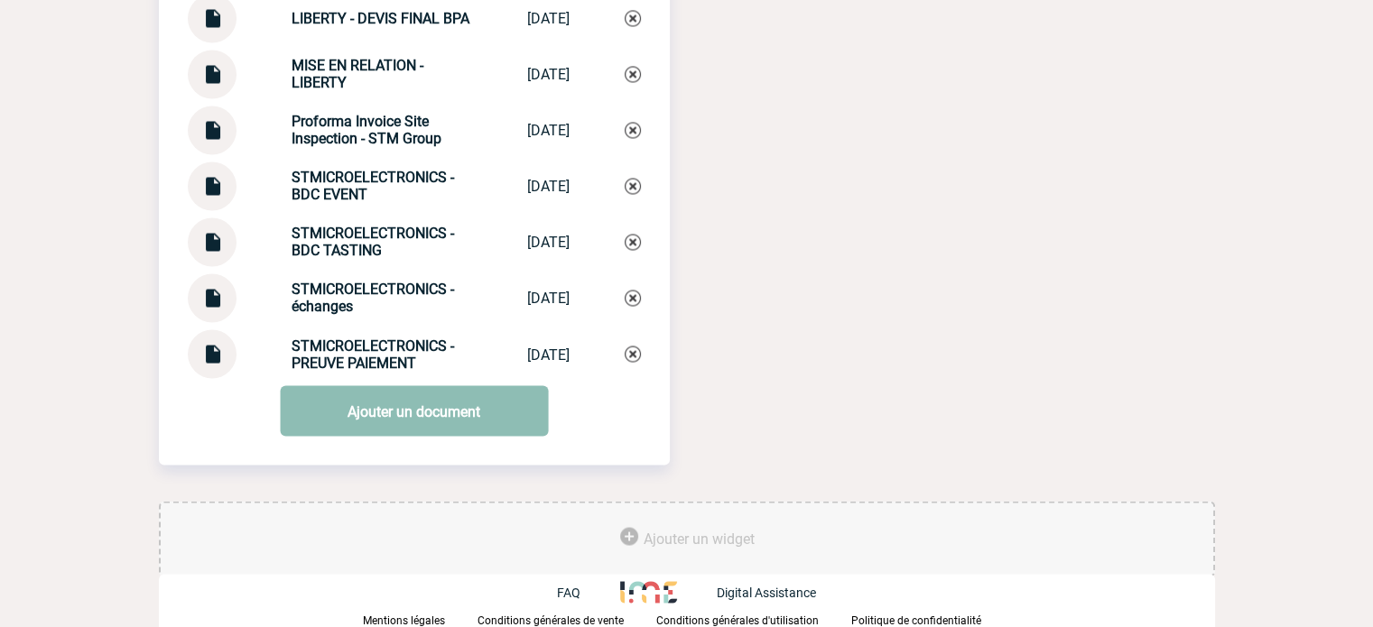
click at [351, 407] on link "Ajouter un document" at bounding box center [414, 410] width 268 height 51
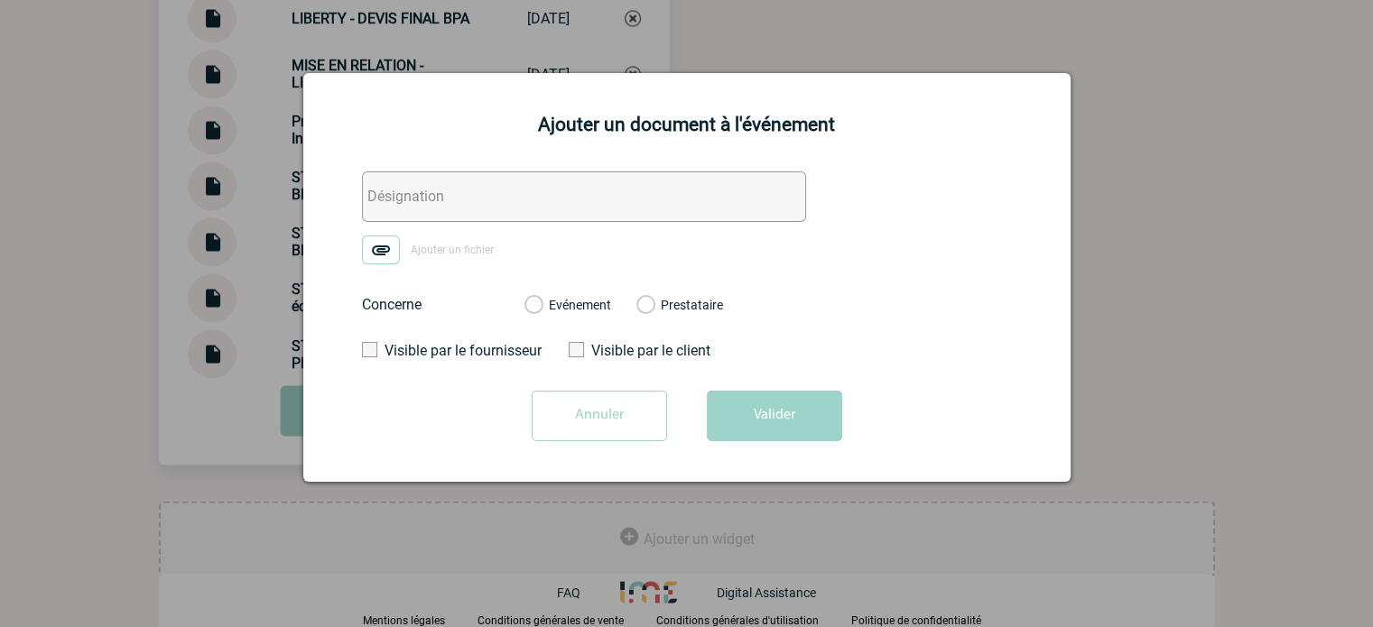
click at [545, 195] on input "text" at bounding box center [584, 196] width 444 height 51
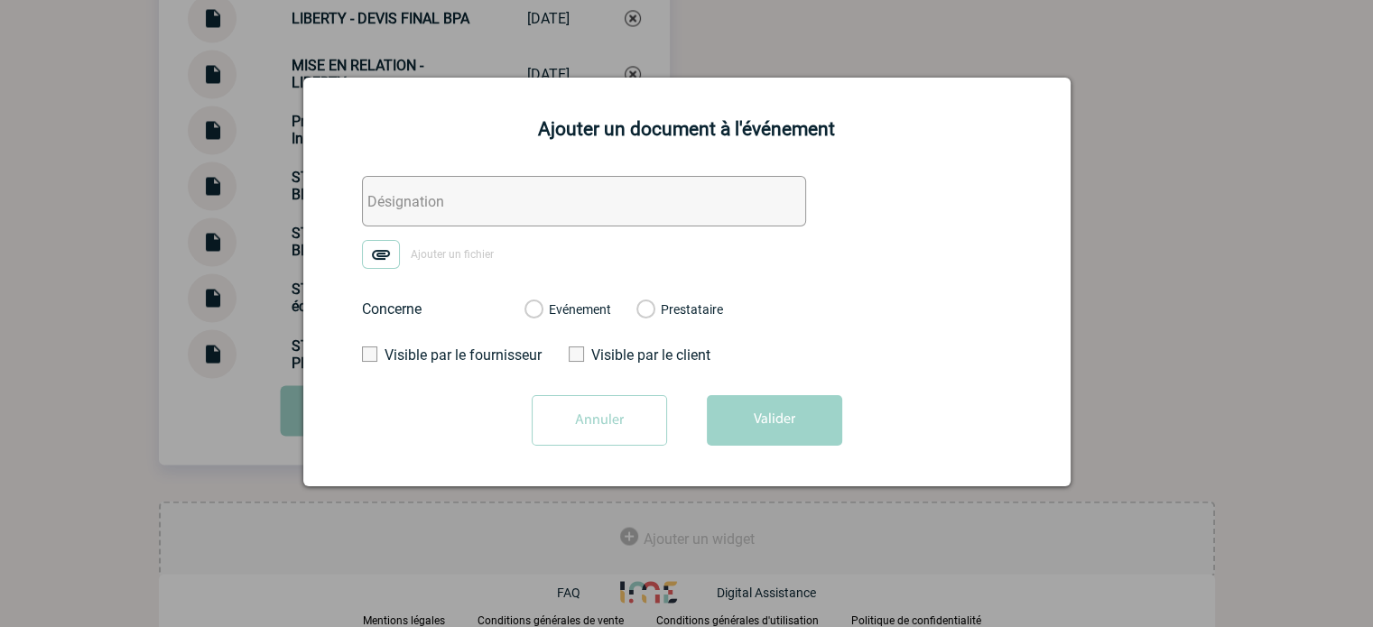
paste input "0. ECHANGE LIBERTY ACOMPTE 2"
type input "0. ECHANGE LIBERTY ACOMPTE 2"
click at [376, 256] on img at bounding box center [381, 254] width 38 height 29
click at [0, 0] on input "Ajouter un fichier" at bounding box center [0, 0] width 0 height 0
click at [541, 313] on label "Evénement" at bounding box center [532, 310] width 17 height 16
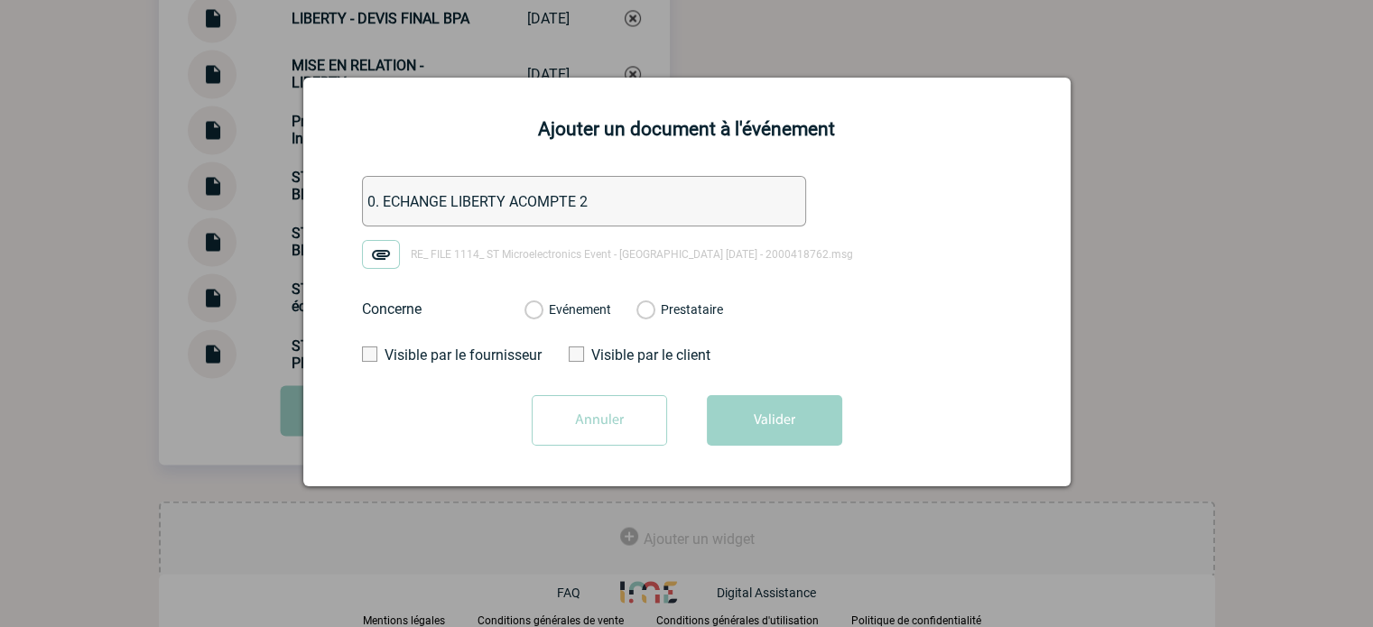
click at [0, 0] on input "Evénement" at bounding box center [0, 0] width 0 height 0
click at [706, 391] on form "0. ECHANGE LIBERTY ACOMPTE 2 RE_ FILE 1114_ ST Microelectronics Event - Portuga…" at bounding box center [687, 317] width 722 height 283
click at [726, 404] on button "Valider" at bounding box center [774, 420] width 135 height 51
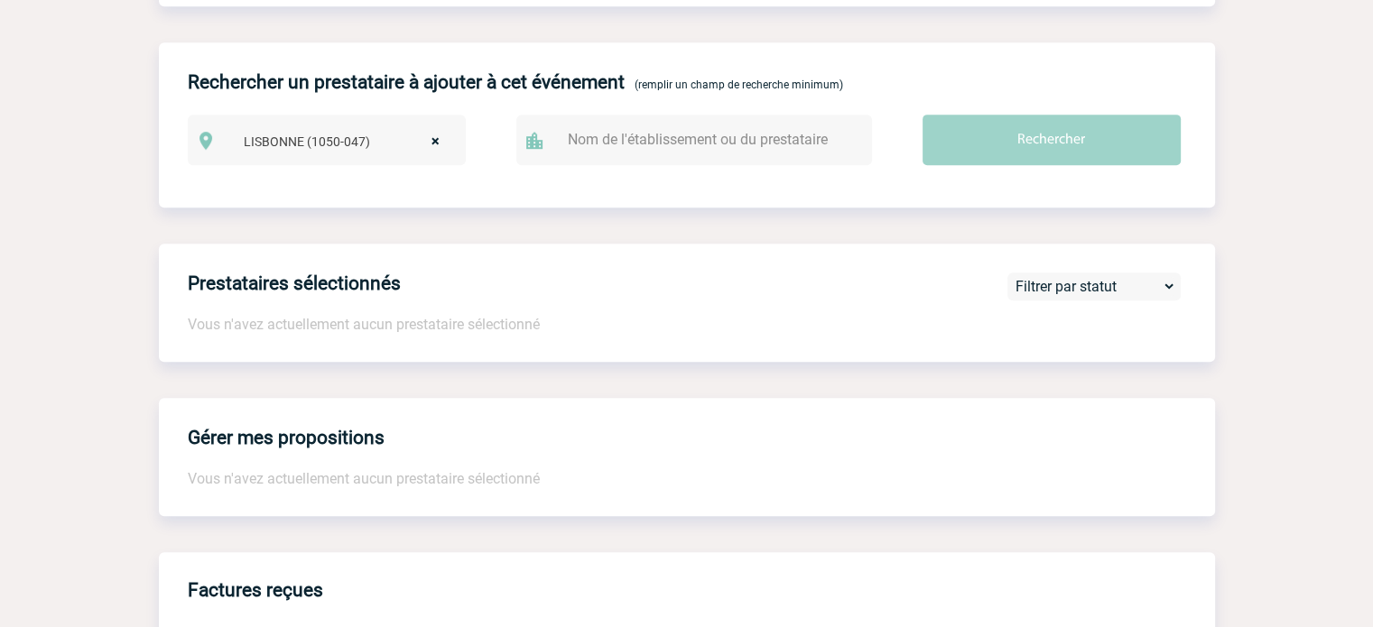
scroll to position [0, 0]
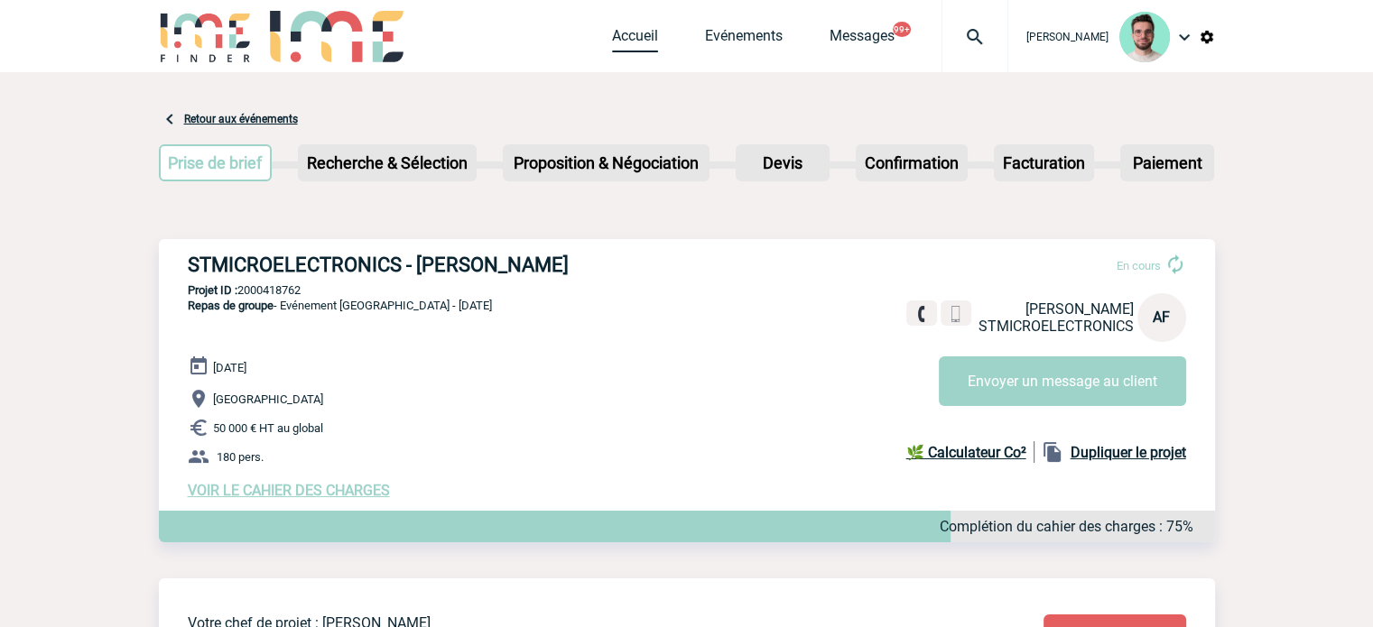
click at [634, 35] on link "Accueil" at bounding box center [635, 39] width 46 height 25
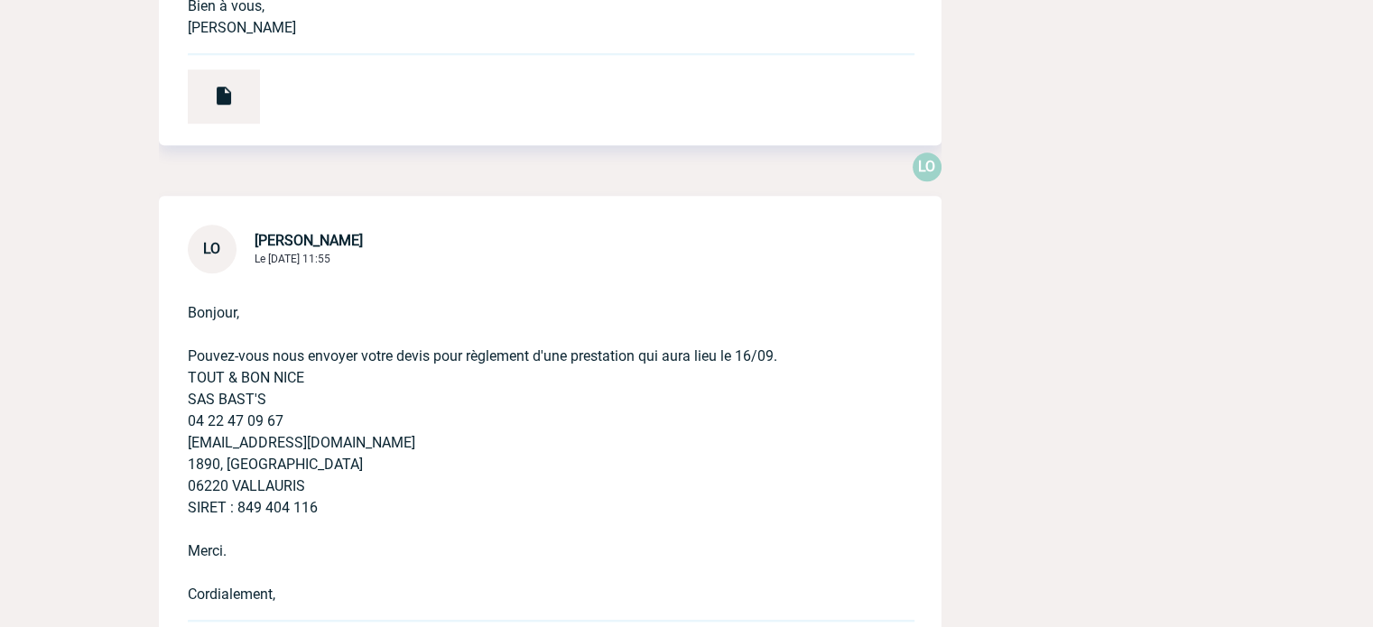
scroll to position [722, 0]
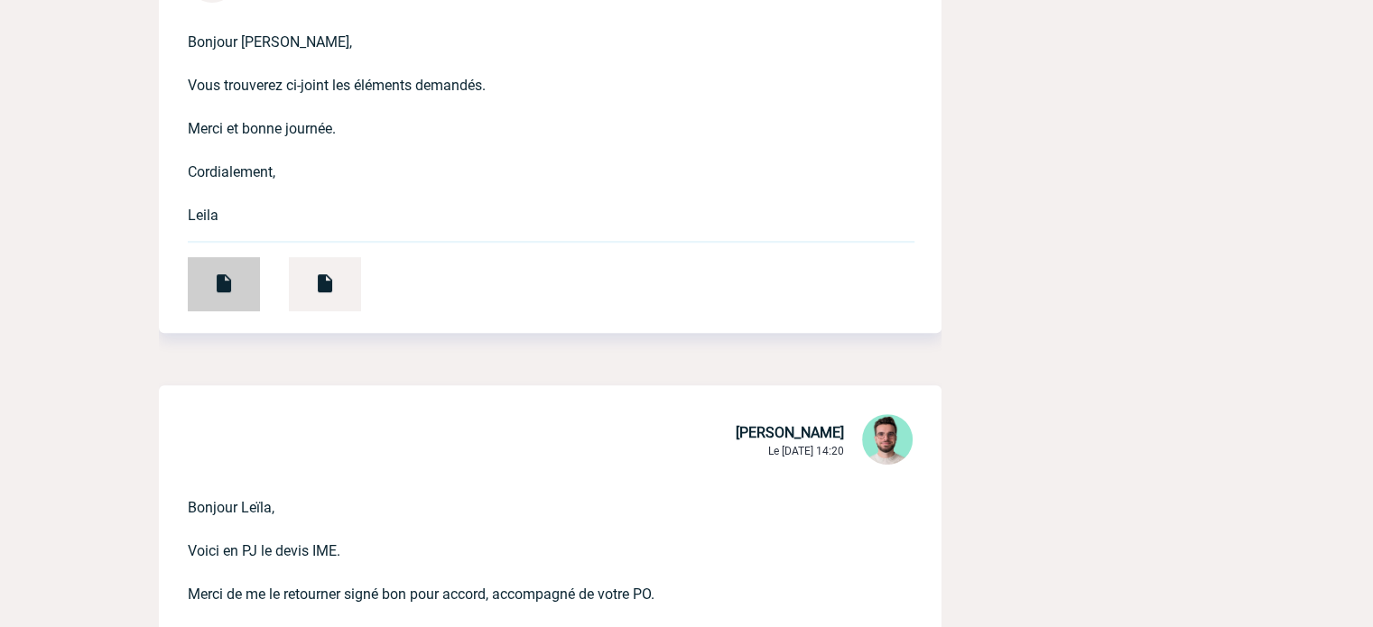
click at [222, 273] on img at bounding box center [224, 284] width 22 height 22
click at [337, 261] on div at bounding box center [325, 284] width 72 height 54
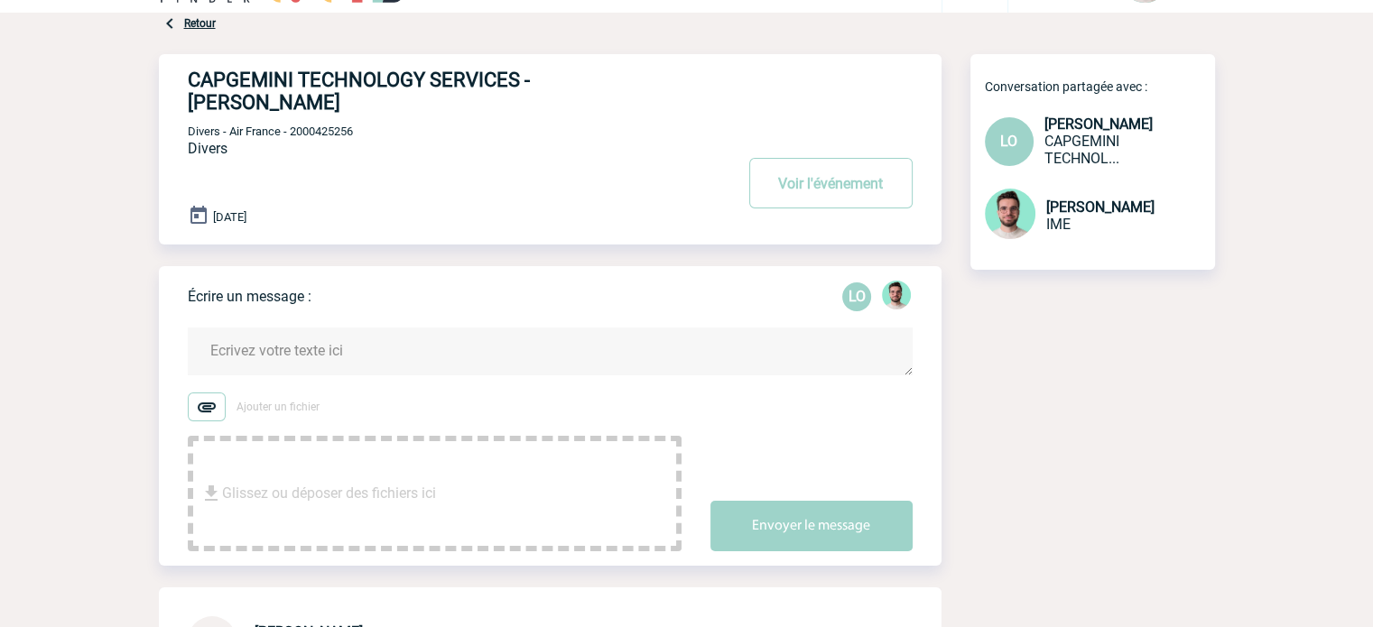
scroll to position [0, 0]
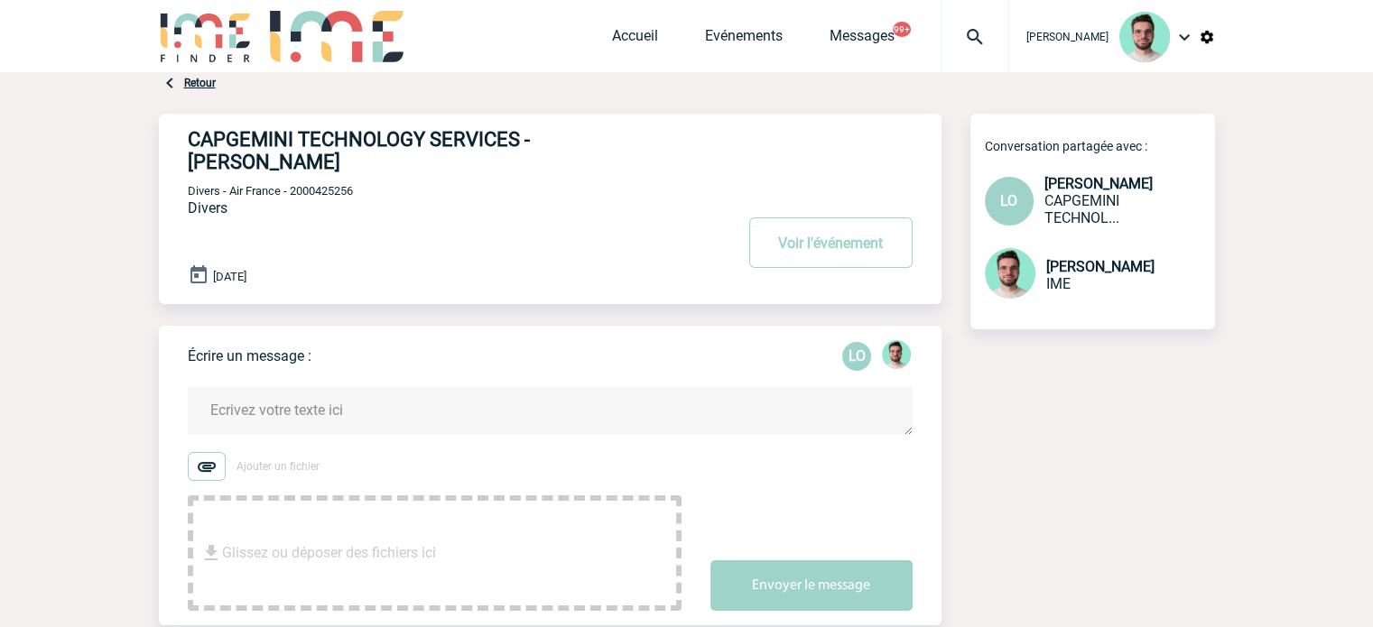
click at [320, 184] on span "Divers - Air France - 2000425256" at bounding box center [270, 191] width 165 height 14
copy span "2000425256"
click at [339, 184] on span "Divers - Air France - 2000425256" at bounding box center [270, 191] width 165 height 14
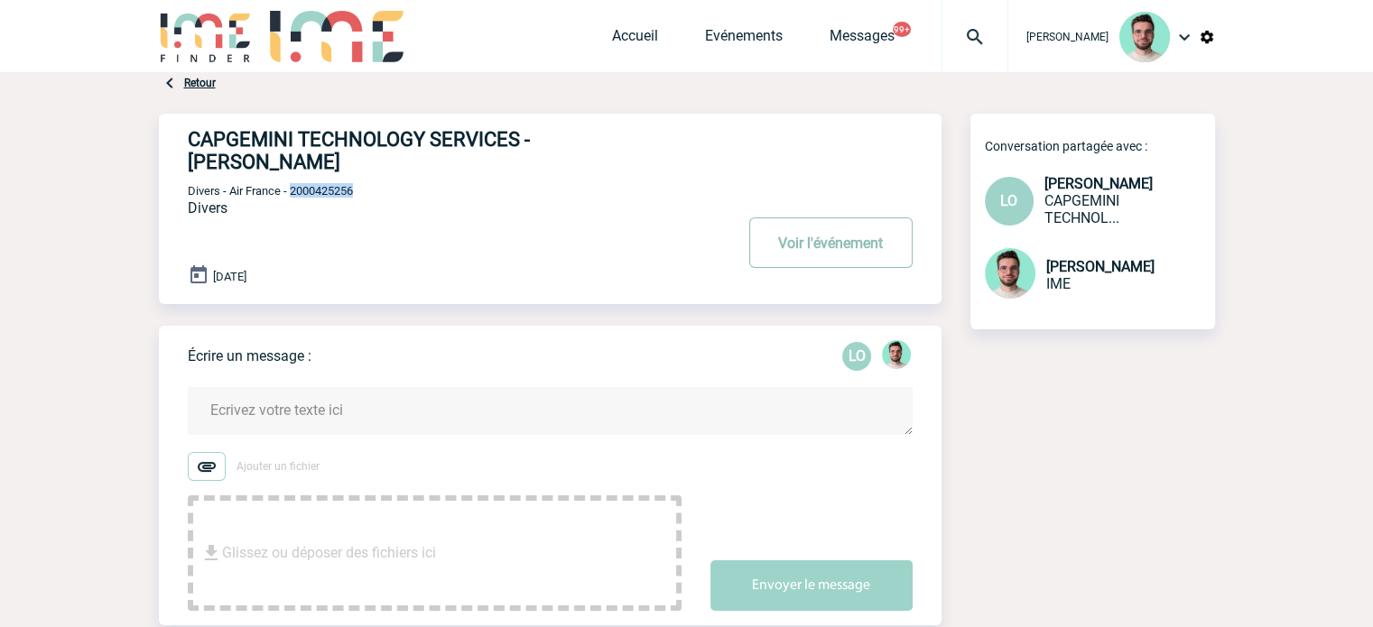
click at [868, 226] on button "Voir l'événement" at bounding box center [830, 242] width 163 height 51
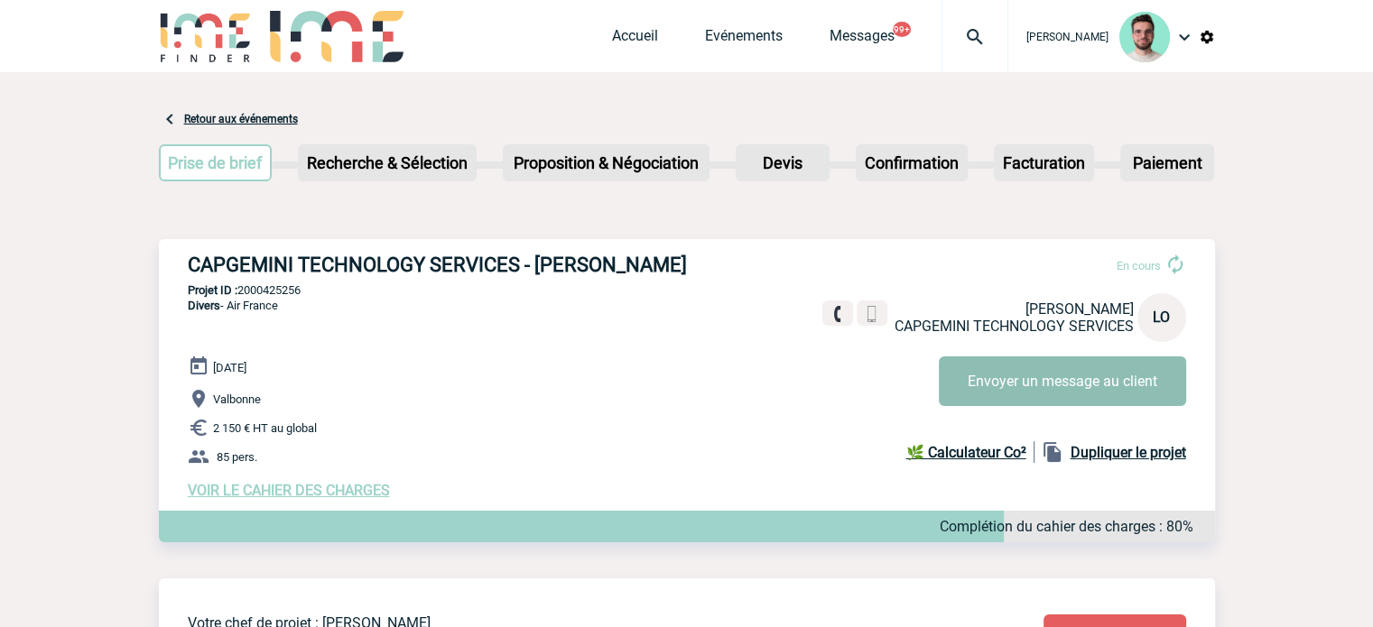
click at [1003, 367] on button "Envoyer un message au client" at bounding box center [1061, 381] width 247 height 50
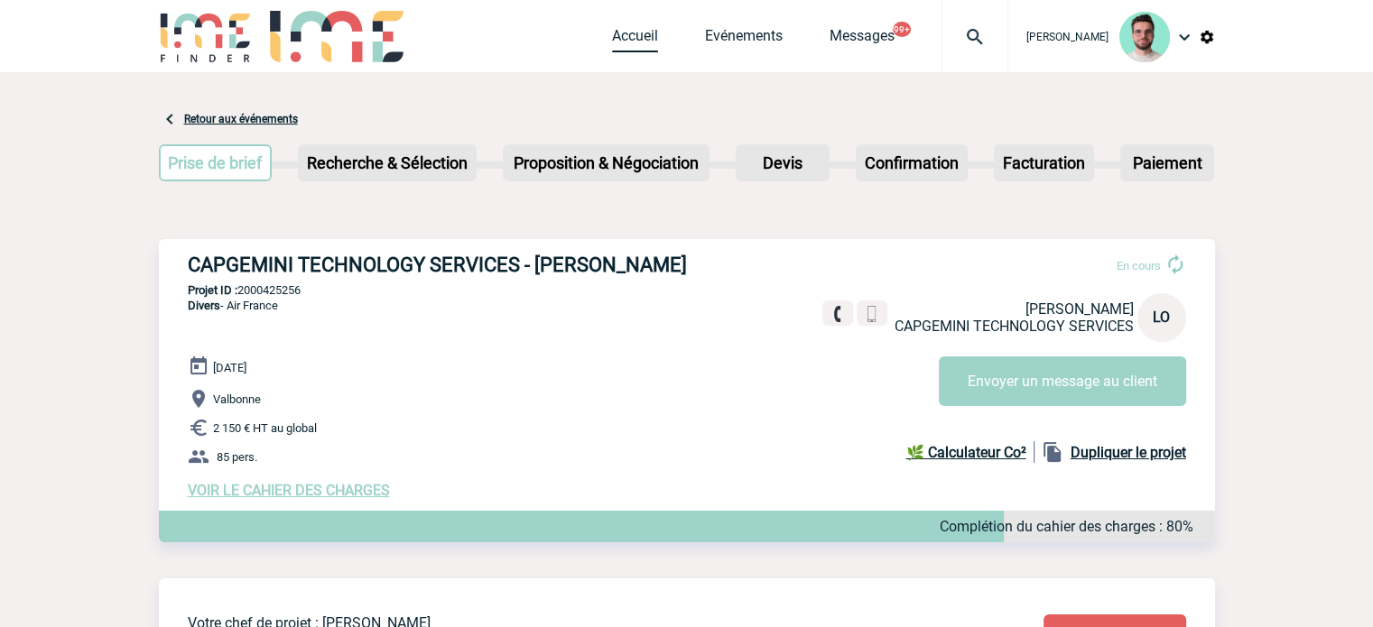
click at [627, 32] on link "Accueil" at bounding box center [635, 39] width 46 height 25
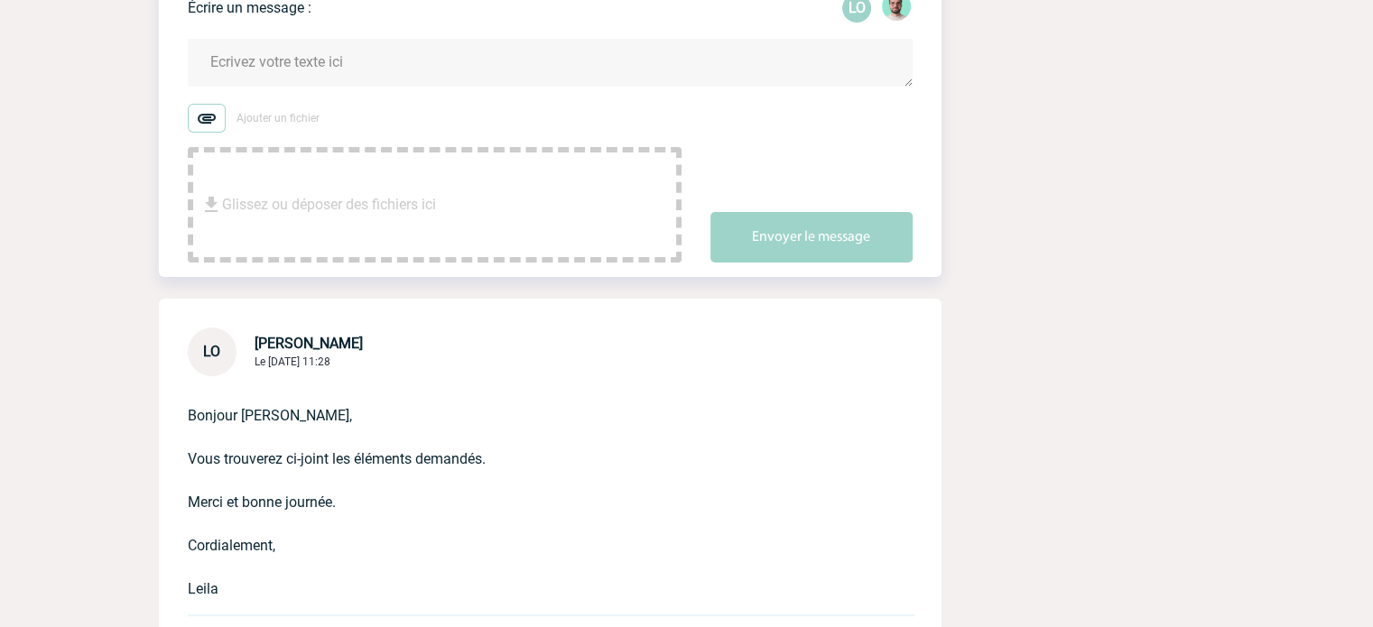
scroll to position [271, 0]
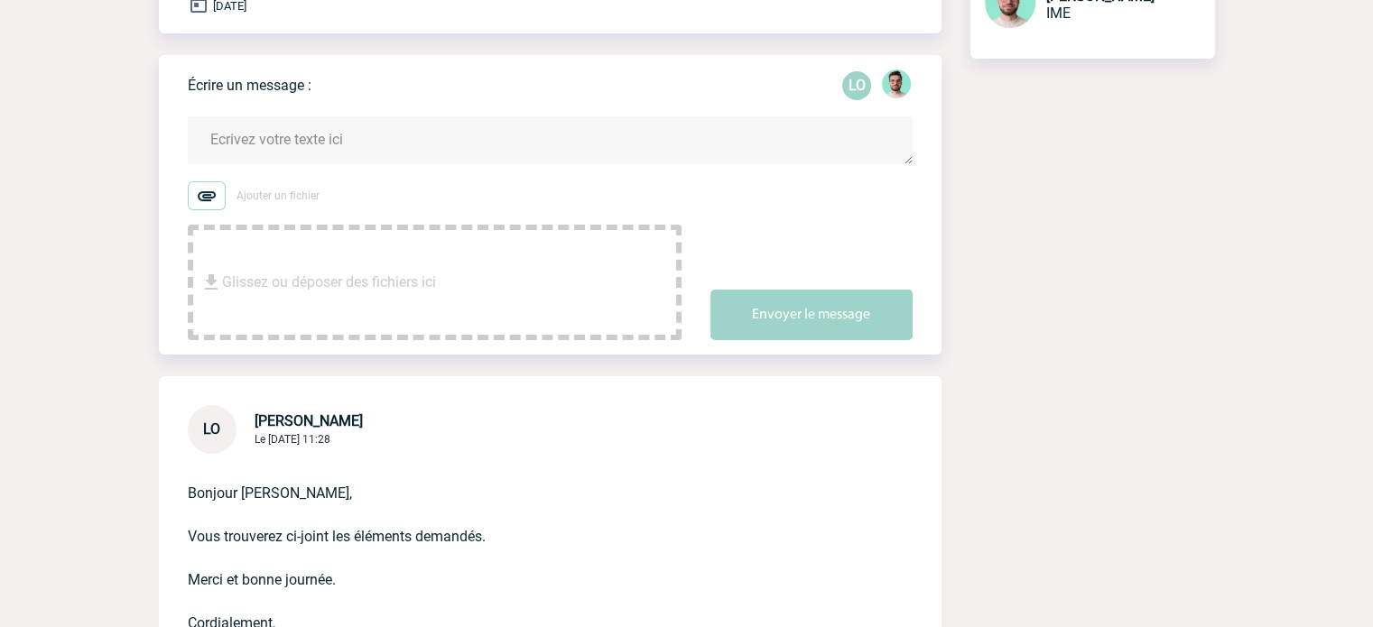
click at [274, 127] on textarea at bounding box center [550, 140] width 725 height 48
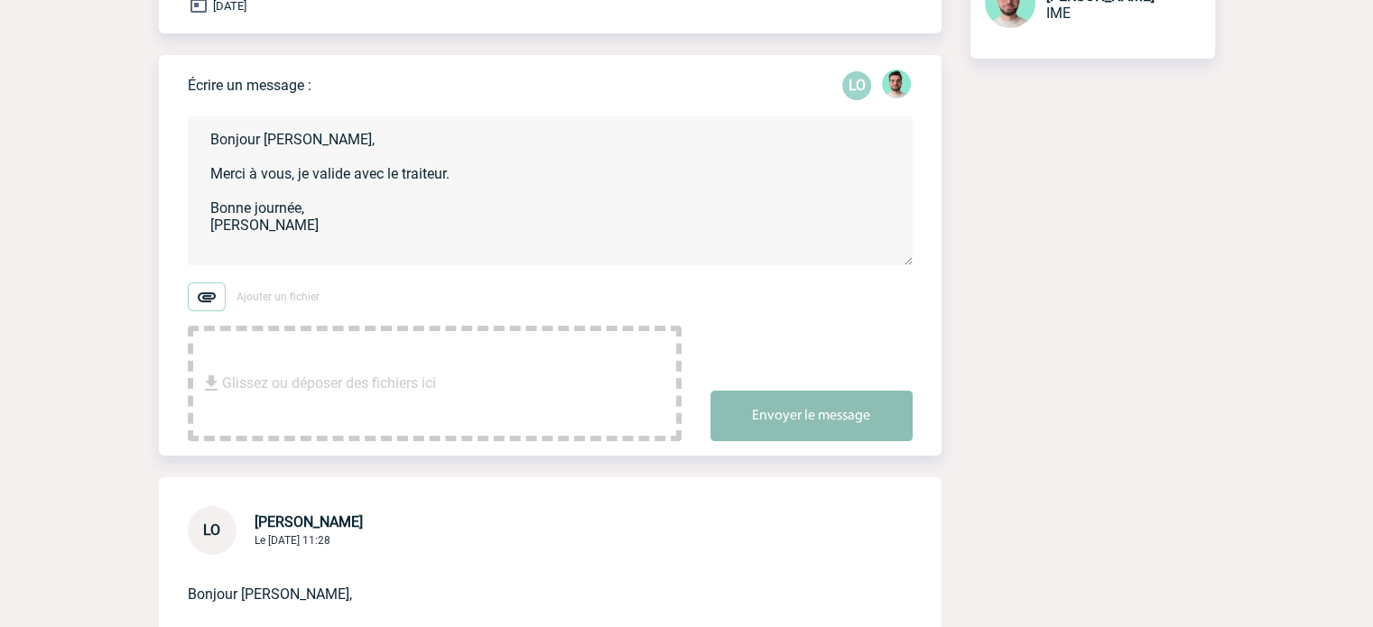
type textarea "Bonjour [PERSON_NAME], Merci à vous, je valide avec le traiteur. Bonne journée,…"
drag, startPoint x: 861, startPoint y: 384, endPoint x: 850, endPoint y: 473, distance: 89.1
click at [861, 391] on button "Envoyer le message" at bounding box center [811, 416] width 202 height 51
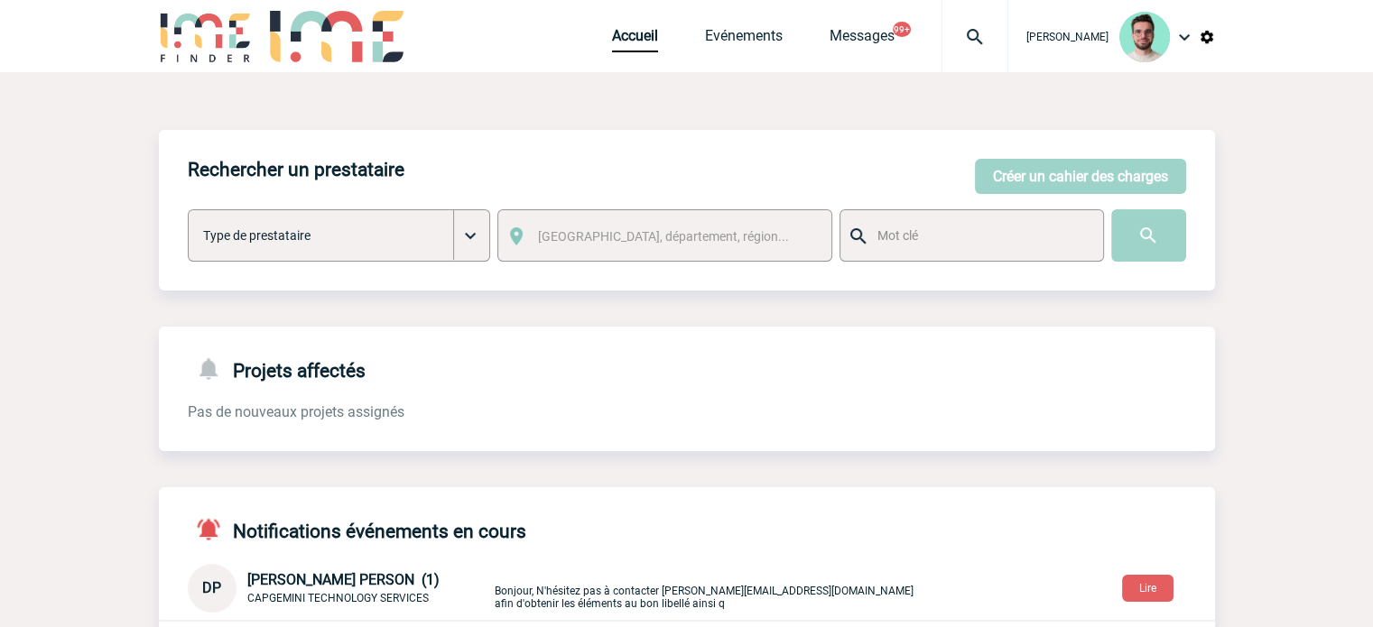
click at [948, 30] on img at bounding box center [974, 37] width 65 height 22
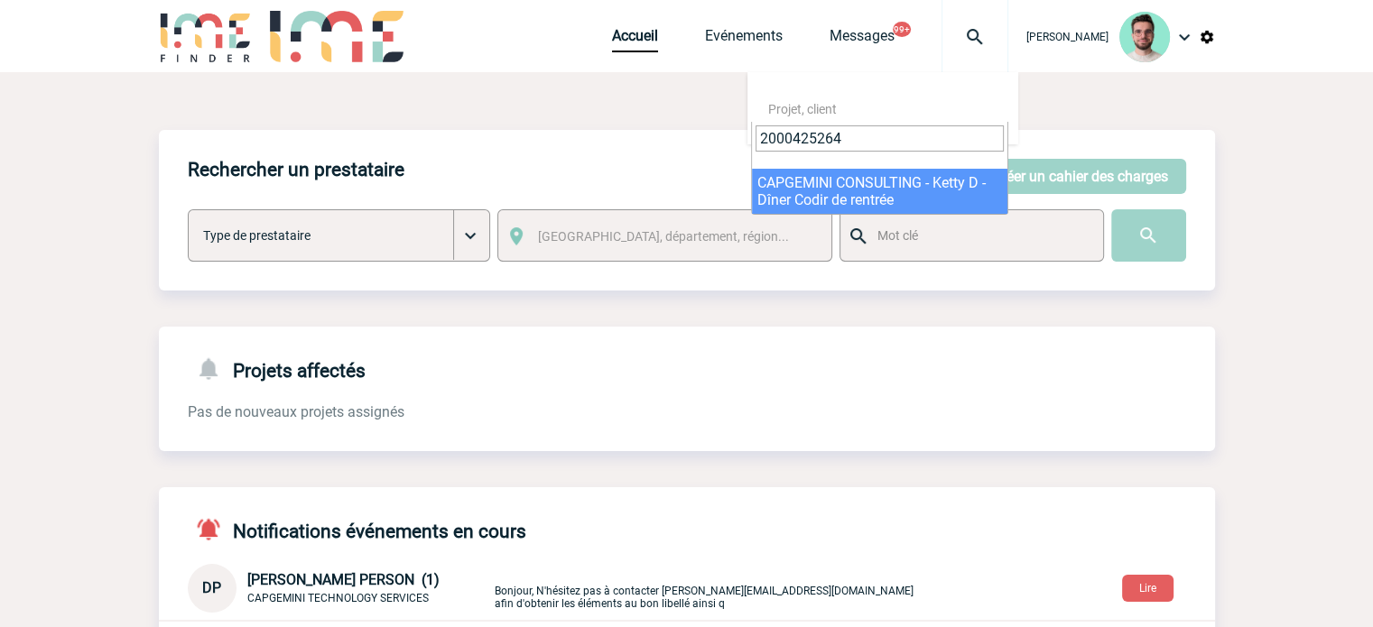
type input "2000425264"
select select "24765"
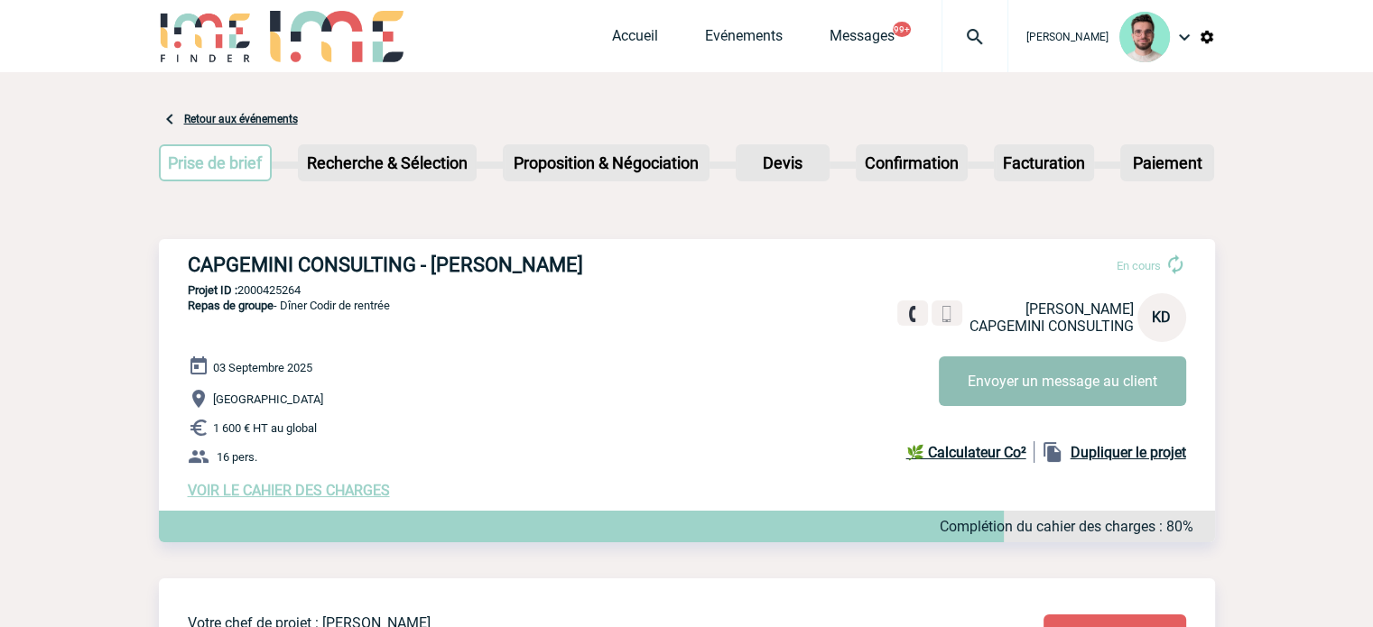
click at [1023, 390] on button "Envoyer un message au client" at bounding box center [1061, 381] width 247 height 50
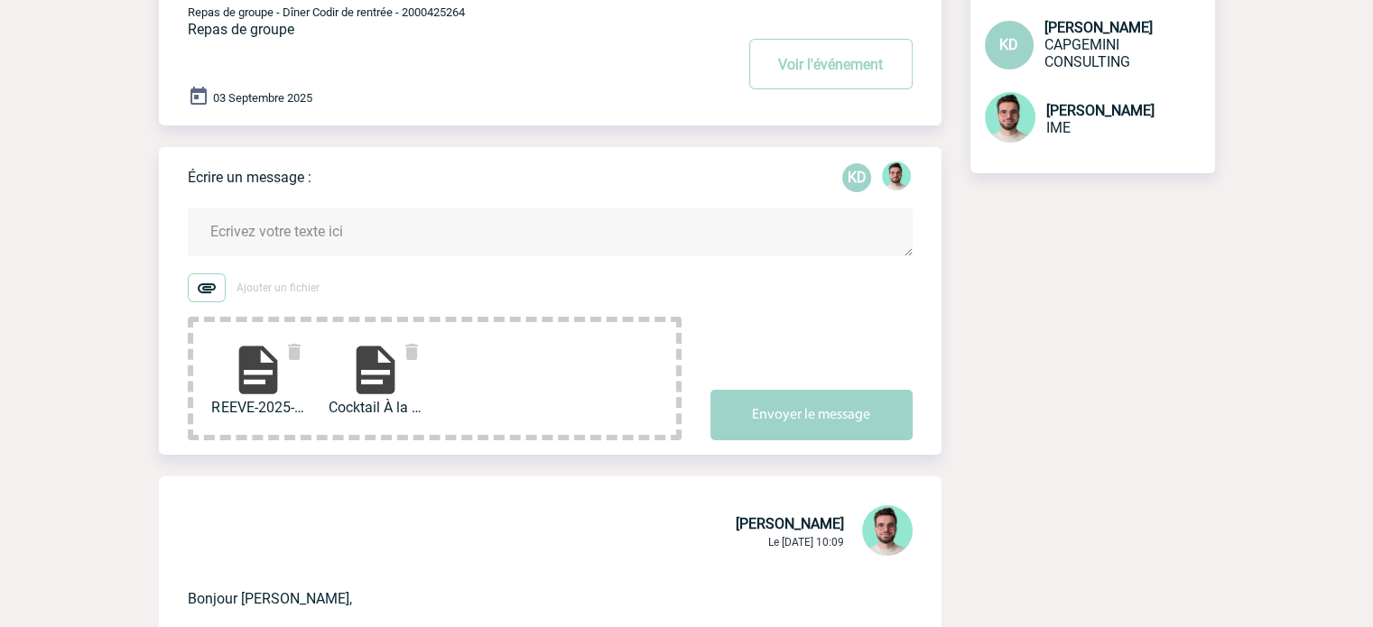
scroll to position [271, 0]
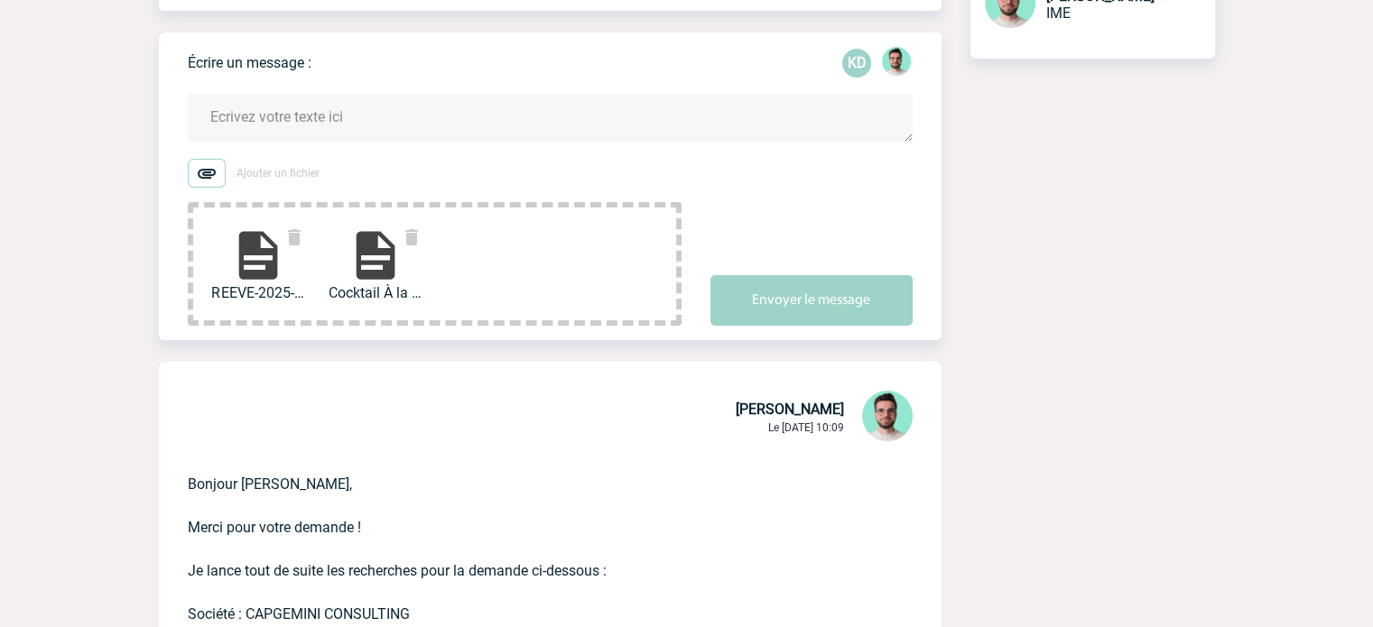
click at [365, 123] on textarea at bounding box center [550, 118] width 725 height 48
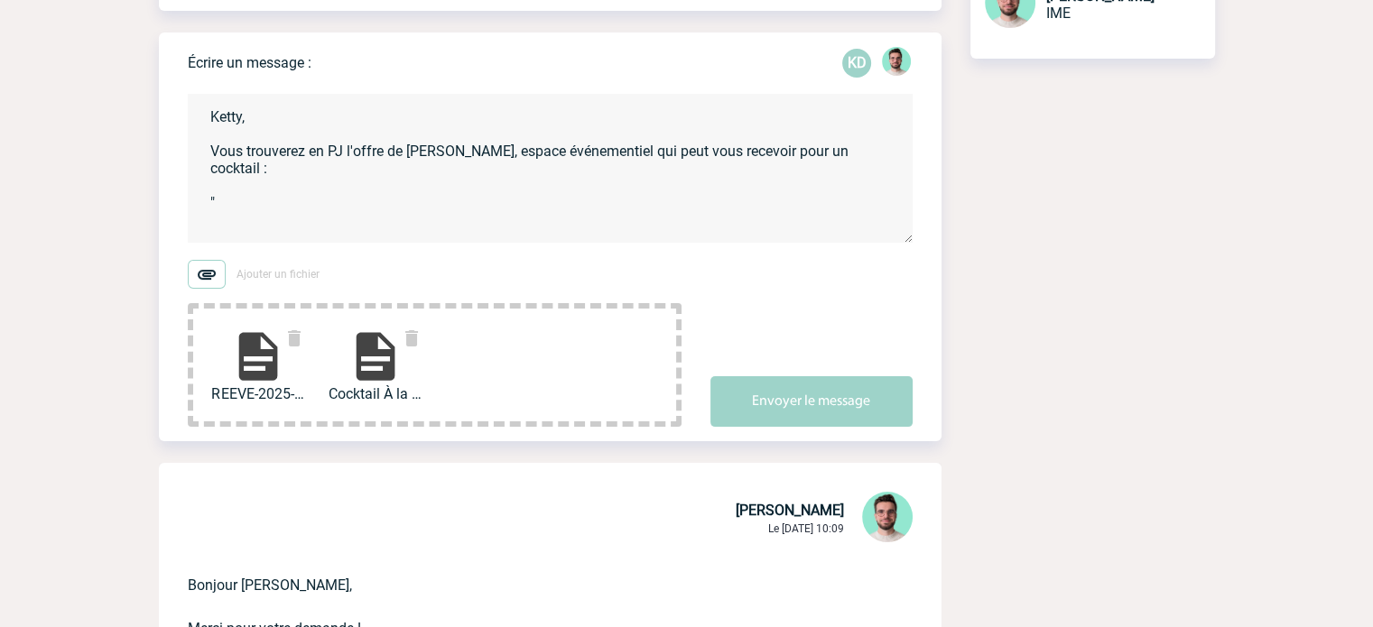
paste textarea "L’Atelier Reeve Photos : [URL][DOMAIN_NAME] Visite virtuelle : [URL][DOMAIN_NAM…"
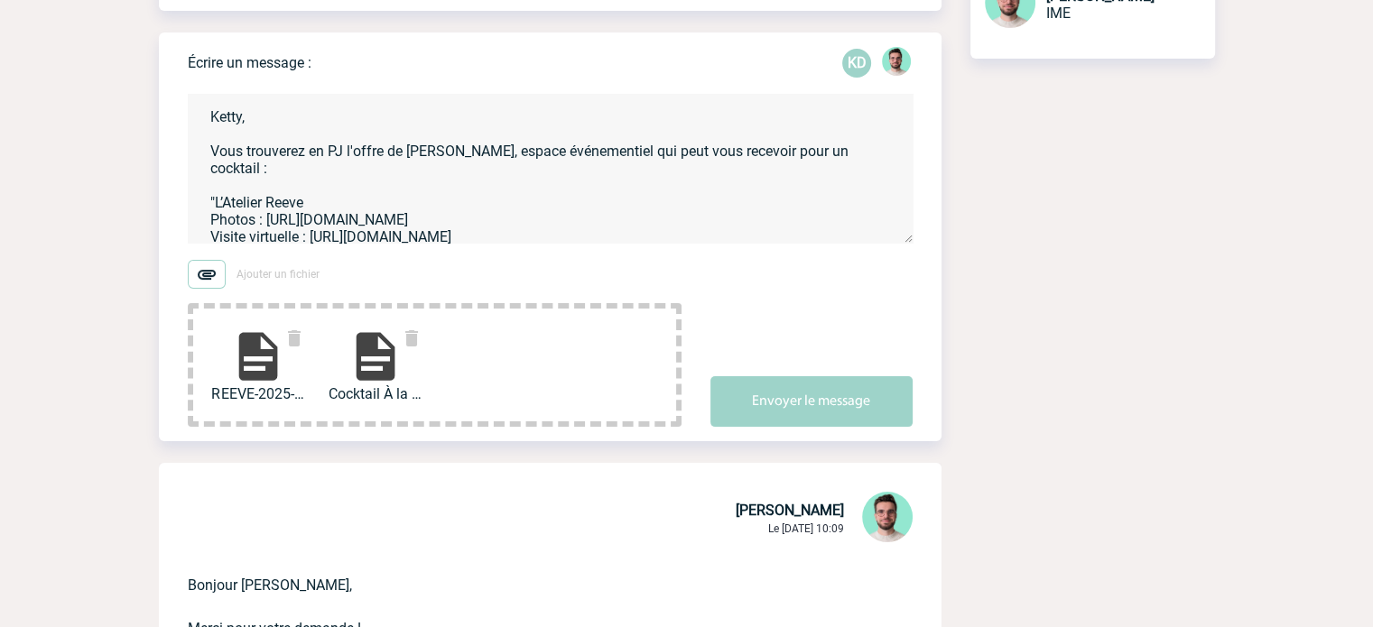
scroll to position [4, 0]
click at [687, 226] on textarea "Ketty, Vous trouverez en PJ l'offre de [PERSON_NAME], espace événementiel qui p…" at bounding box center [550, 168] width 725 height 149
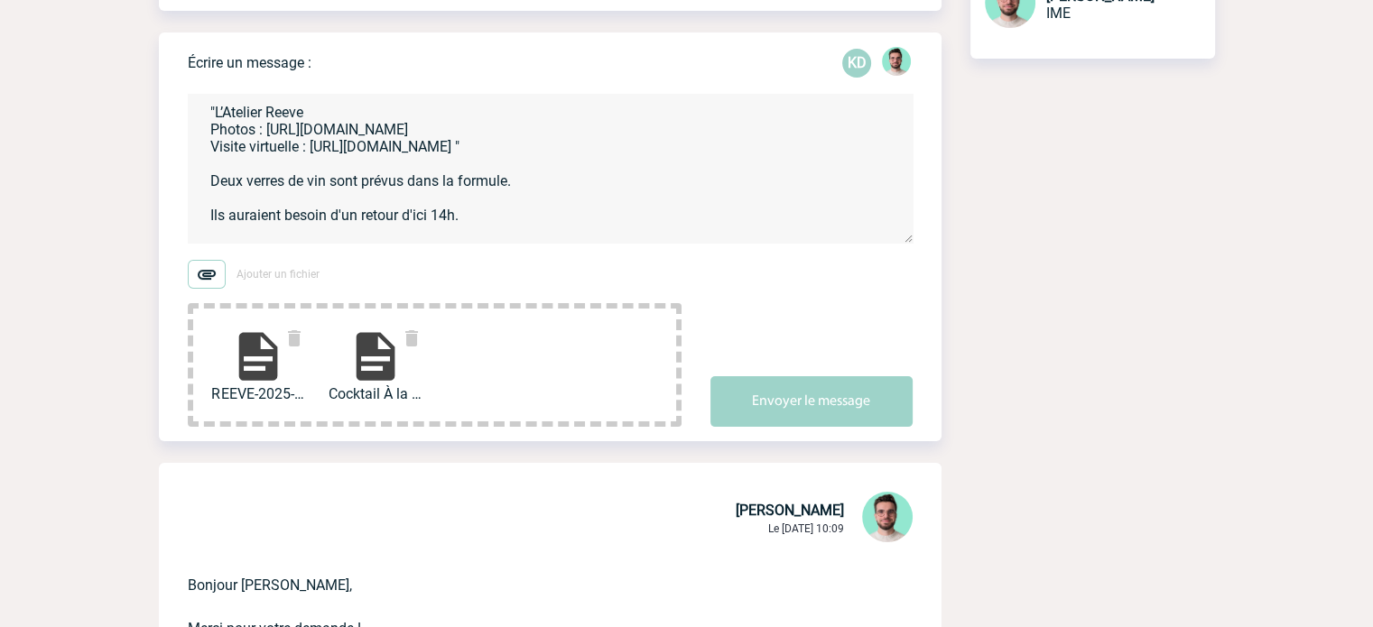
scroll to position [108, 0]
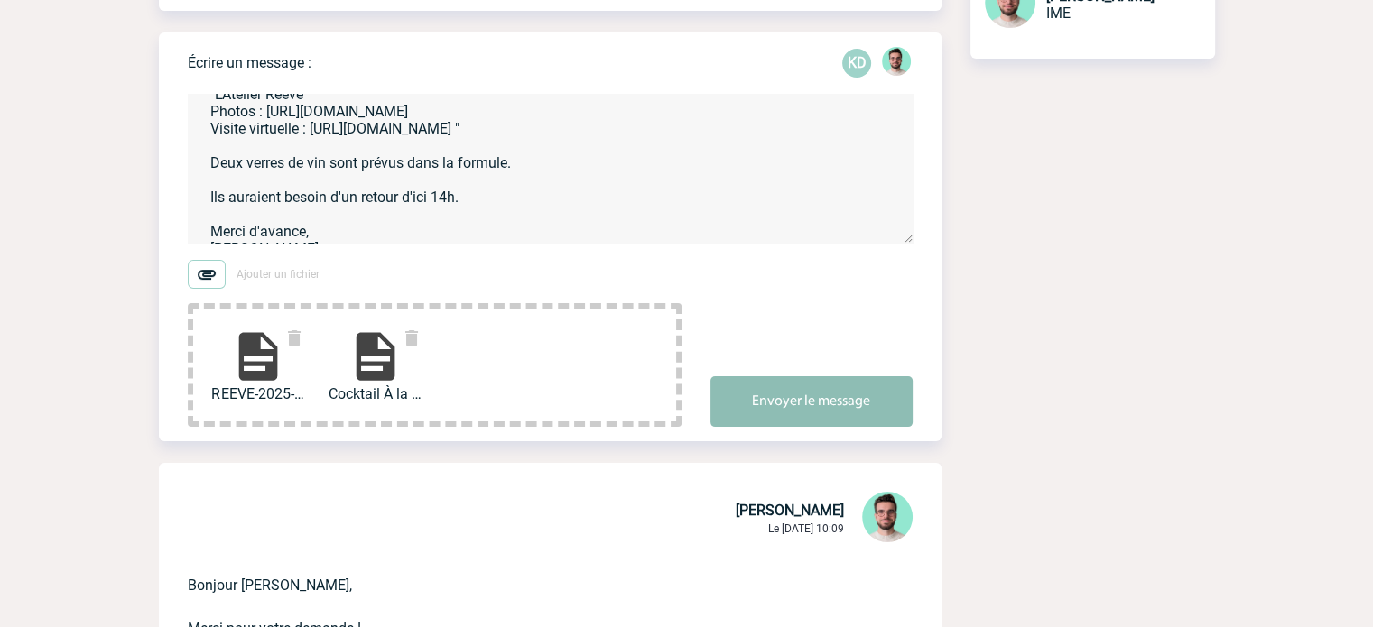
type textarea "Ketty, Vous trouverez en PJ l'offre de [PERSON_NAME], espace événementiel qui p…"
click at [796, 416] on button "Envoyer le message" at bounding box center [811, 401] width 202 height 51
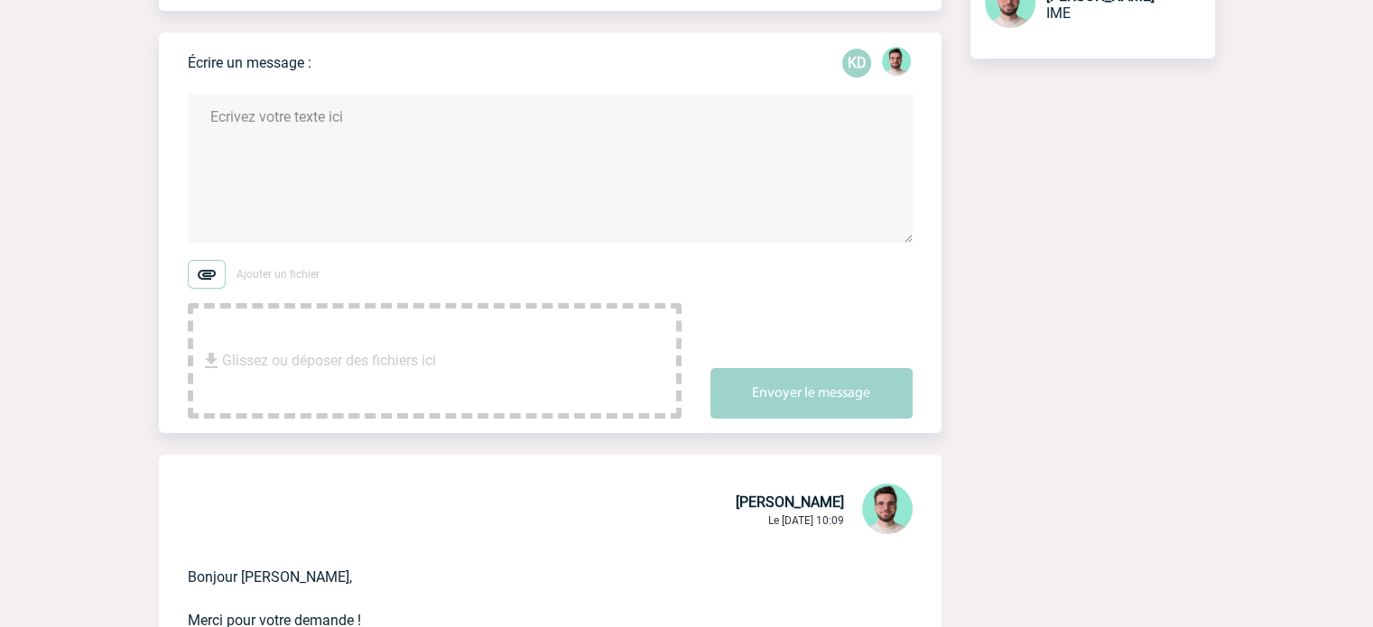
scroll to position [0, 0]
